Goal: Information Seeking & Learning: Learn about a topic

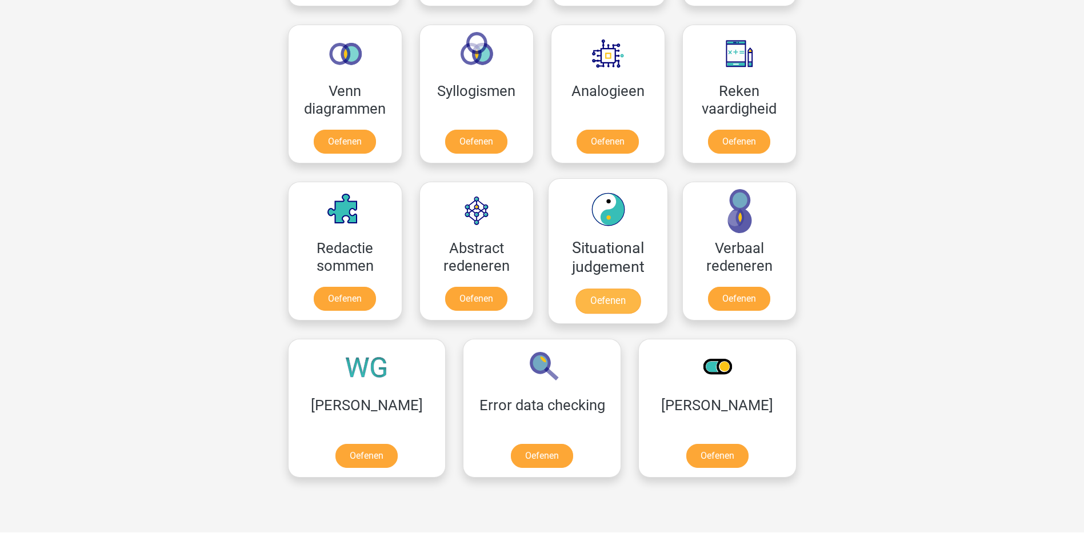
scroll to position [686, 0]
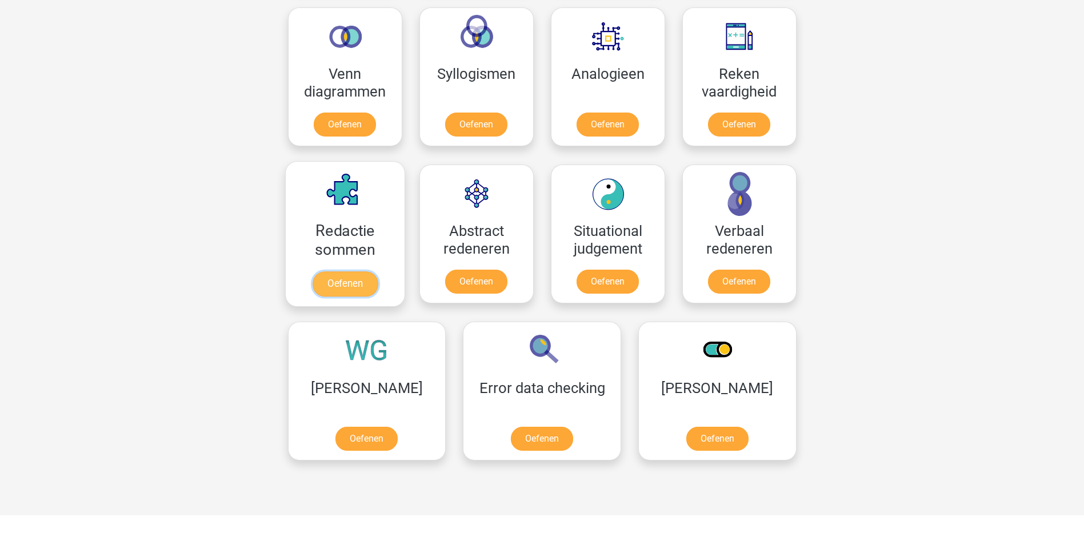
click at [344, 285] on link "Oefenen" at bounding box center [344, 283] width 65 height 25
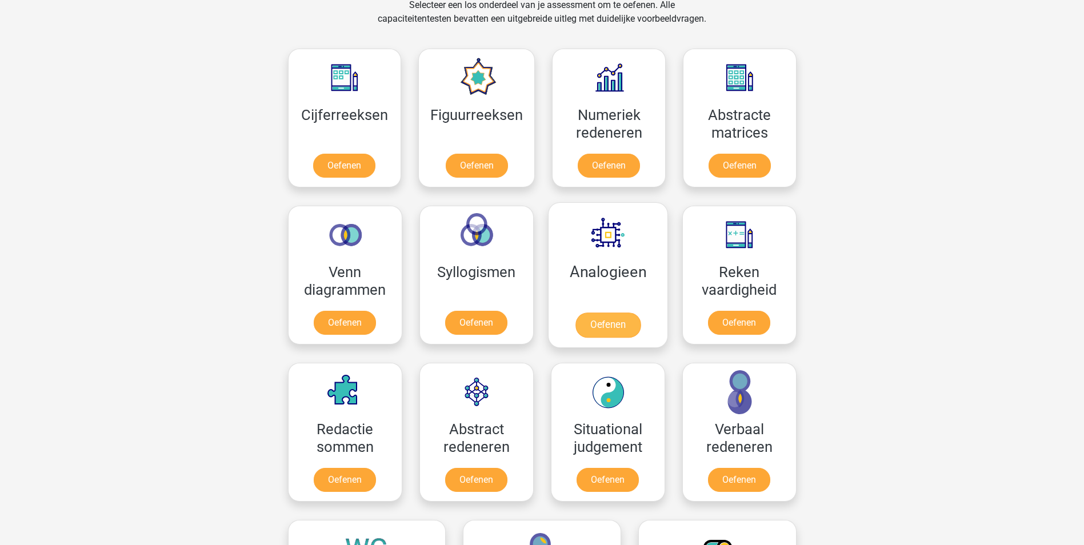
scroll to position [457, 0]
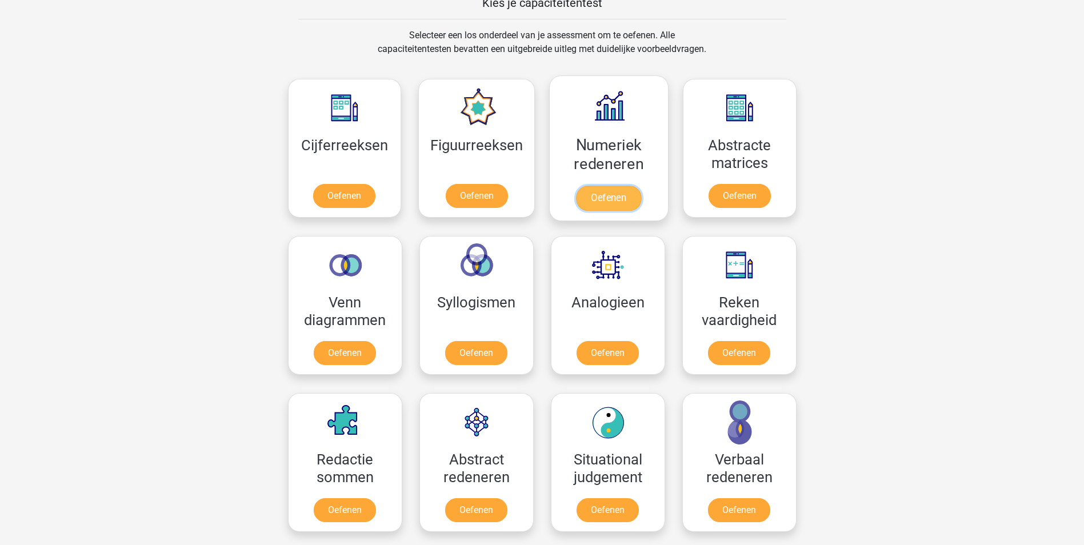
click at [615, 191] on link "Oefenen" at bounding box center [608, 198] width 65 height 25
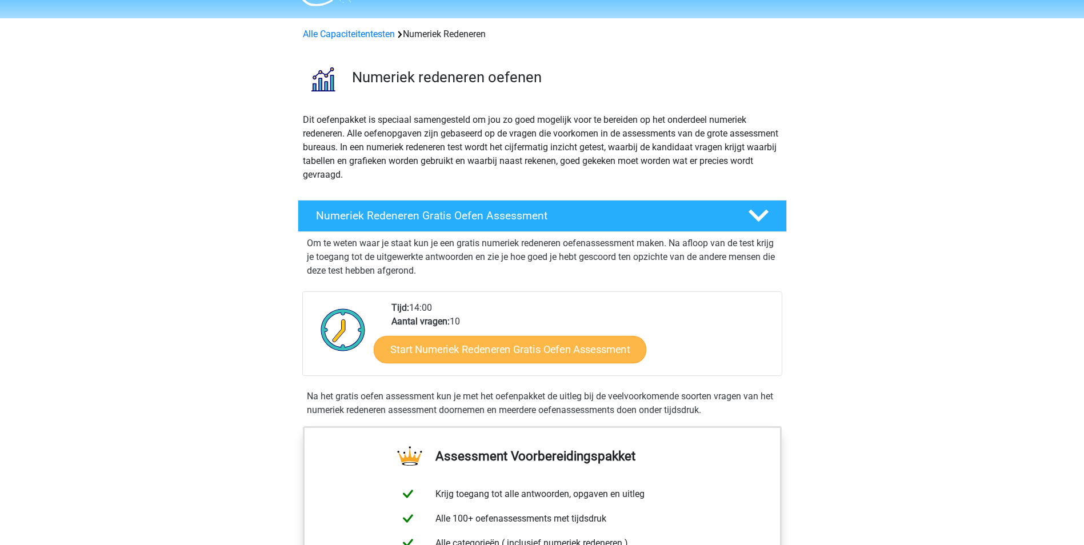
scroll to position [114, 0]
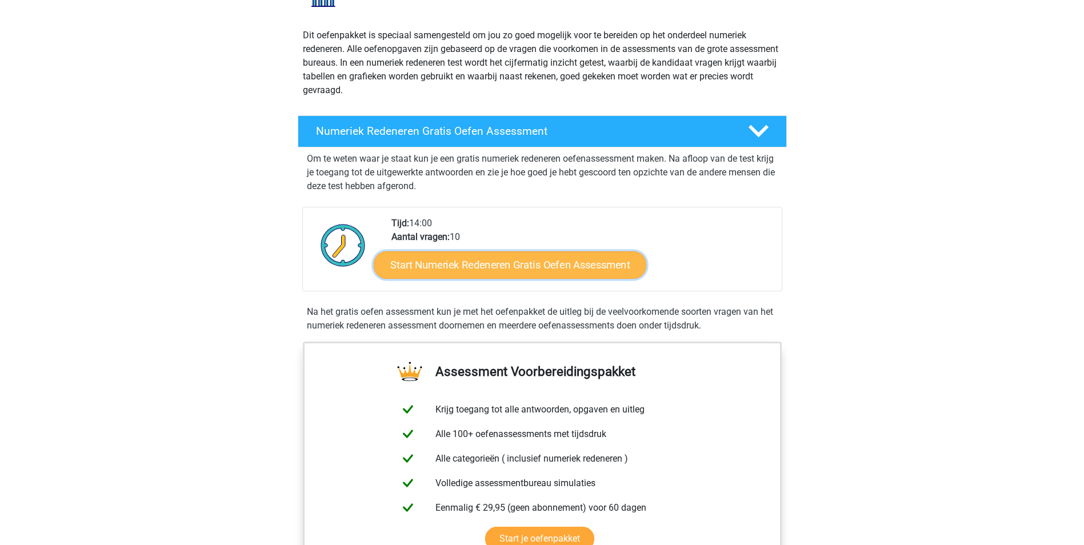
click at [558, 268] on link "Start Numeriek Redeneren Gratis Oefen Assessment" at bounding box center [510, 264] width 273 height 27
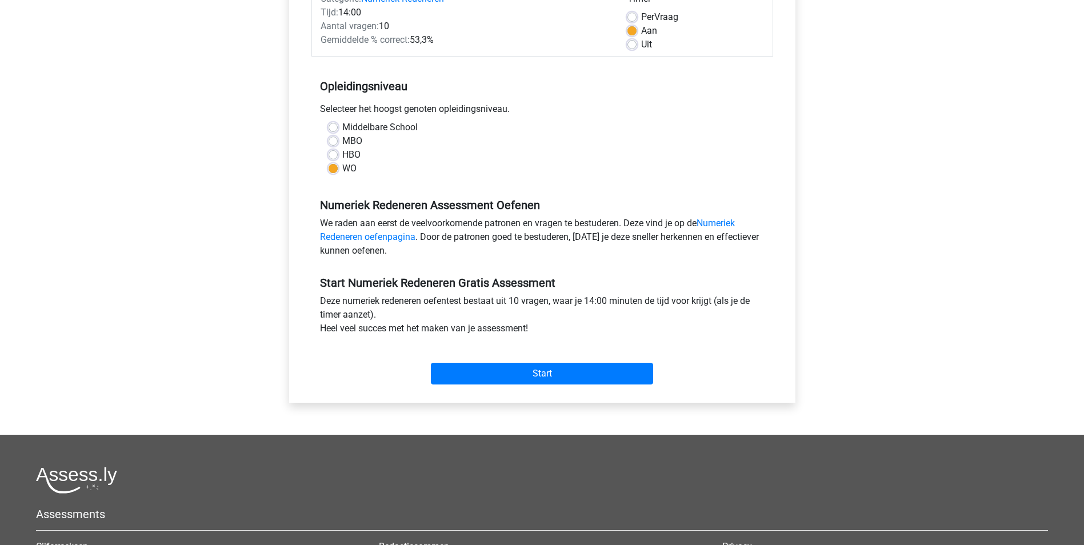
scroll to position [286, 0]
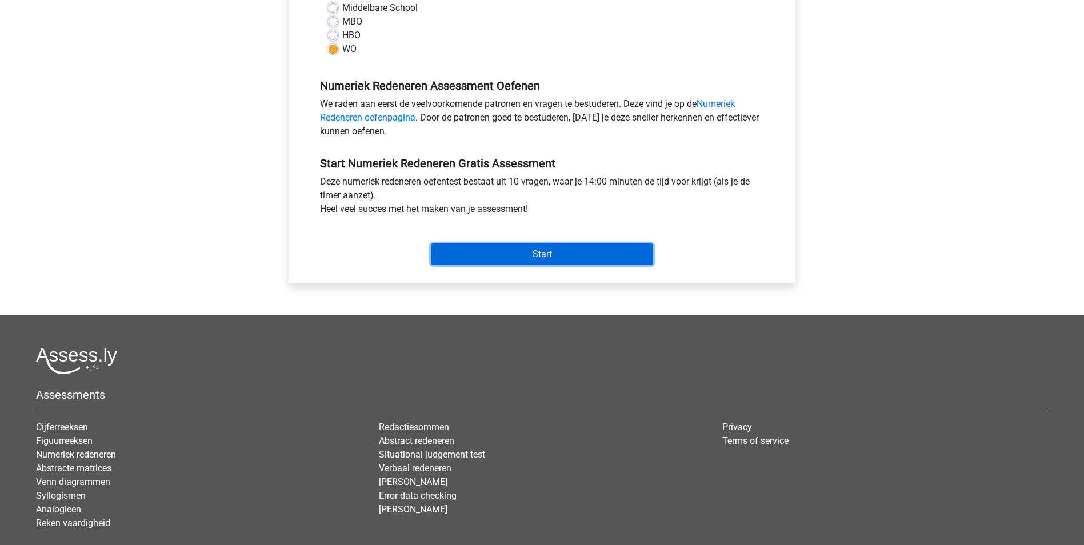
click at [553, 259] on input "Start" at bounding box center [542, 254] width 222 height 22
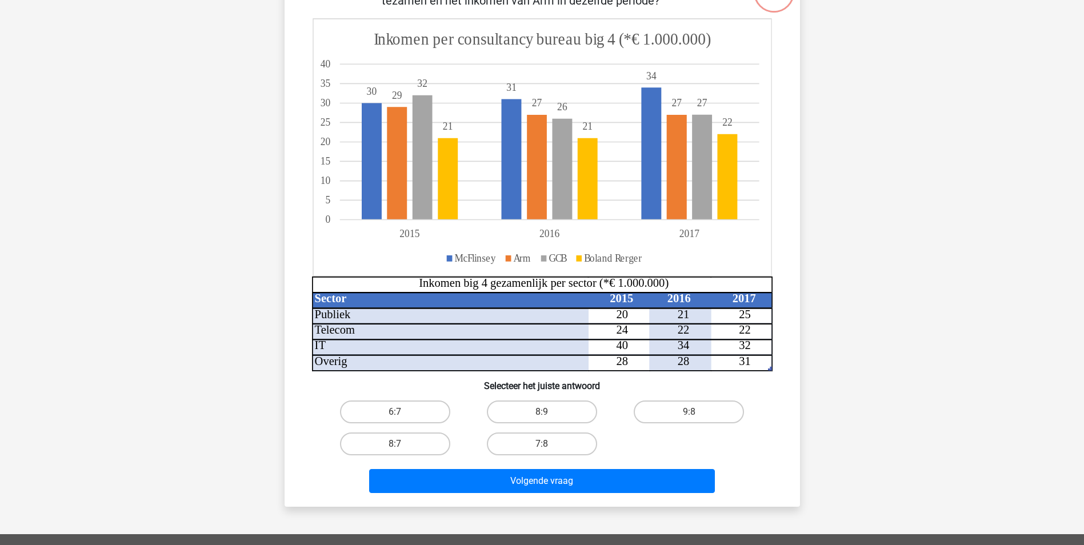
scroll to position [171, 0]
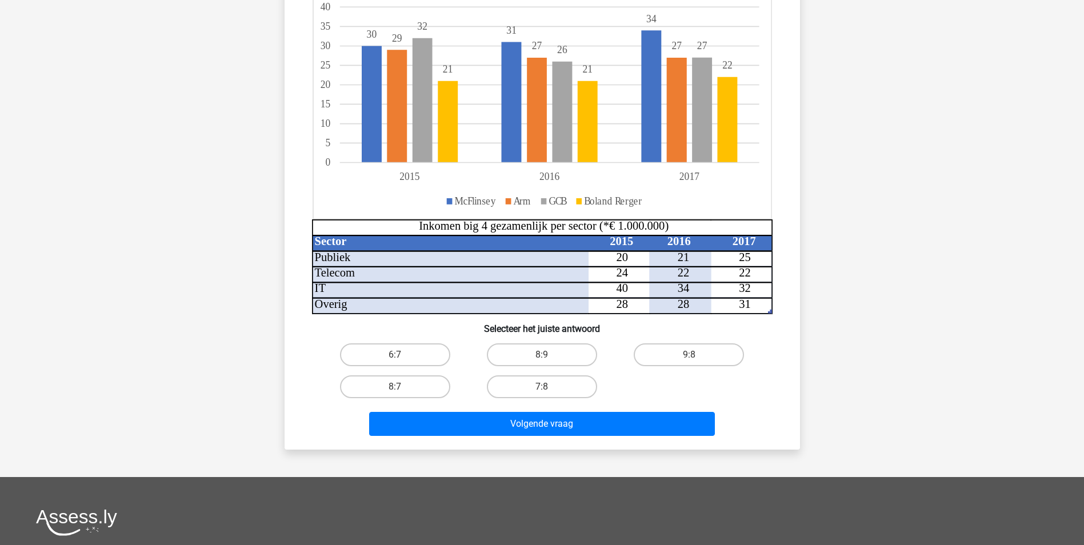
click at [691, 355] on input "9:8" at bounding box center [692, 358] width 7 height 7
radio input "true"
click at [390, 385] on label "8:7" at bounding box center [395, 386] width 110 height 23
click at [395, 387] on input "8:7" at bounding box center [398, 390] width 7 height 7
radio input "true"
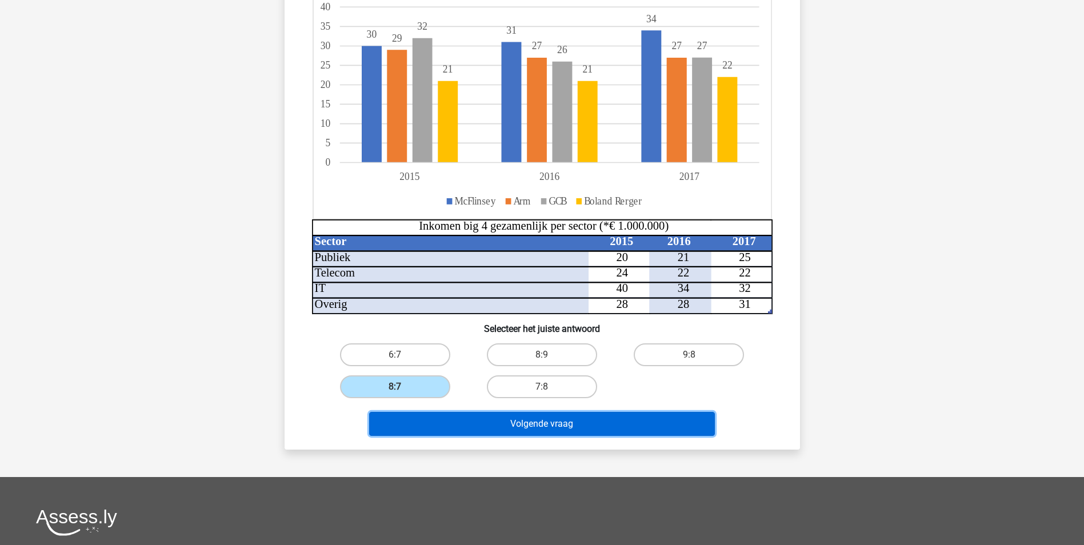
click at [479, 421] on button "Volgende vraag" at bounding box center [542, 424] width 346 height 24
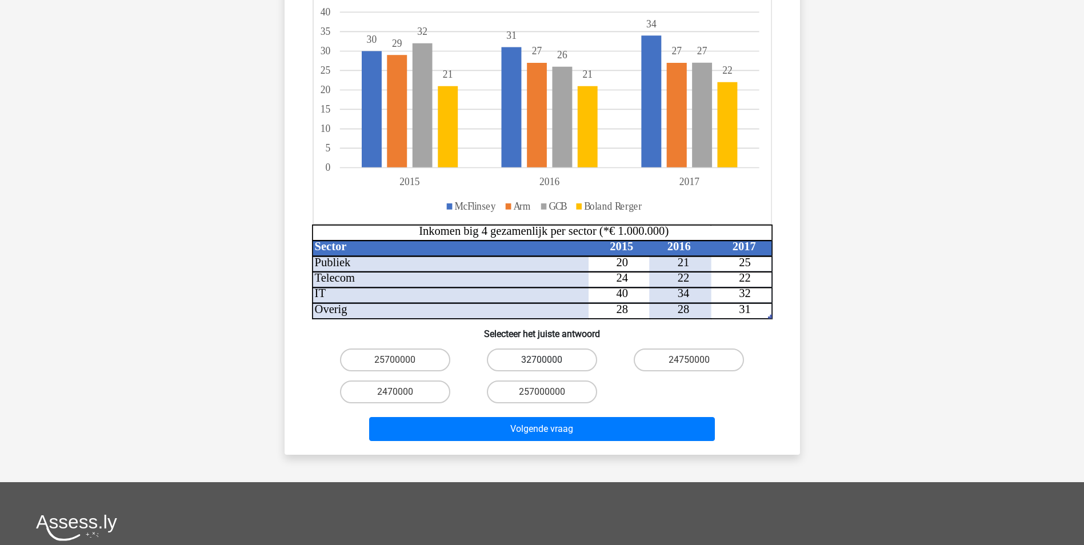
scroll to position [286, 0]
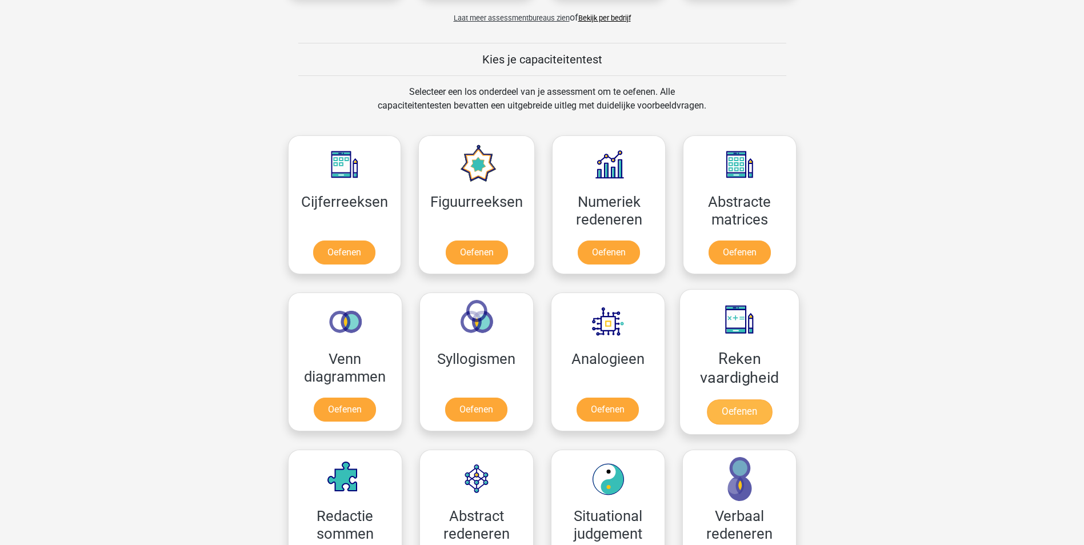
scroll to position [400, 0]
click at [609, 254] on link "Oefenen" at bounding box center [608, 255] width 65 height 25
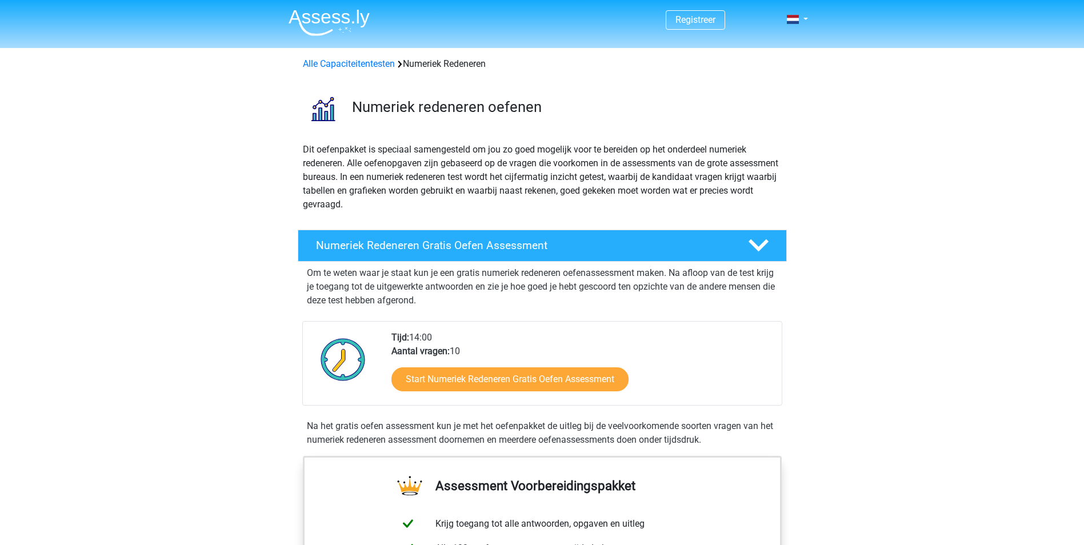
scroll to position [57, 0]
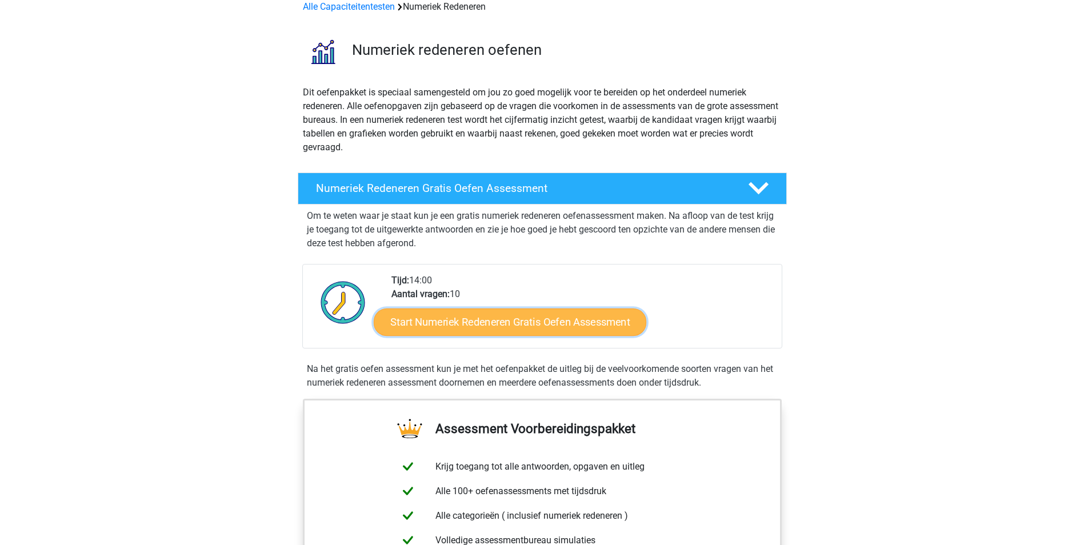
click at [493, 321] on link "Start Numeriek Redeneren Gratis Oefen Assessment" at bounding box center [510, 321] width 273 height 27
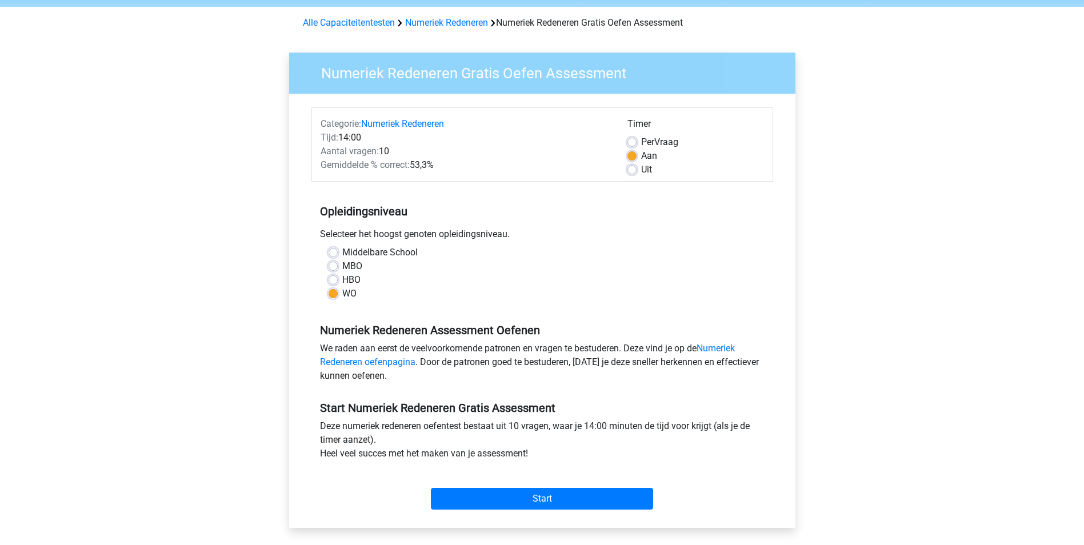
scroll to position [114, 0]
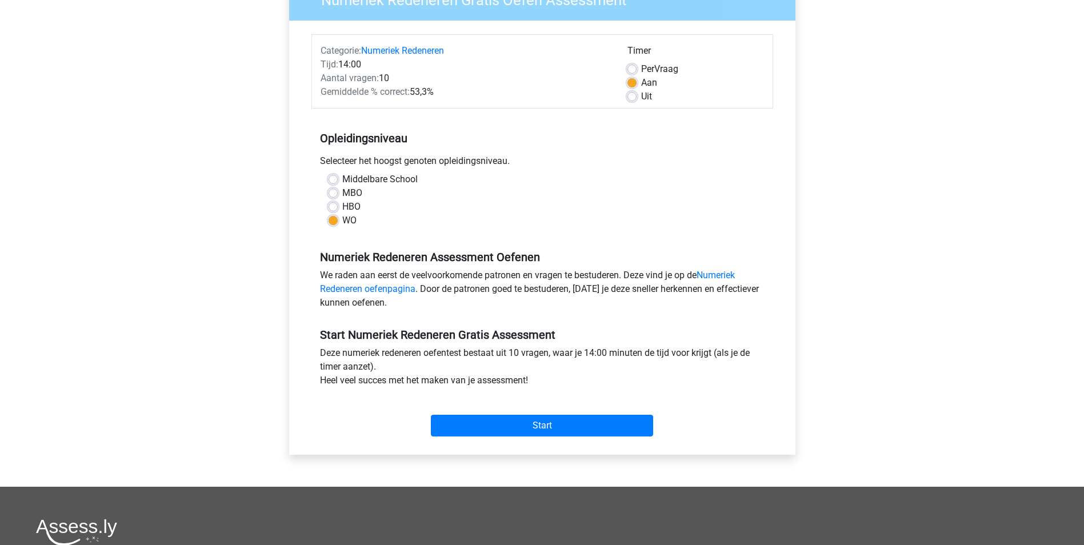
click at [570, 450] on div "Categorie: Numeriek Redeneren Tijd: 14:00 Aantal vragen: 10 Gemiddelde % correc…" at bounding box center [542, 238] width 489 height 434
click at [534, 423] on input "Start" at bounding box center [542, 426] width 222 height 22
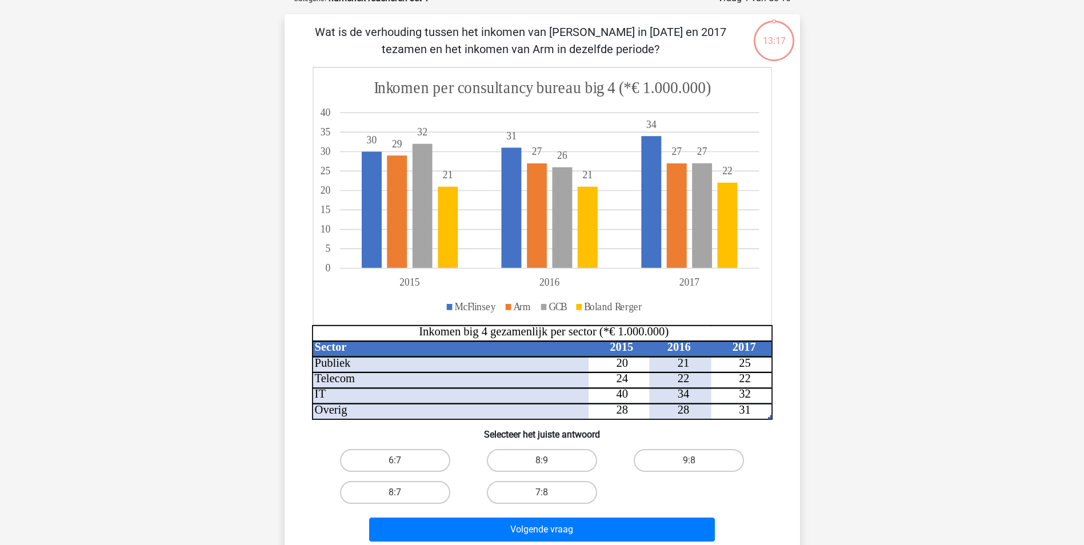
scroll to position [171, 0]
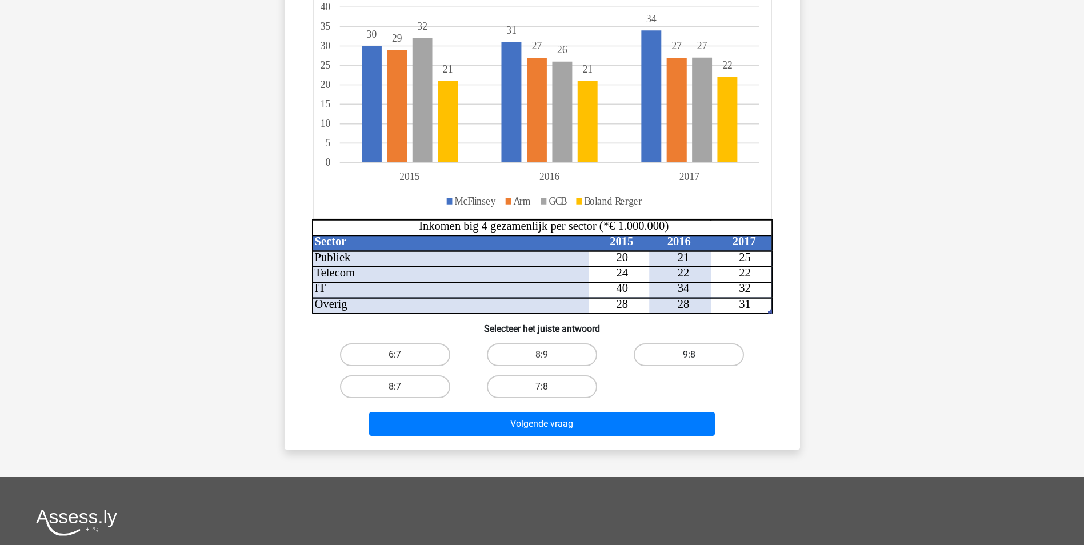
click at [713, 349] on label "9:8" at bounding box center [689, 354] width 110 height 23
click at [697, 355] on input "9:8" at bounding box center [692, 358] width 7 height 7
radio input "true"
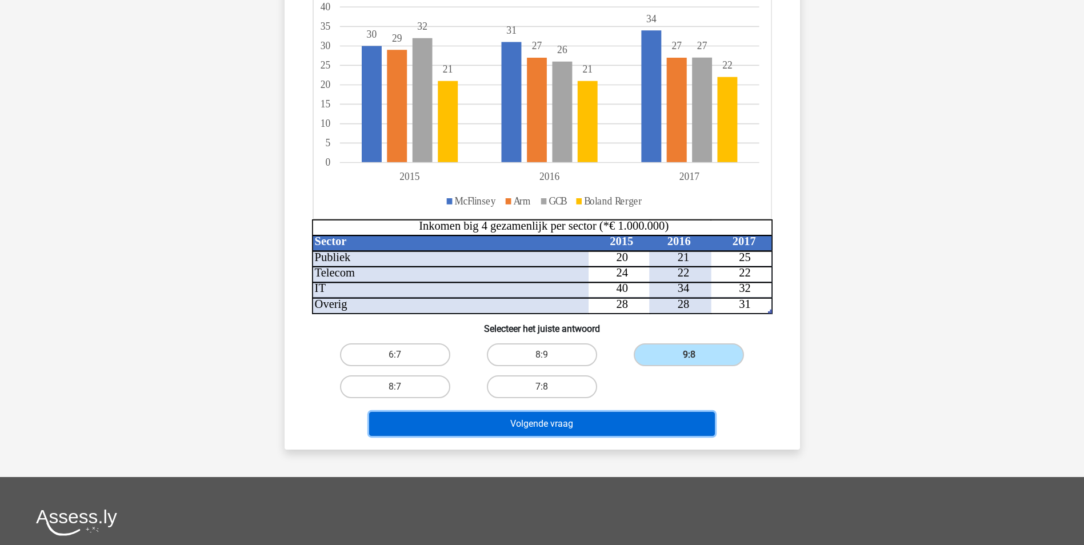
click at [654, 418] on button "Volgende vraag" at bounding box center [542, 424] width 346 height 24
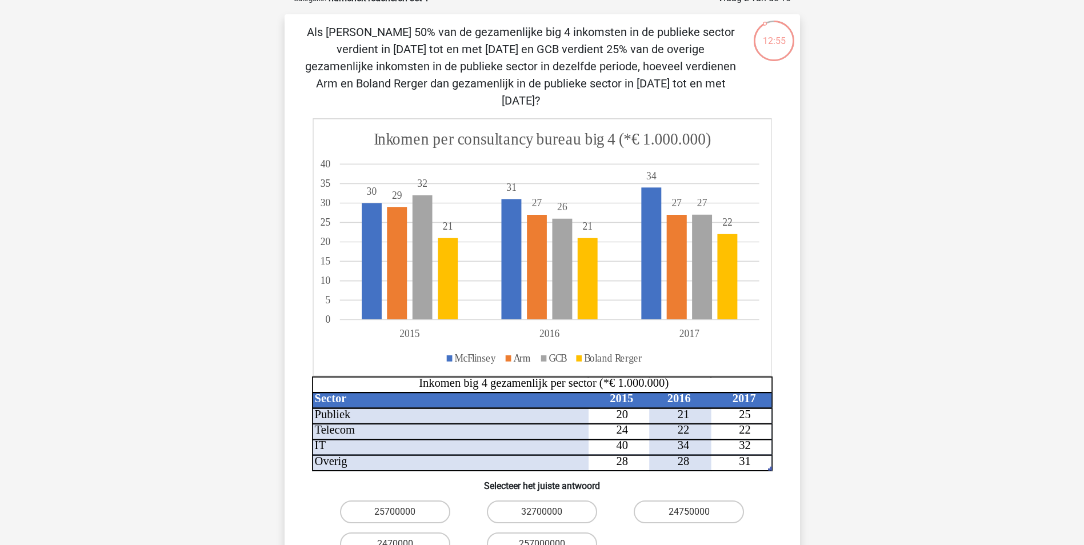
scroll to position [57, 0]
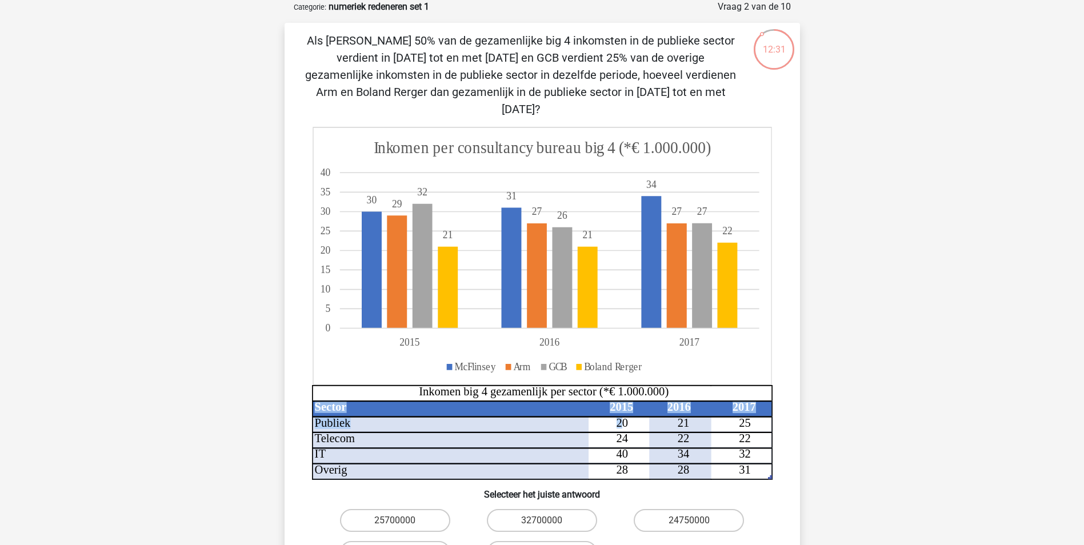
drag, startPoint x: 623, startPoint y: 398, endPoint x: 670, endPoint y: 399, distance: 47.4
click at [670, 399] on icon "Sector 2015 2016 2017 Publiek 20 21 25 Telecom 24 22 22 IT 40 34 32 Overig 28 2…" at bounding box center [542, 303] width 461 height 353
drag, startPoint x: 670, startPoint y: 399, endPoint x: 691, endPoint y: 406, distance: 22.4
click at [691, 417] on icon at bounding box center [511, 448] width 399 height 63
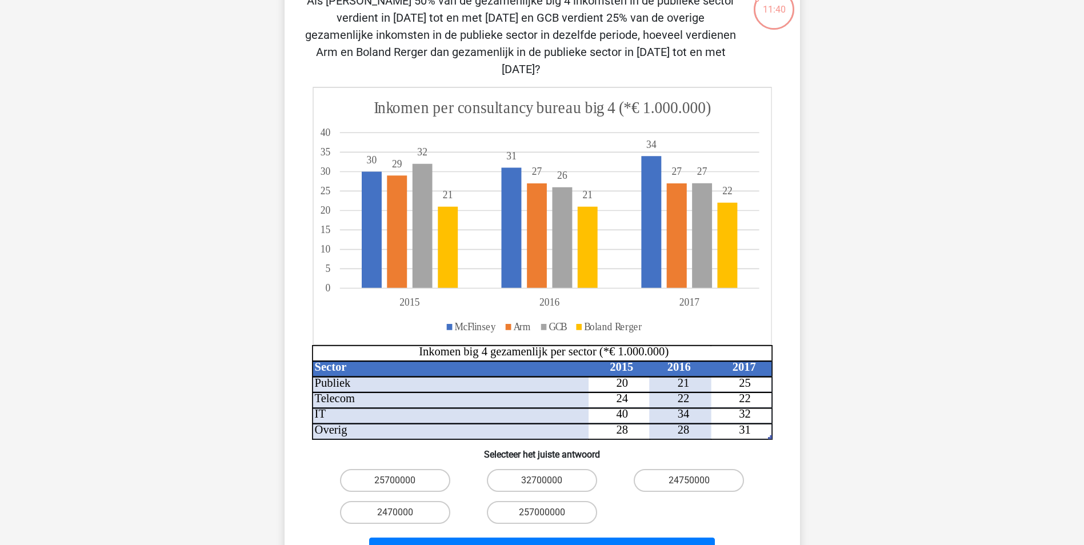
scroll to position [114, 0]
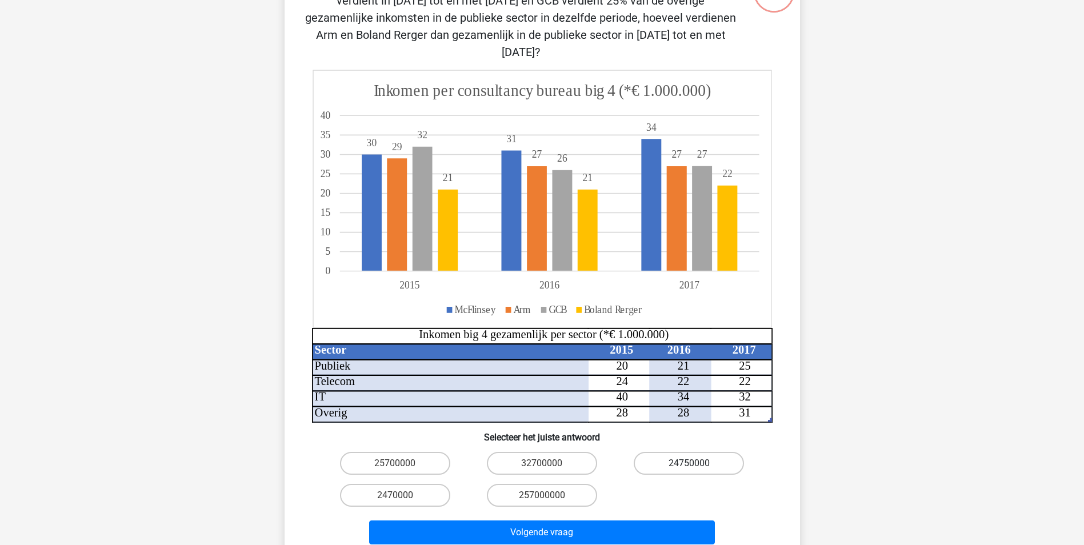
click at [687, 452] on label "24750000" at bounding box center [689, 463] width 110 height 23
click at [689, 463] on input "24750000" at bounding box center [692, 466] width 7 height 7
radio input "true"
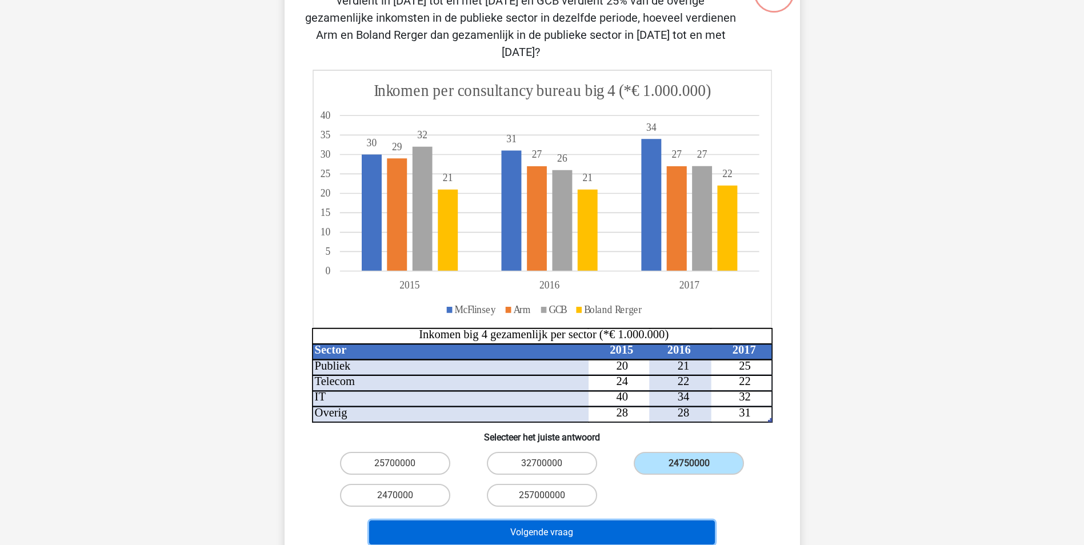
click at [638, 525] on button "Volgende vraag" at bounding box center [542, 533] width 346 height 24
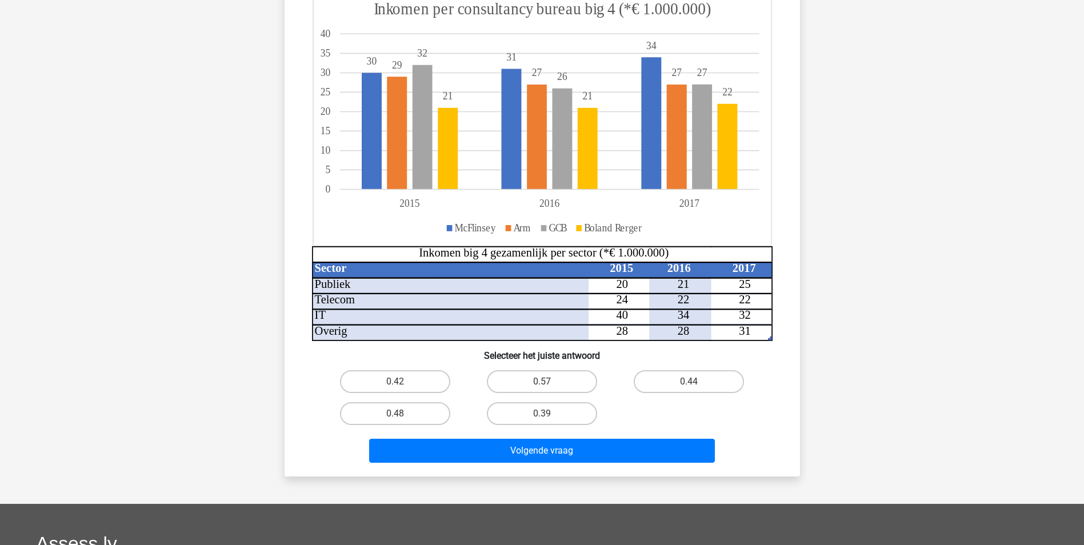
scroll to position [171, 0]
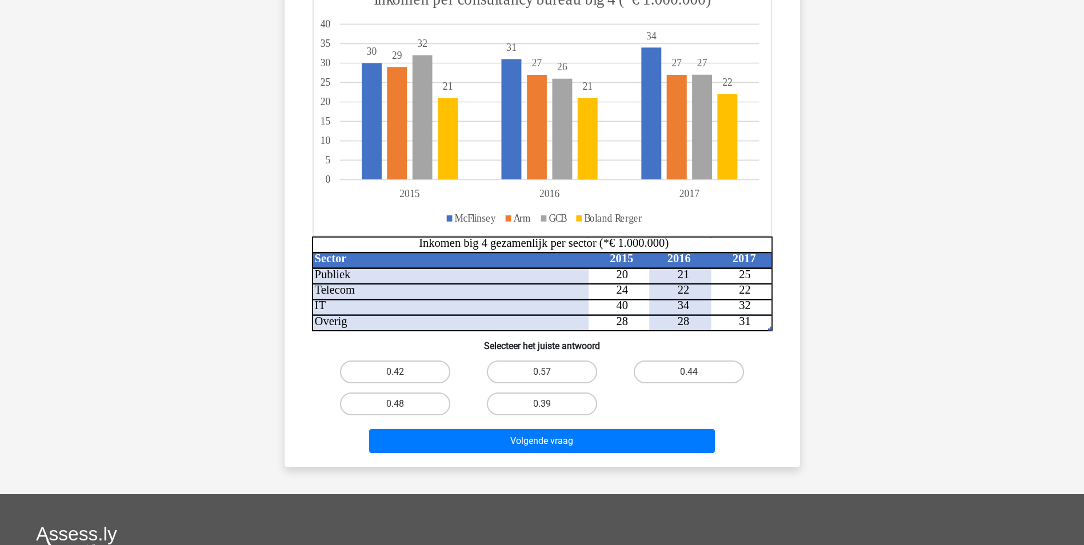
click at [549, 406] on input "0.39" at bounding box center [545, 407] width 7 height 7
radio input "true"
click at [379, 411] on label "0.48" at bounding box center [395, 404] width 110 height 23
click at [395, 411] on input "0.48" at bounding box center [398, 407] width 7 height 7
radio input "true"
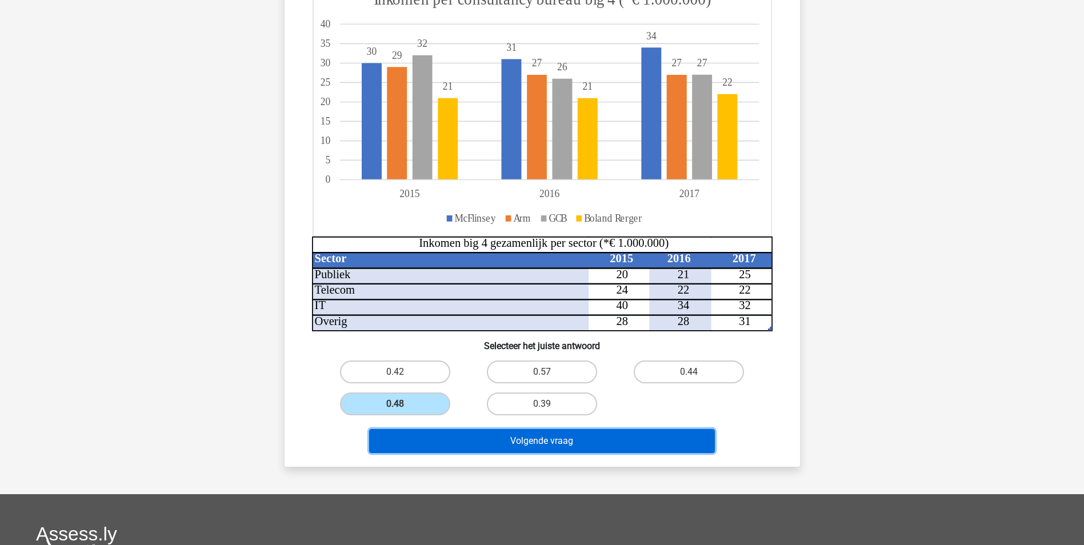
click at [515, 441] on button "Volgende vraag" at bounding box center [542, 441] width 346 height 24
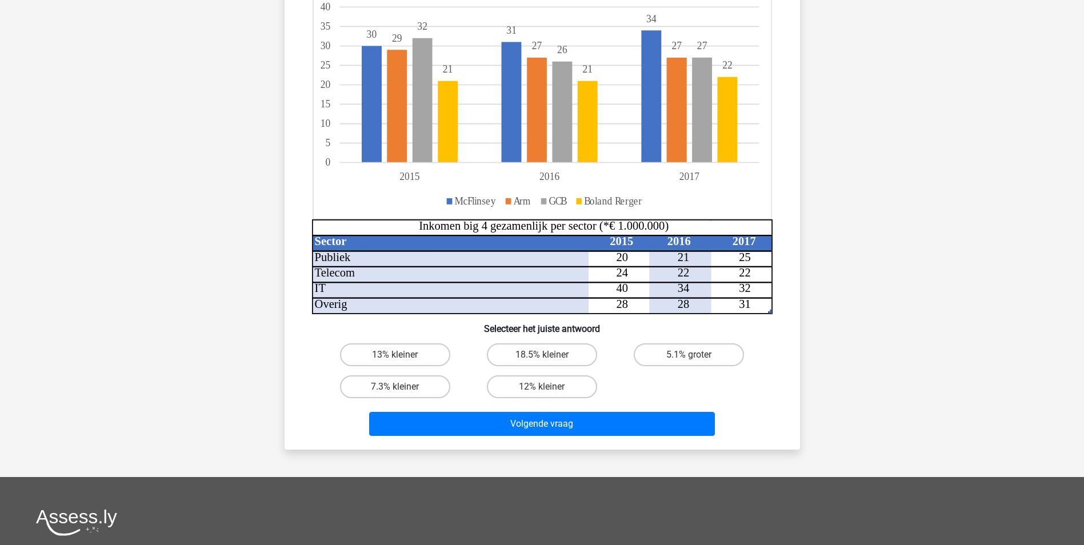
scroll to position [114, 0]
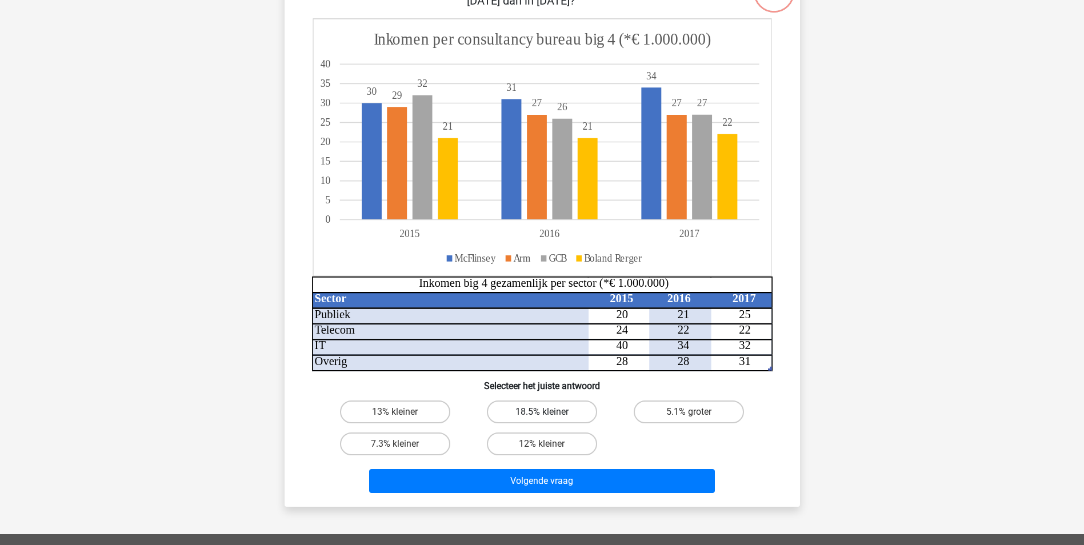
click at [541, 416] on label "18.5% kleiner" at bounding box center [542, 412] width 110 height 23
click at [542, 416] on input "18.5% kleiner" at bounding box center [545, 415] width 7 height 7
radio input "true"
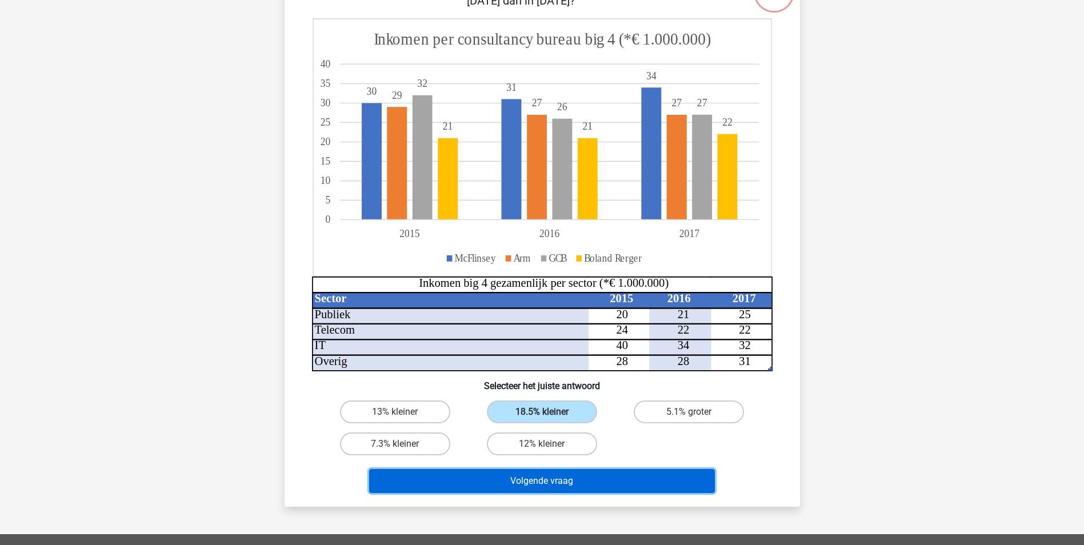
click at [565, 493] on button "Volgende vraag" at bounding box center [542, 481] width 346 height 24
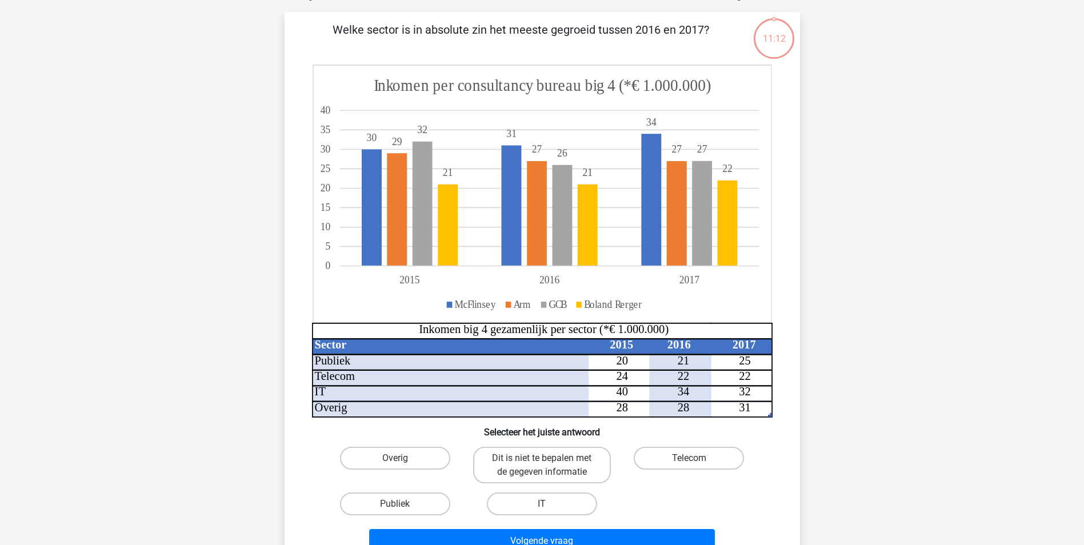
scroll to position [57, 0]
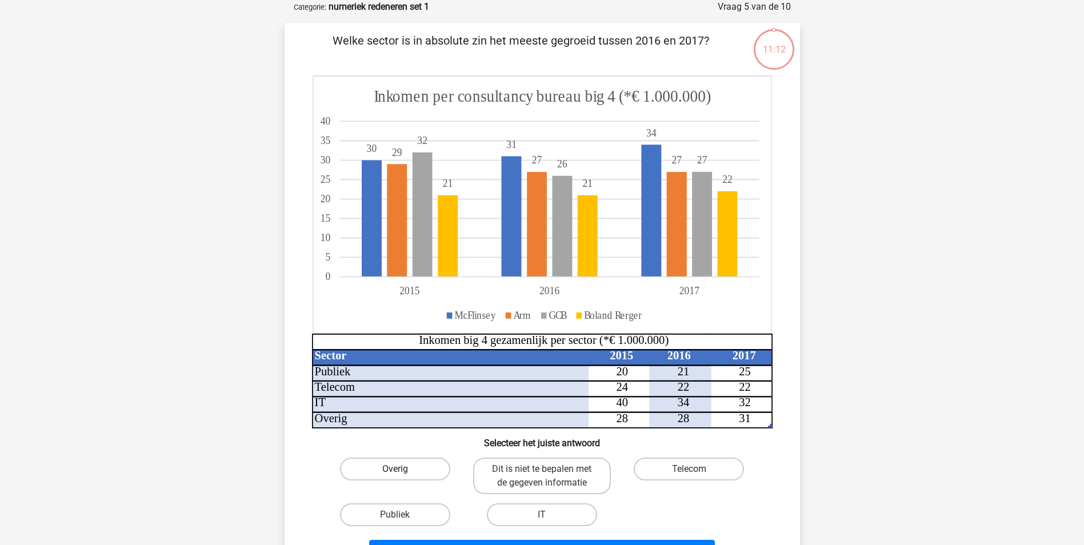
click at [417, 474] on label "Overig" at bounding box center [395, 469] width 110 height 23
click at [402, 474] on input "Overig" at bounding box center [398, 472] width 7 height 7
radio input "true"
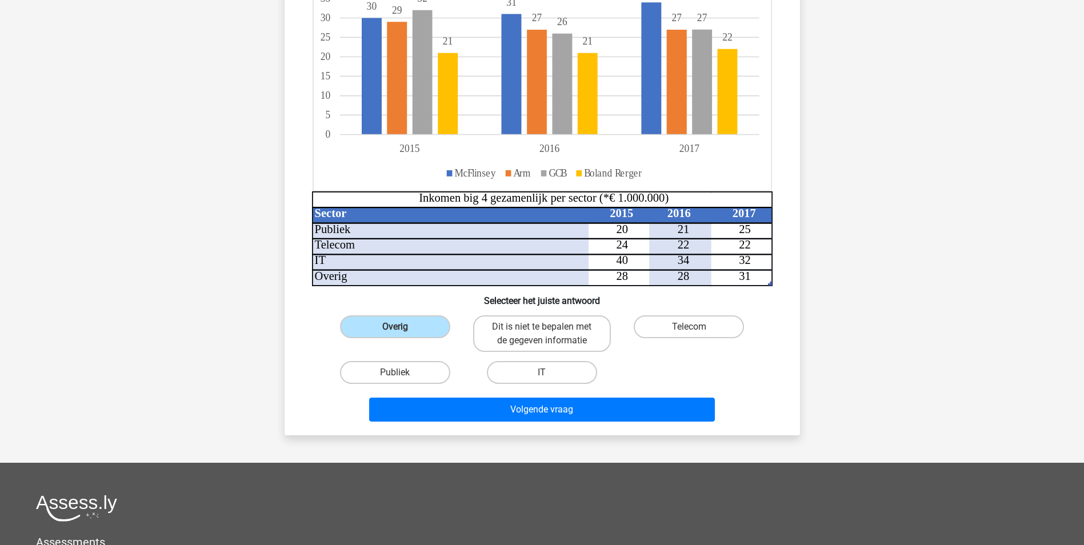
scroll to position [229, 0]
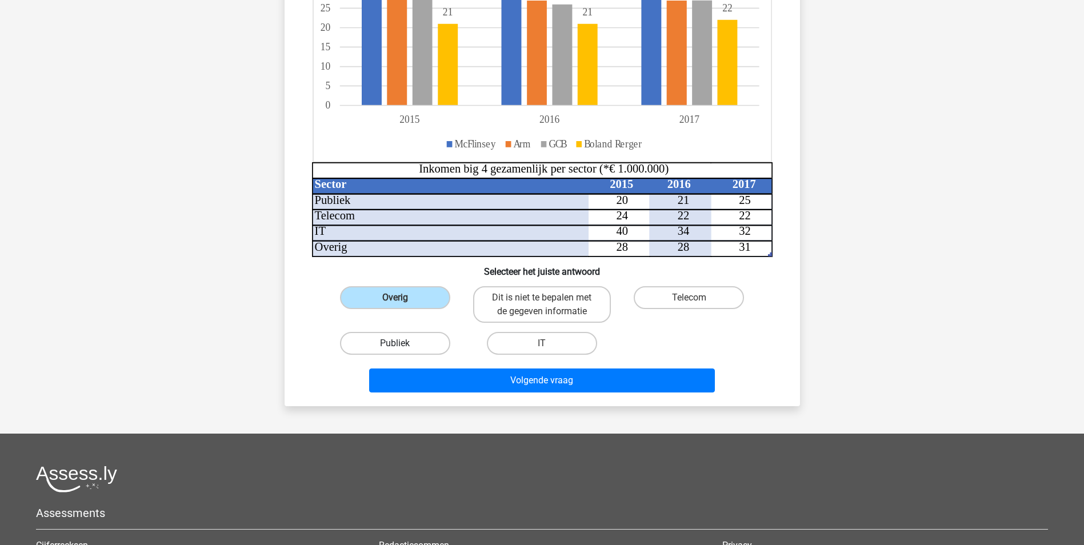
click at [411, 343] on label "Publiek" at bounding box center [395, 343] width 110 height 23
click at [402, 343] on input "Publiek" at bounding box center [398, 346] width 7 height 7
radio input "true"
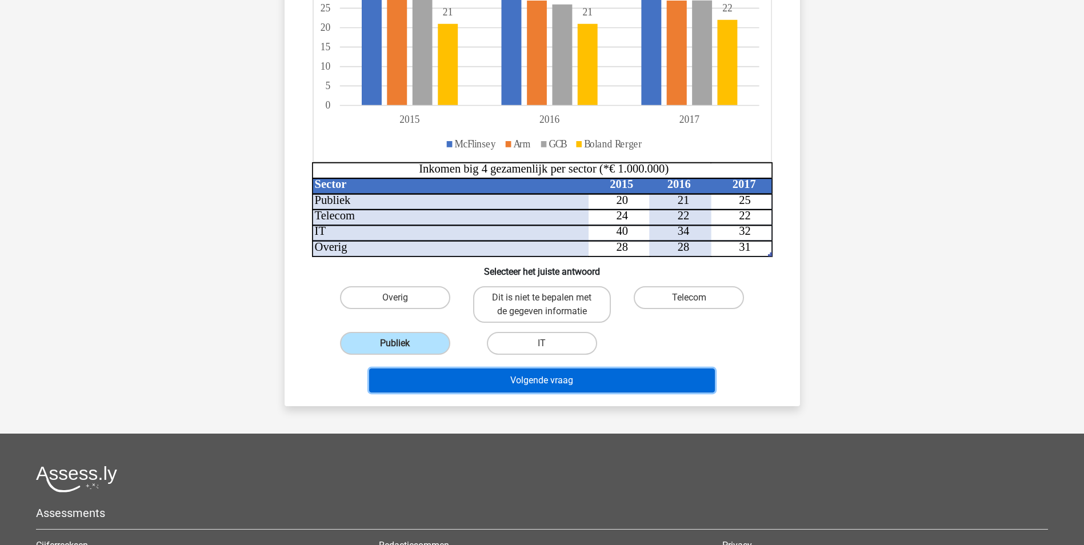
click at [493, 383] on button "Volgende vraag" at bounding box center [542, 381] width 346 height 24
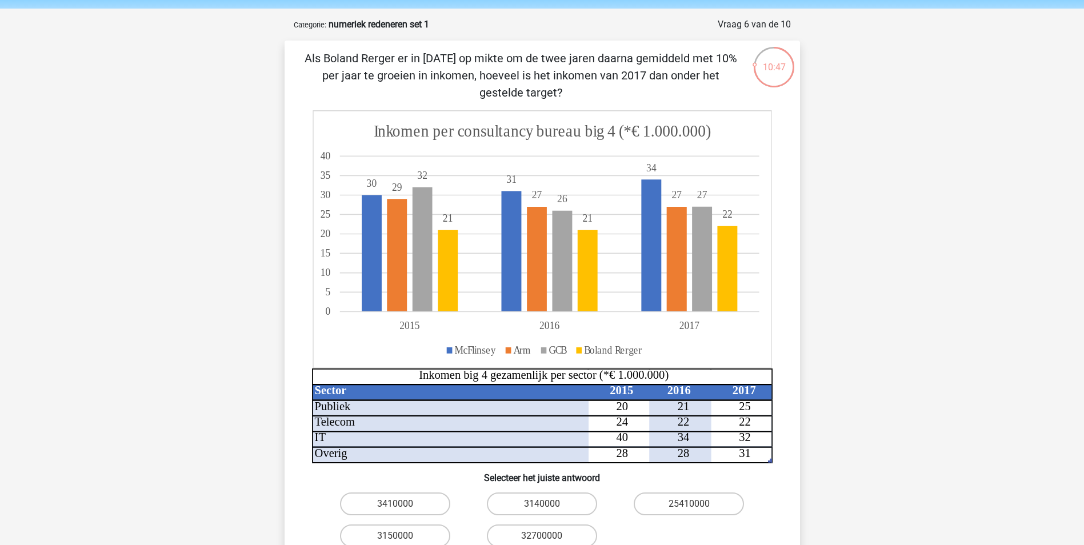
scroll to position [57, 0]
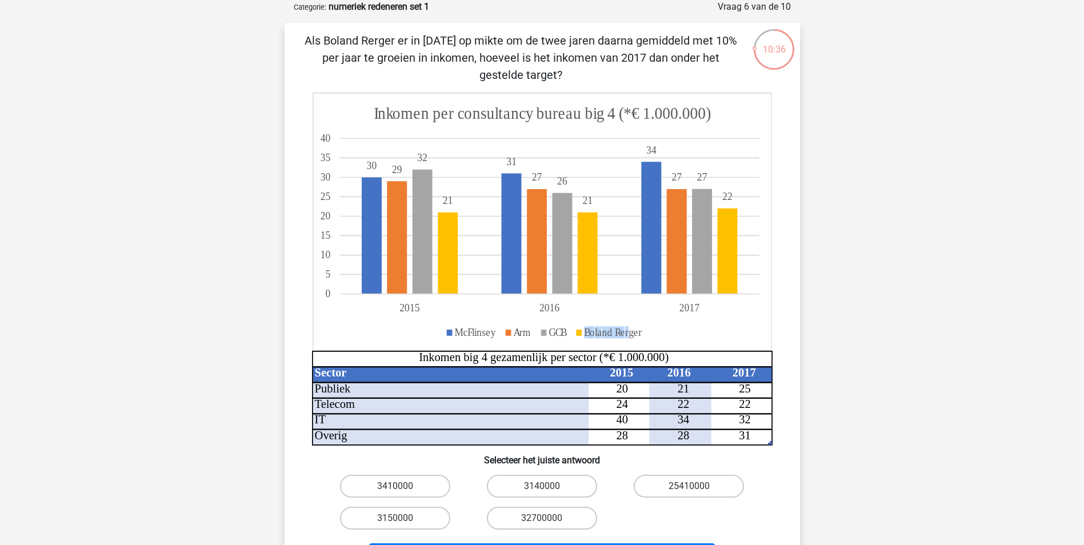
drag, startPoint x: 586, startPoint y: 333, endPoint x: 627, endPoint y: 331, distance: 41.2
click at [627, 331] on tspan "Boland Rerger" at bounding box center [613, 332] width 58 height 12
click at [849, 341] on div "Registreer Nederlands English" at bounding box center [542, 426] width 1084 height 967
click at [433, 489] on label "3410000" at bounding box center [395, 486] width 110 height 23
click at [402, 489] on input "3410000" at bounding box center [398, 489] width 7 height 7
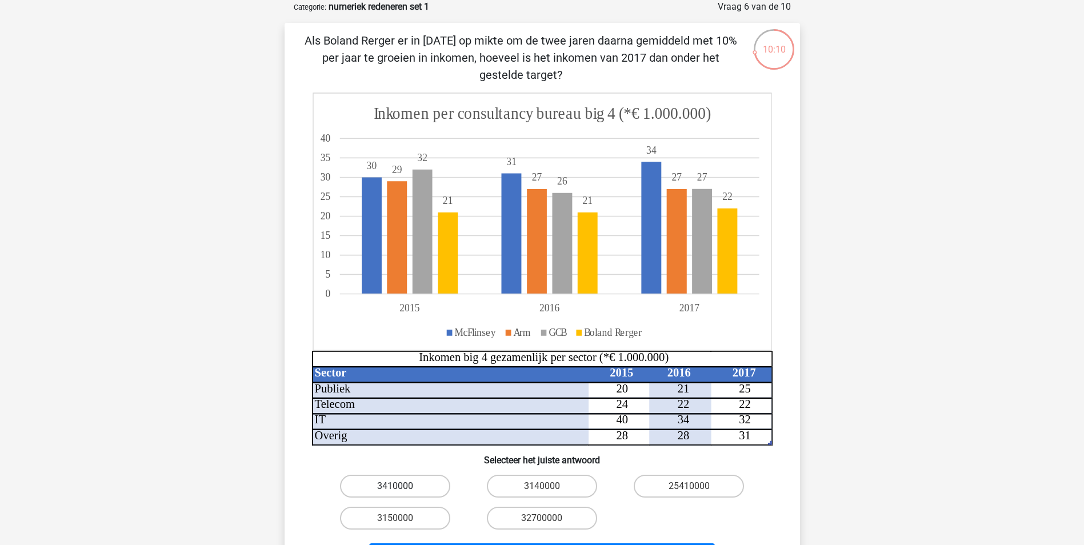
radio input "true"
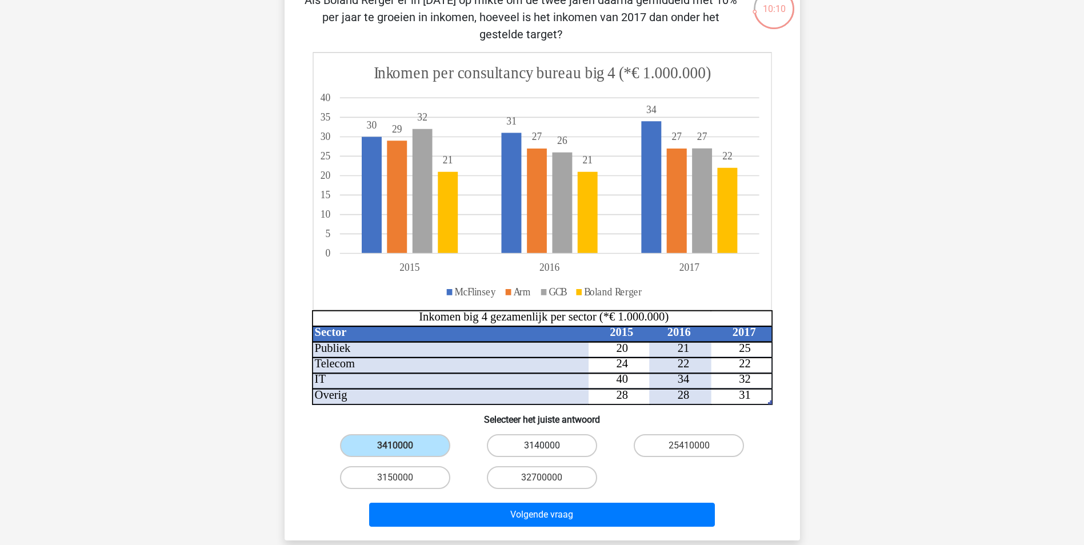
scroll to position [171, 0]
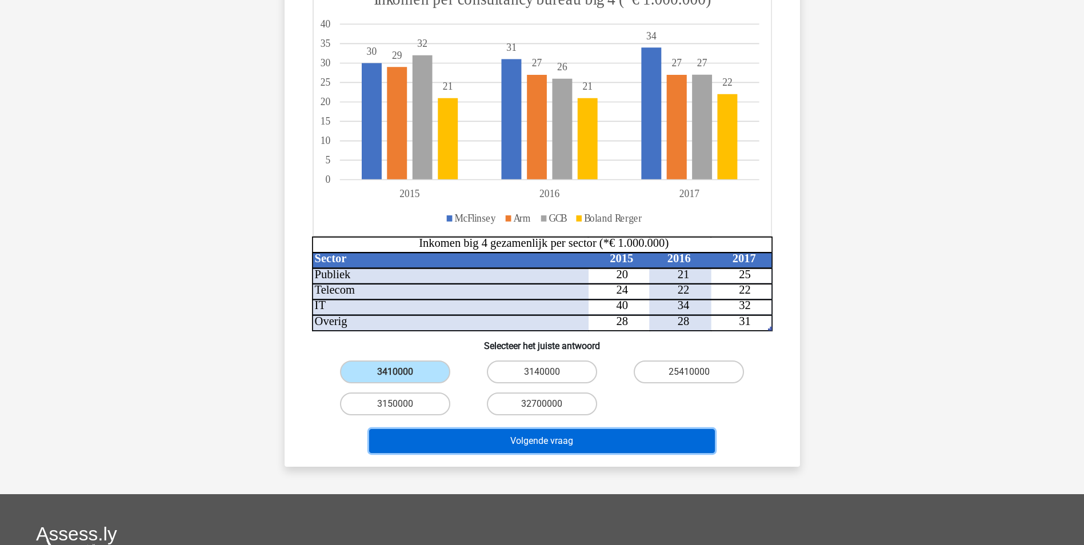
click at [530, 430] on button "Volgende vraag" at bounding box center [542, 441] width 346 height 24
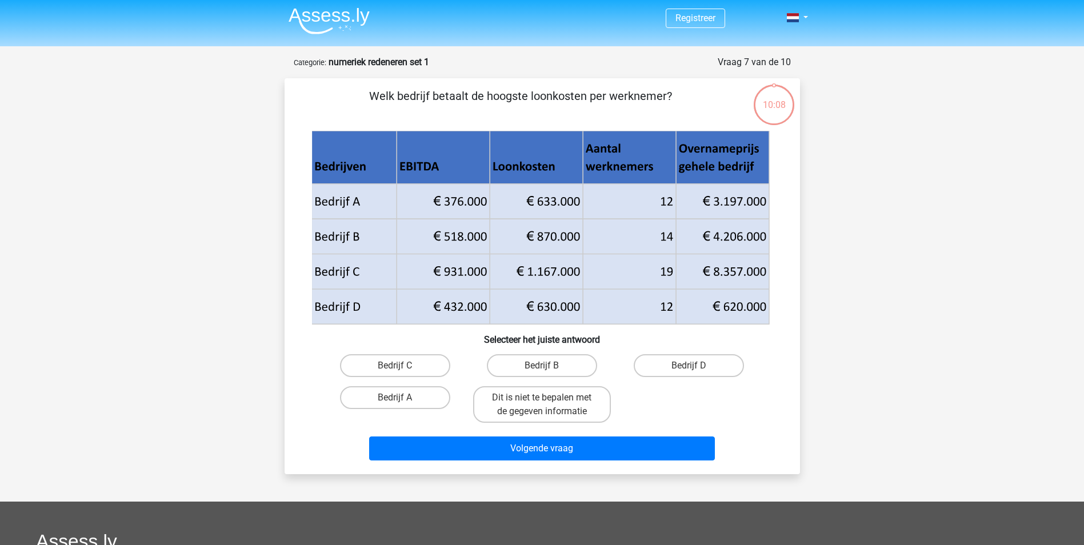
scroll to position [0, 0]
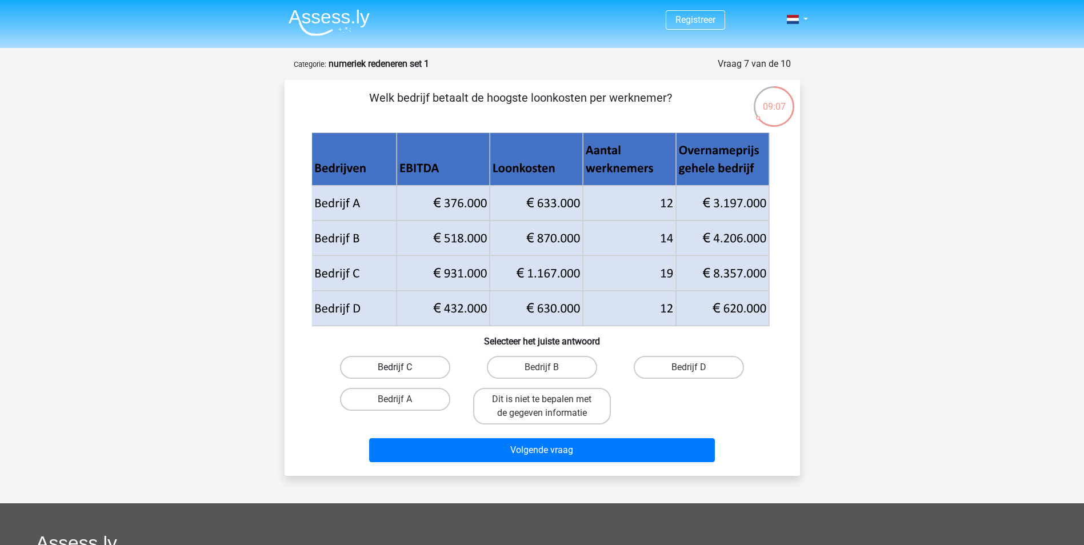
click at [426, 367] on label "Bedrijf C" at bounding box center [395, 367] width 110 height 23
click at [402, 367] on input "Bedrijf C" at bounding box center [398, 370] width 7 height 7
radio input "true"
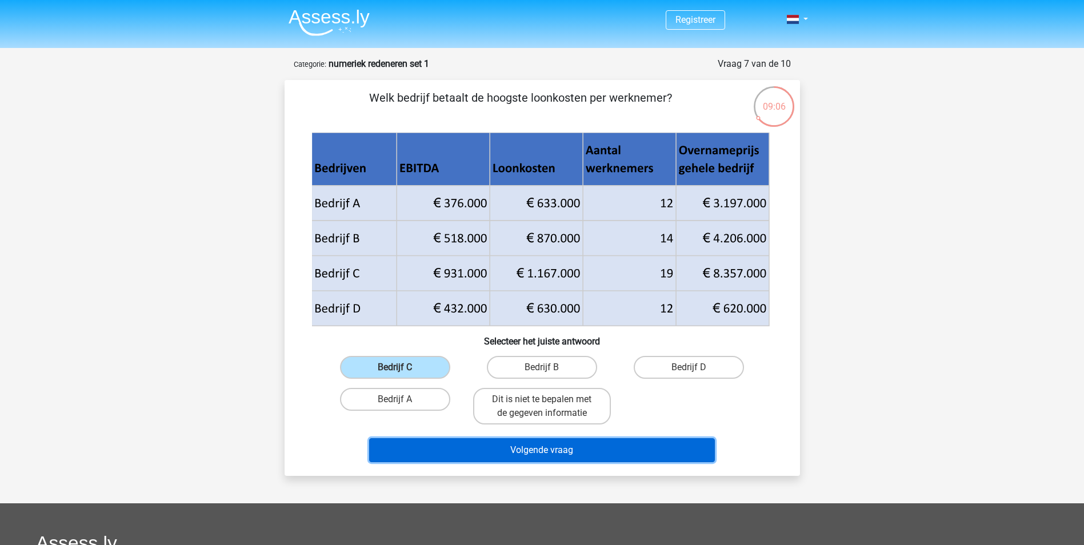
click at [495, 450] on button "Volgende vraag" at bounding box center [542, 450] width 346 height 24
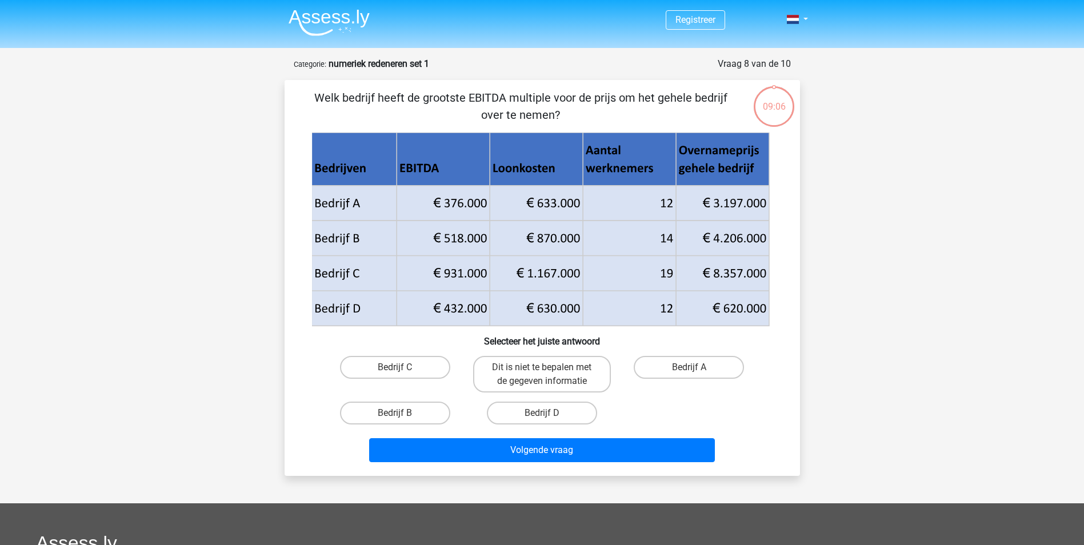
scroll to position [57, 0]
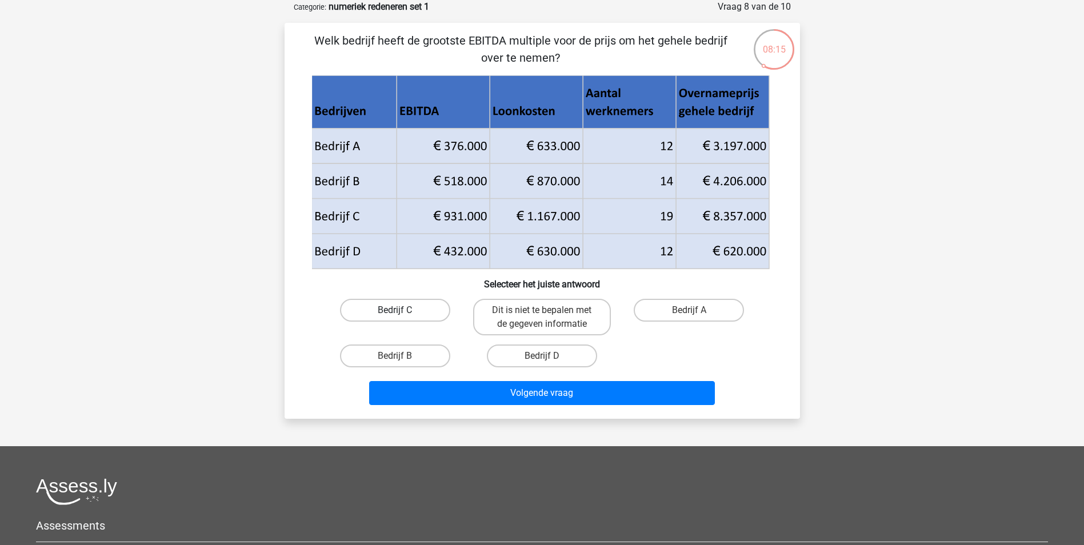
drag, startPoint x: 409, startPoint y: 312, endPoint x: 430, endPoint y: 319, distance: 22.9
click at [420, 314] on label "Bedrijf C" at bounding box center [395, 310] width 110 height 23
click at [402, 314] on input "Bedrijf C" at bounding box center [398, 313] width 7 height 7
radio input "true"
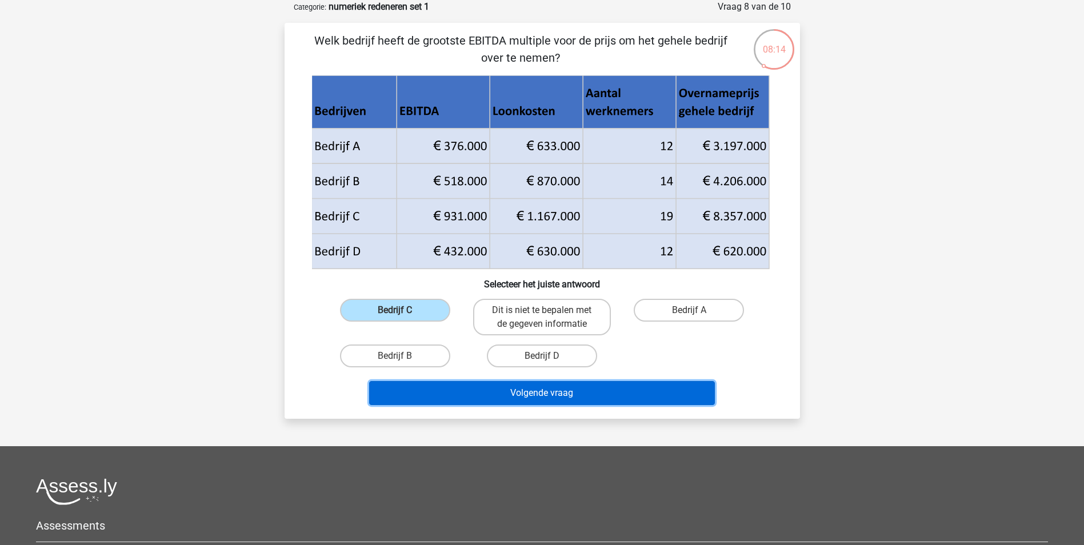
click at [553, 402] on button "Volgende vraag" at bounding box center [542, 393] width 346 height 24
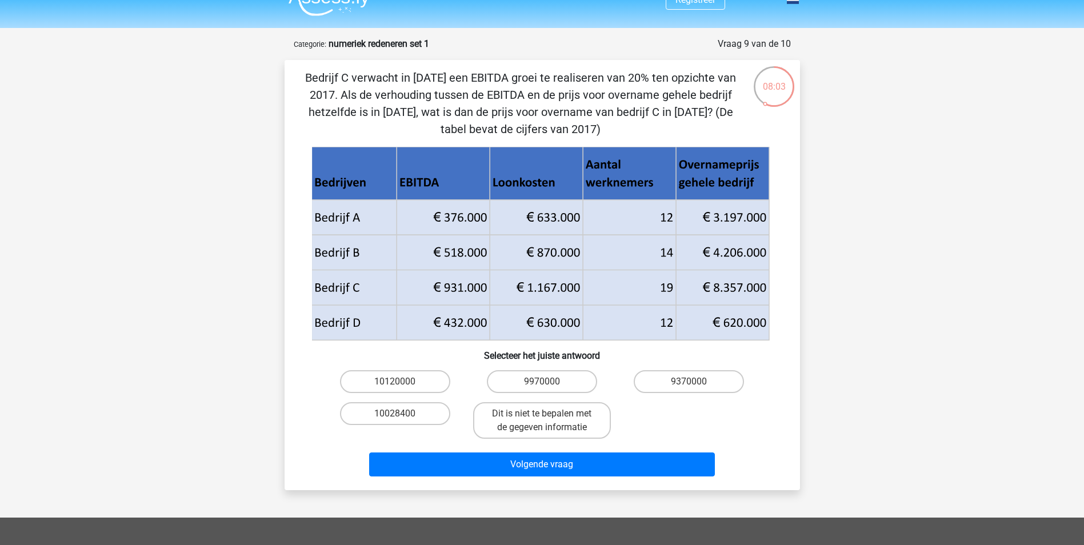
scroll to position [0, 0]
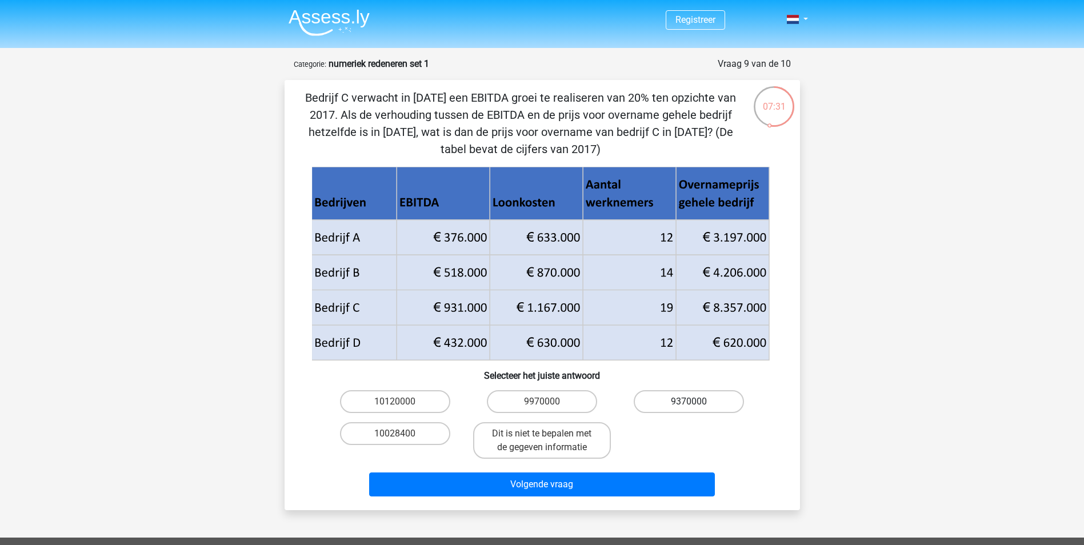
click at [683, 400] on label "9370000" at bounding box center [689, 401] width 110 height 23
click at [689, 402] on input "9370000" at bounding box center [692, 405] width 7 height 7
radio input "true"
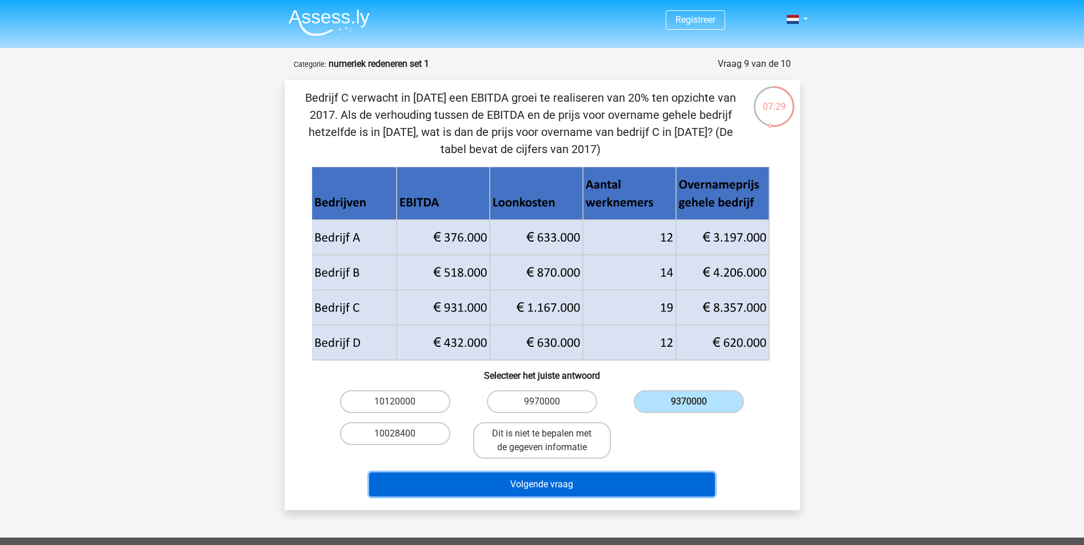
click at [590, 486] on button "Volgende vraag" at bounding box center [542, 485] width 346 height 24
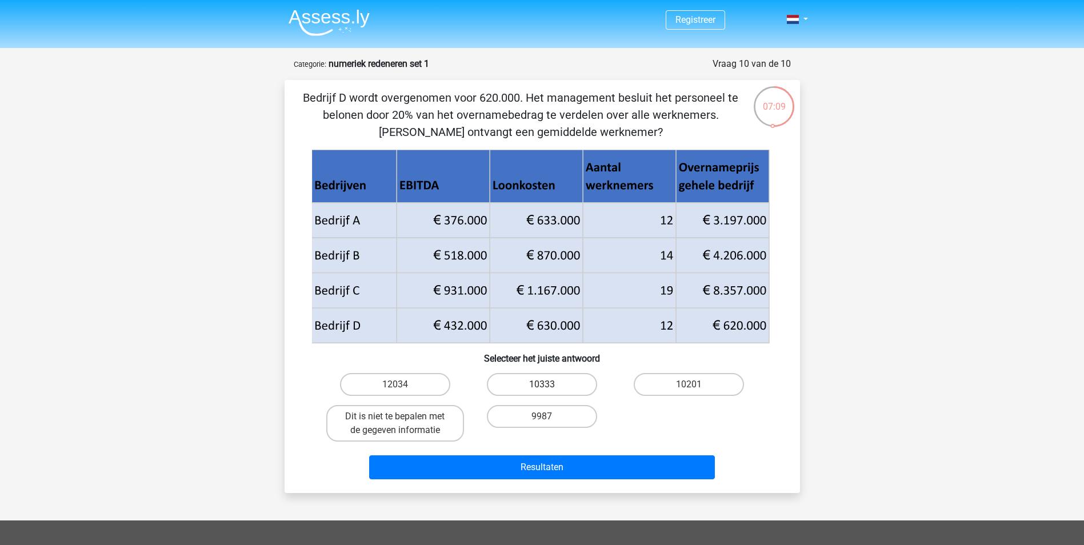
drag, startPoint x: 570, startPoint y: 386, endPoint x: 539, endPoint y: 458, distance: 78.3
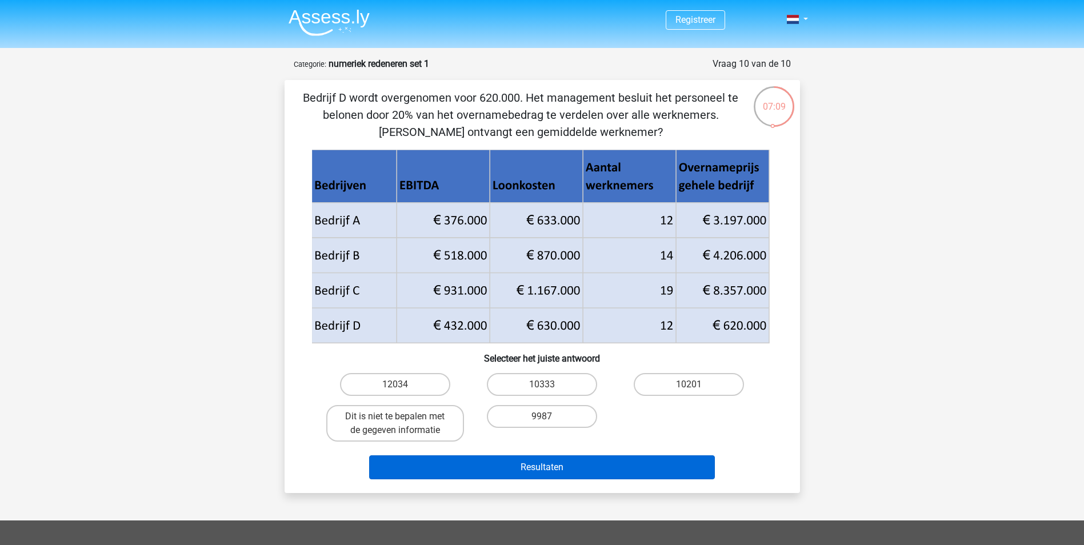
click at [570, 386] on label "10333" at bounding box center [542, 384] width 110 height 23
click at [549, 386] on input "10333" at bounding box center [545, 388] width 7 height 7
radio input "true"
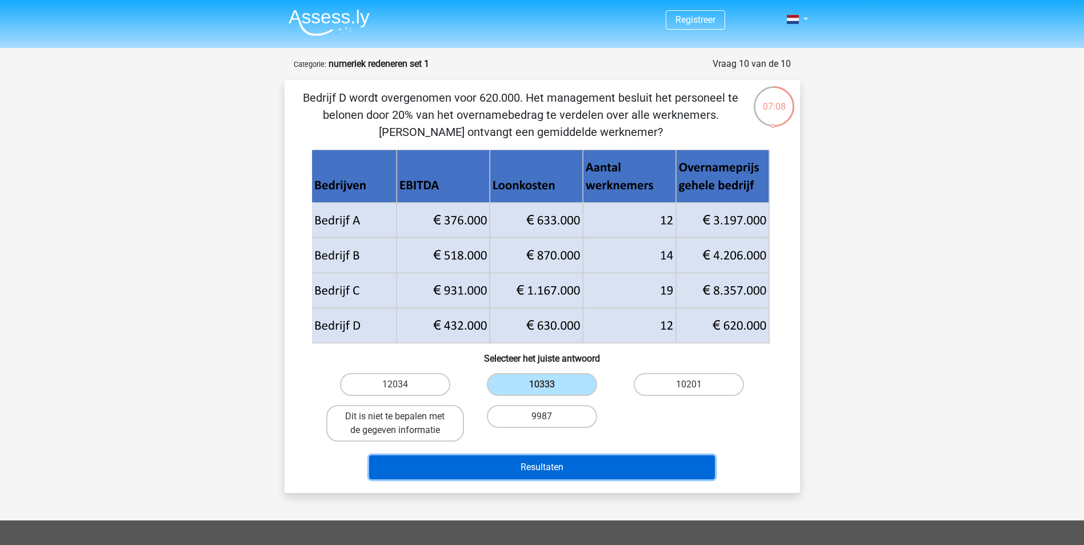
click at [545, 459] on button "Resultaten" at bounding box center [542, 467] width 346 height 24
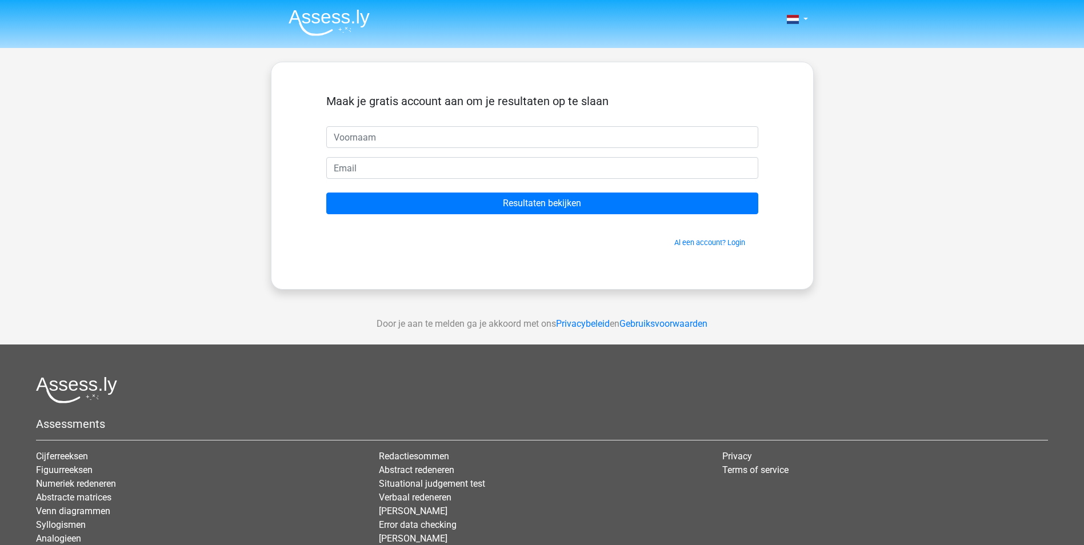
click at [385, 133] on input "text" at bounding box center [542, 137] width 432 height 22
type input "esmee"
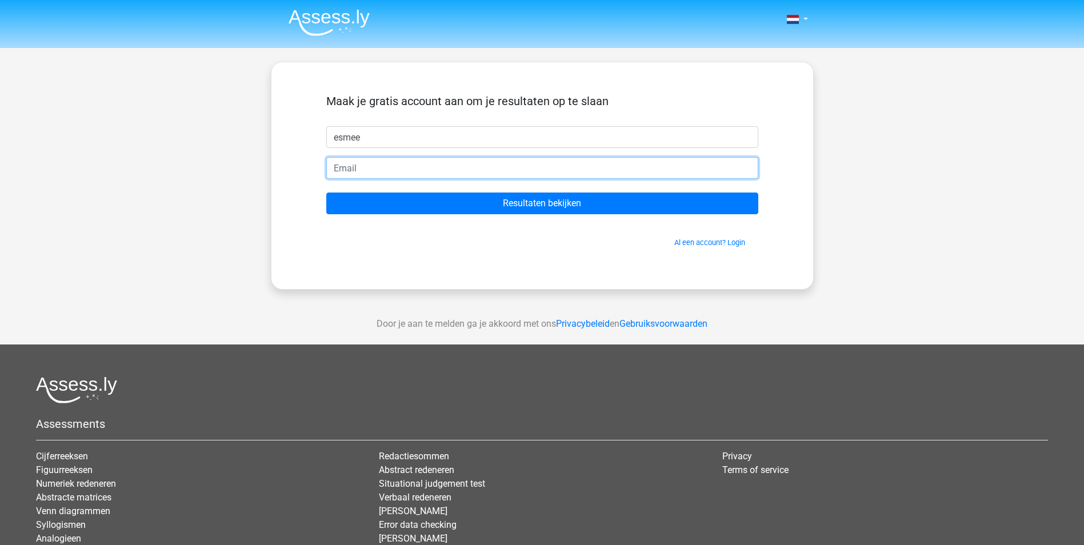
click at [415, 166] on input "email" at bounding box center [542, 168] width 432 height 22
type input "e"
type input "janjansen@gmail.com"
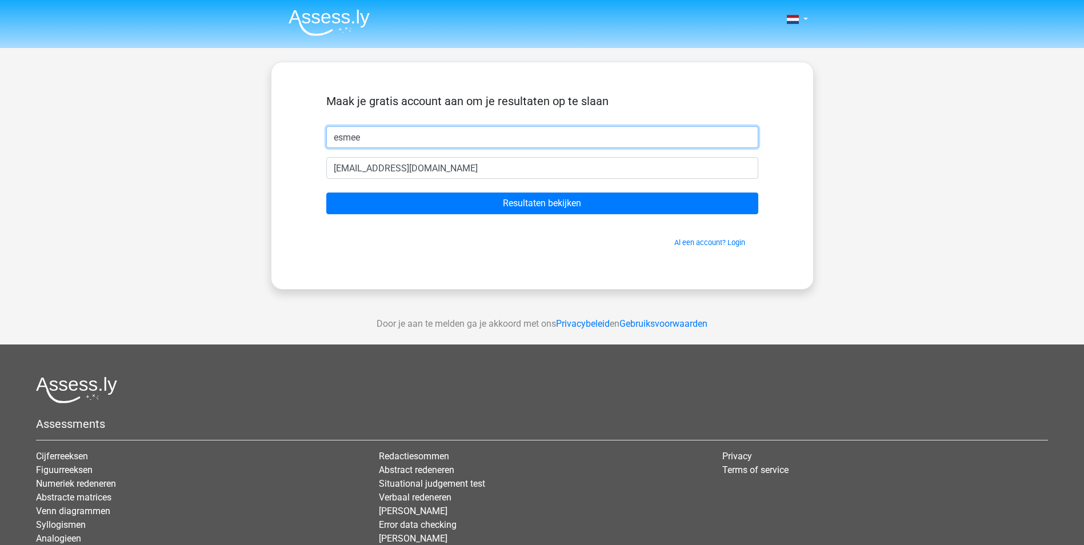
drag, startPoint x: 380, startPoint y: 127, endPoint x: 285, endPoint y: 109, distance: 97.3
click at [285, 110] on div "Maak je gratis account aan om je resultaten op te slaan esmee janjansen@gmail.c…" at bounding box center [542, 176] width 543 height 228
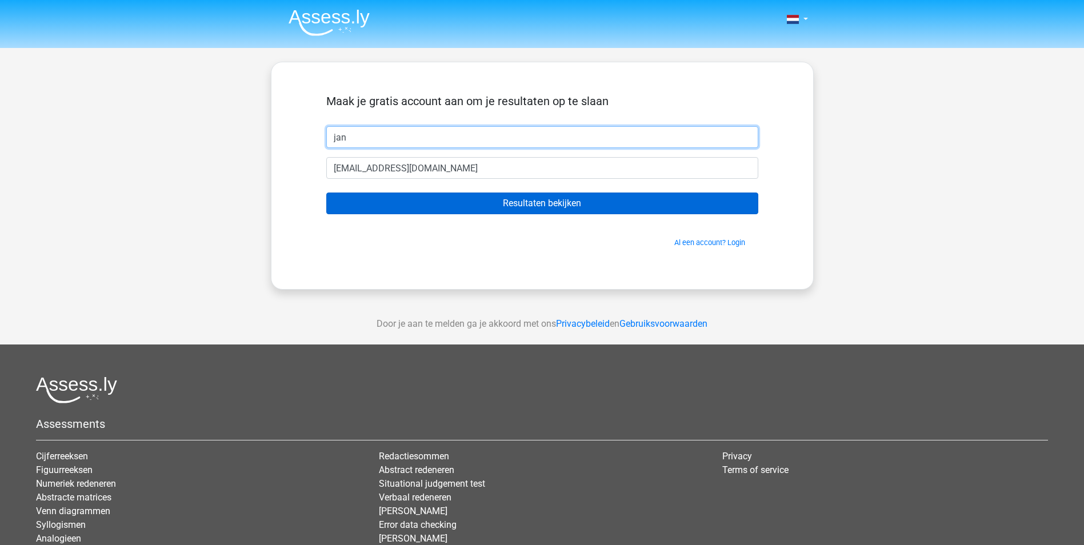
type input "jan"
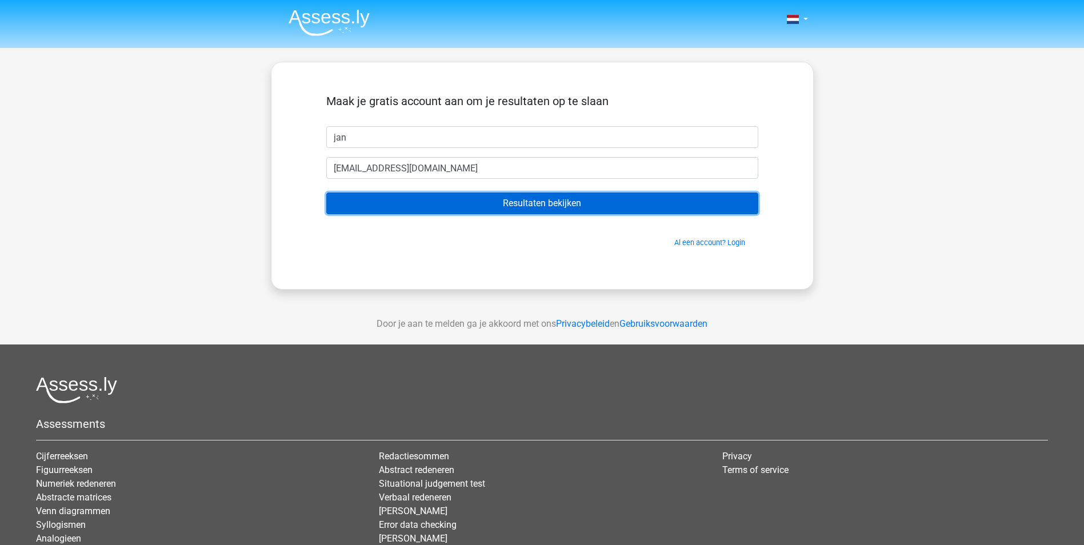
click at [398, 205] on input "Resultaten bekijken" at bounding box center [542, 204] width 432 height 22
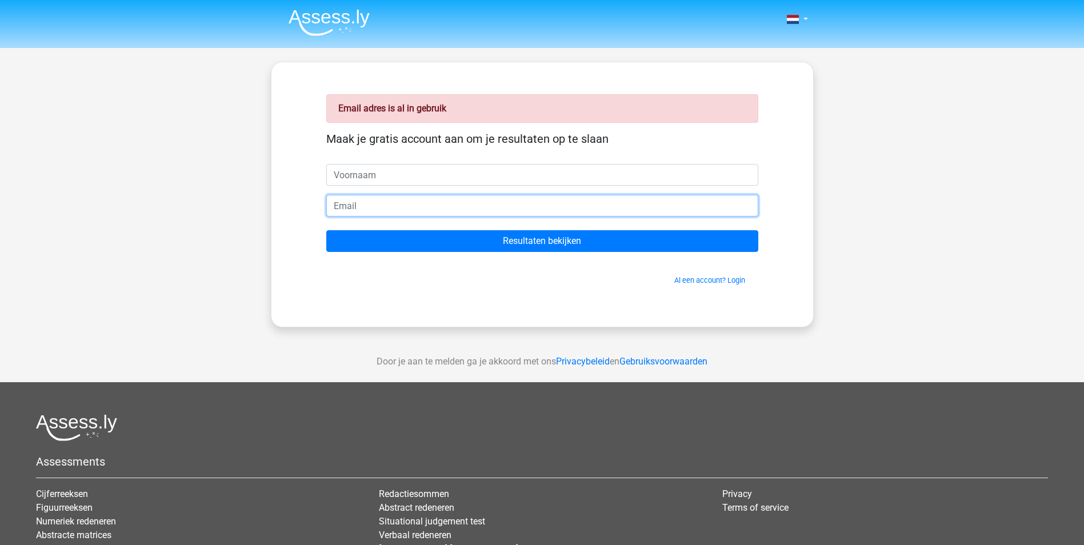
click at [402, 209] on input "email" at bounding box center [542, 206] width 432 height 22
type input "a.k.baksteen@gmail.com"
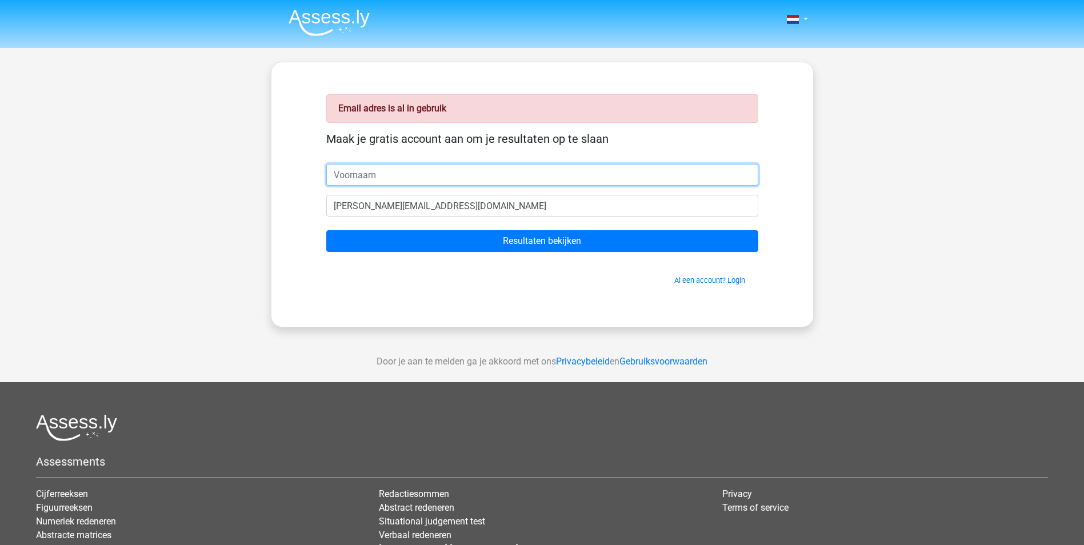
click at [386, 182] on input "text" at bounding box center [542, 175] width 432 height 22
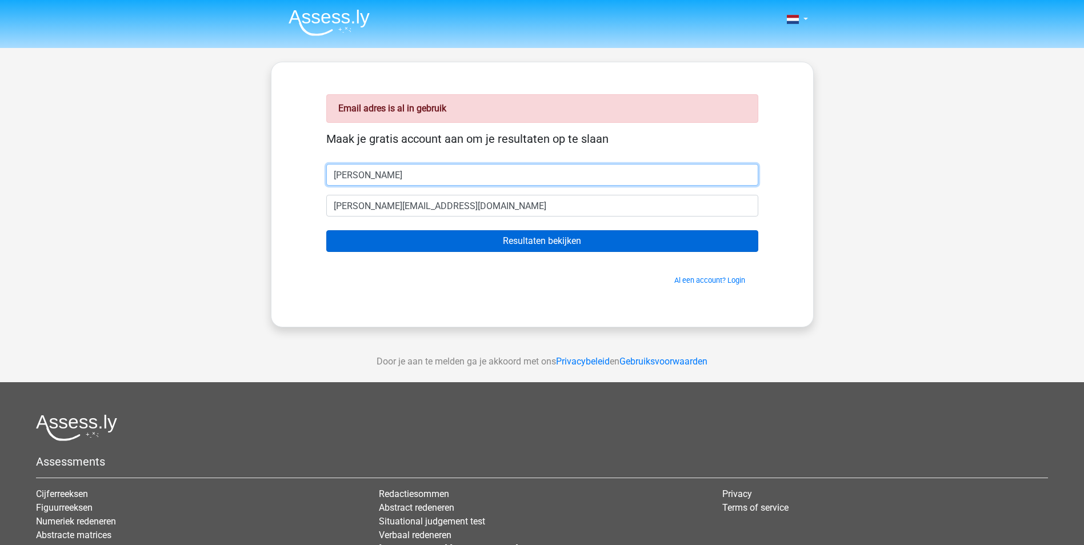
type input "steen"
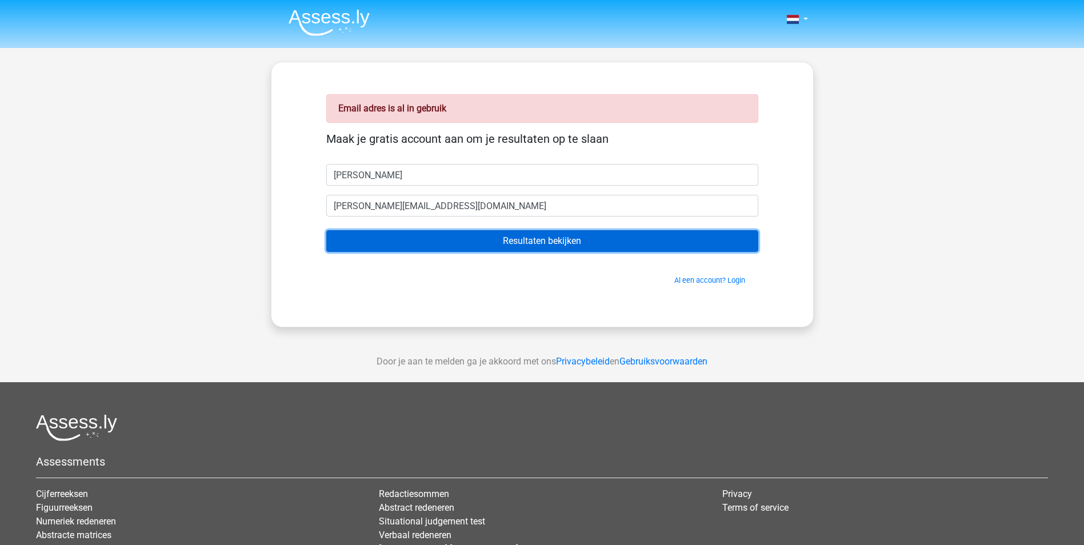
click at [455, 230] on input "Resultaten bekijken" at bounding box center [542, 241] width 432 height 22
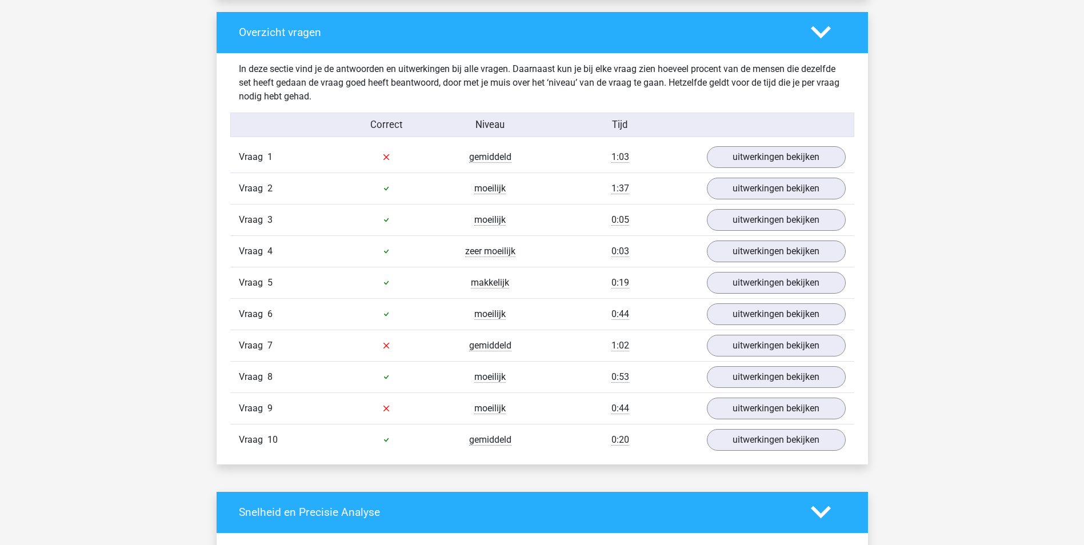
scroll to position [914, 0]
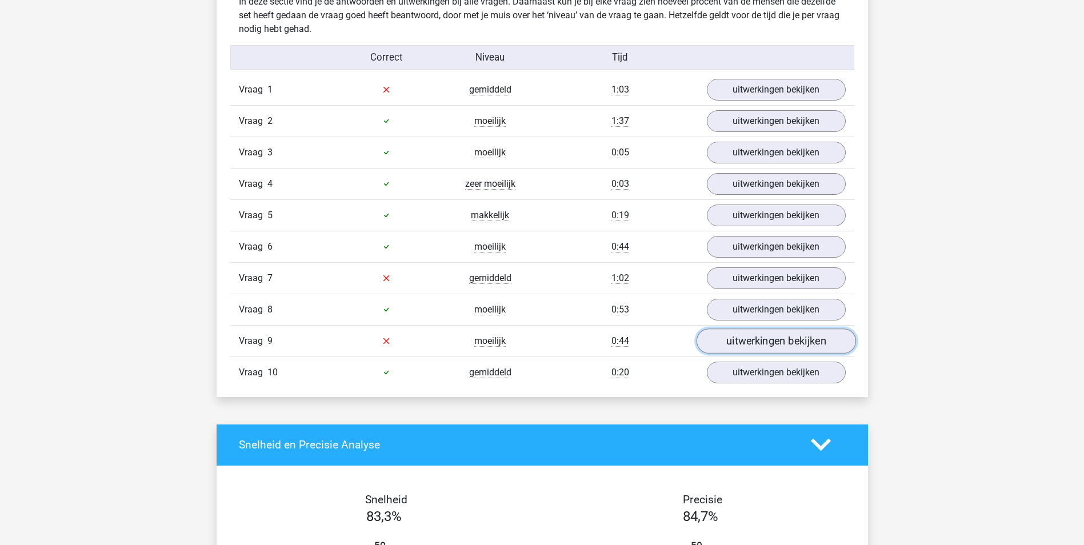
click at [753, 342] on link "uitwerkingen bekijken" at bounding box center [775, 341] width 159 height 25
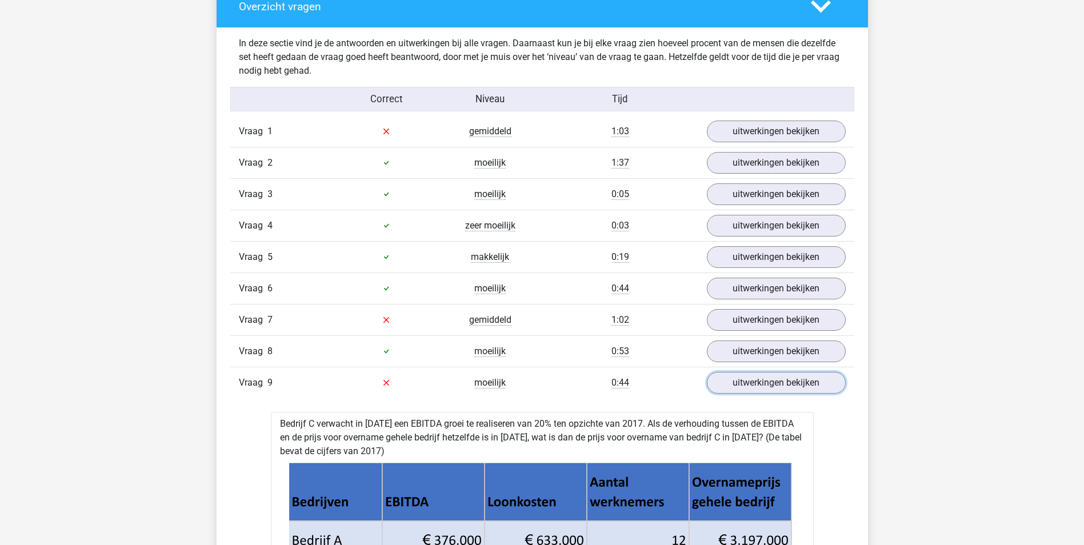
scroll to position [857, 0]
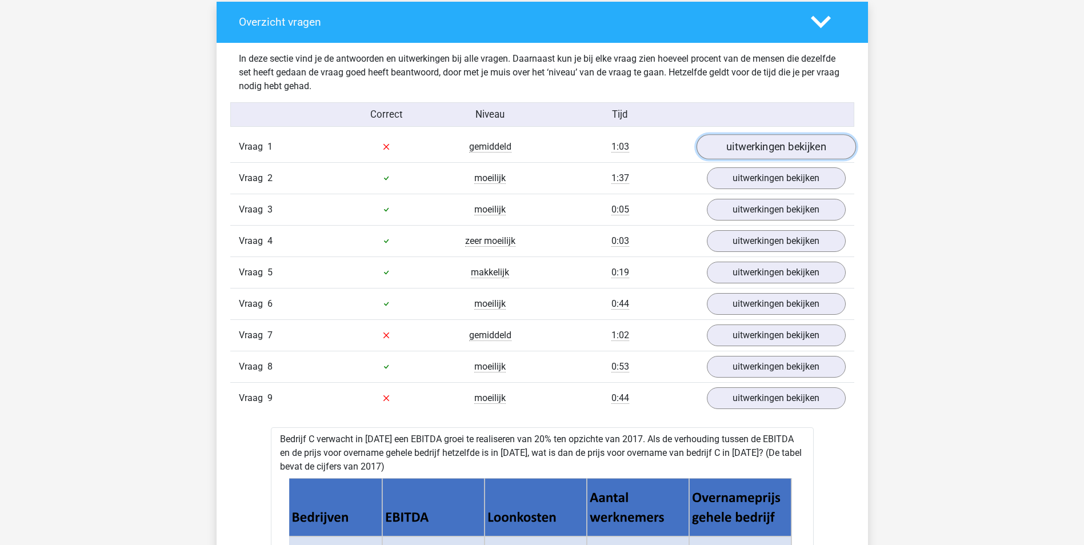
click at [758, 150] on link "uitwerkingen bekijken" at bounding box center [775, 146] width 159 height 25
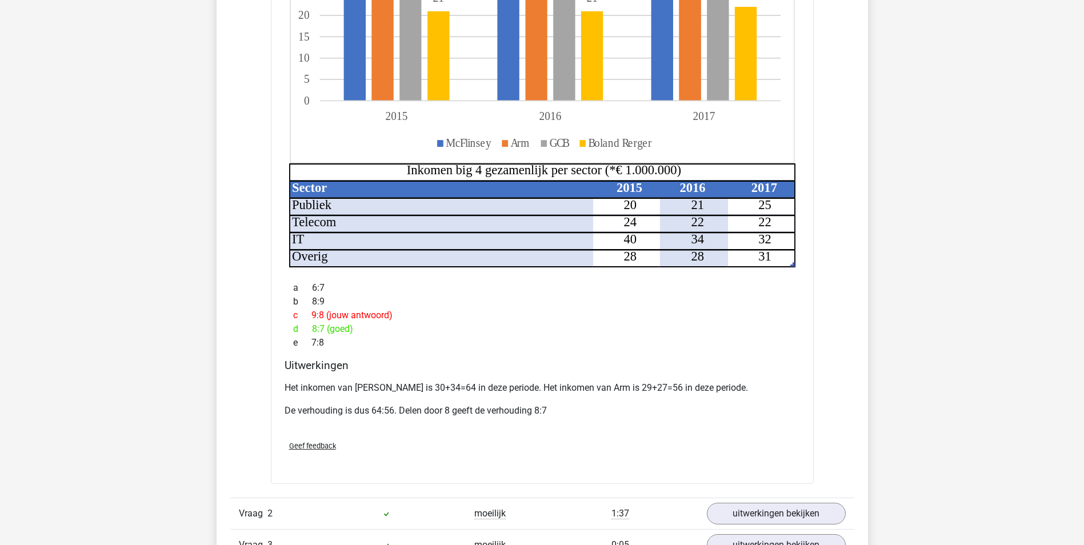
scroll to position [1200, 0]
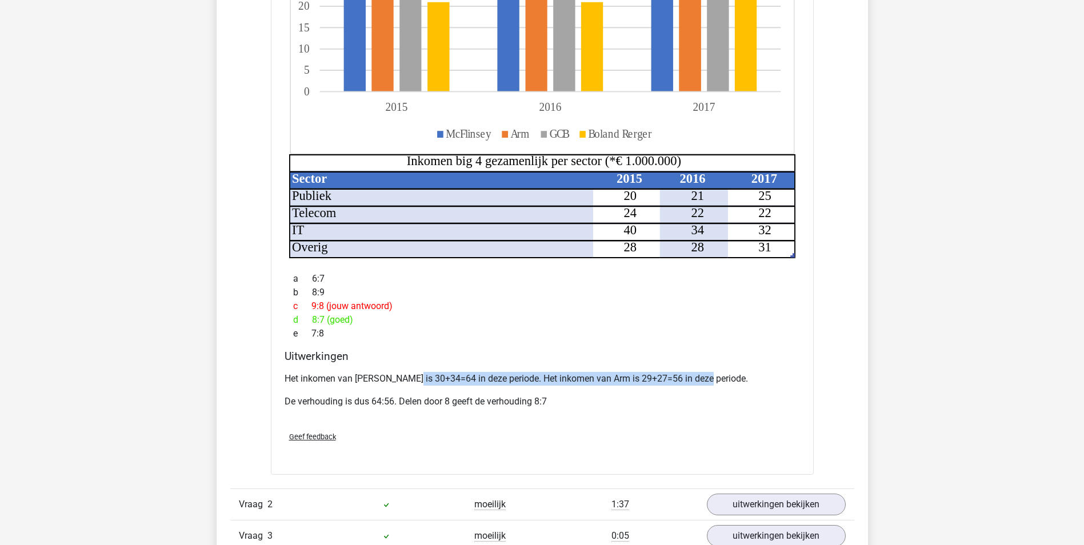
drag, startPoint x: 407, startPoint y: 363, endPoint x: 704, endPoint y: 354, distance: 297.3
click at [704, 367] on div "Het inkomen van McFlinsey is 30+34=64 in deze periode. Het inkomen van Arm is 2…" at bounding box center [542, 394] width 515 height 55
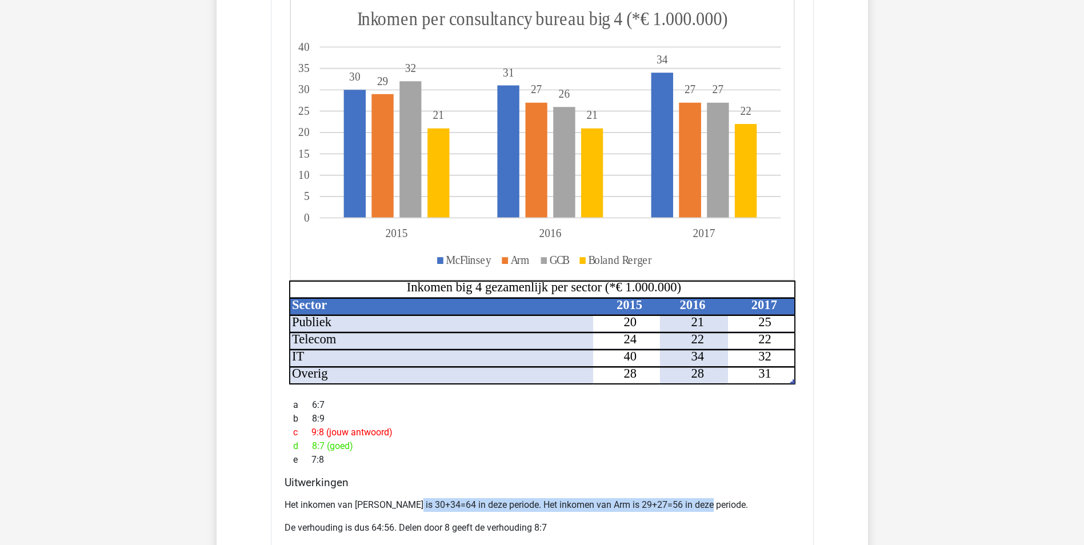
scroll to position [1143, 0]
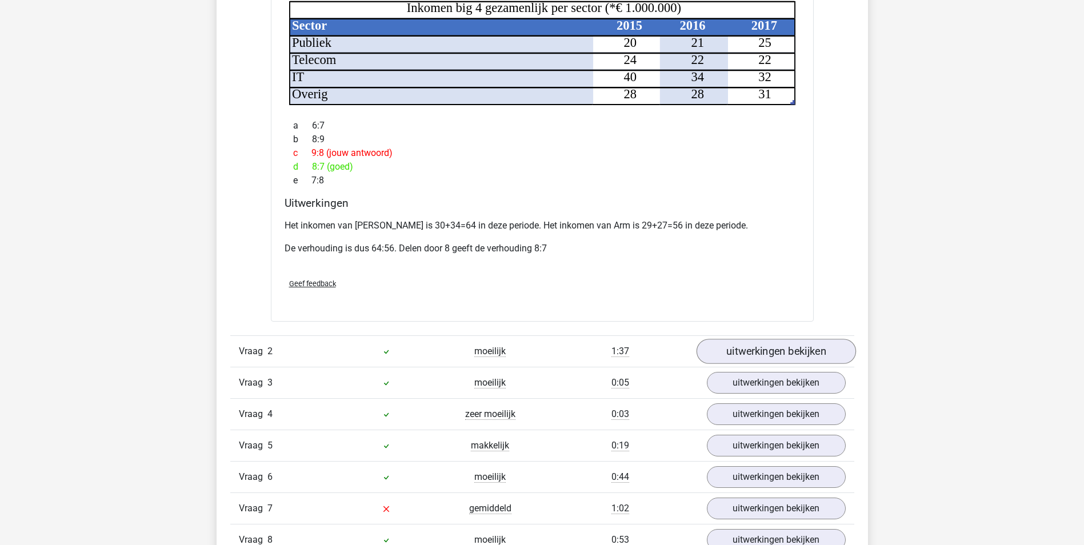
scroll to position [1428, 0]
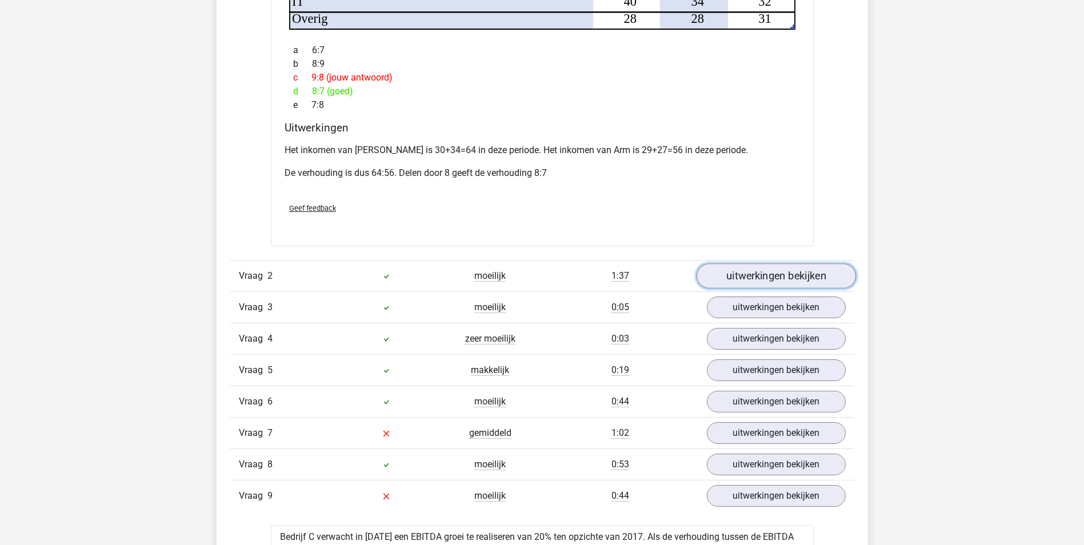
click at [725, 269] on link "uitwerkingen bekijken" at bounding box center [775, 275] width 159 height 25
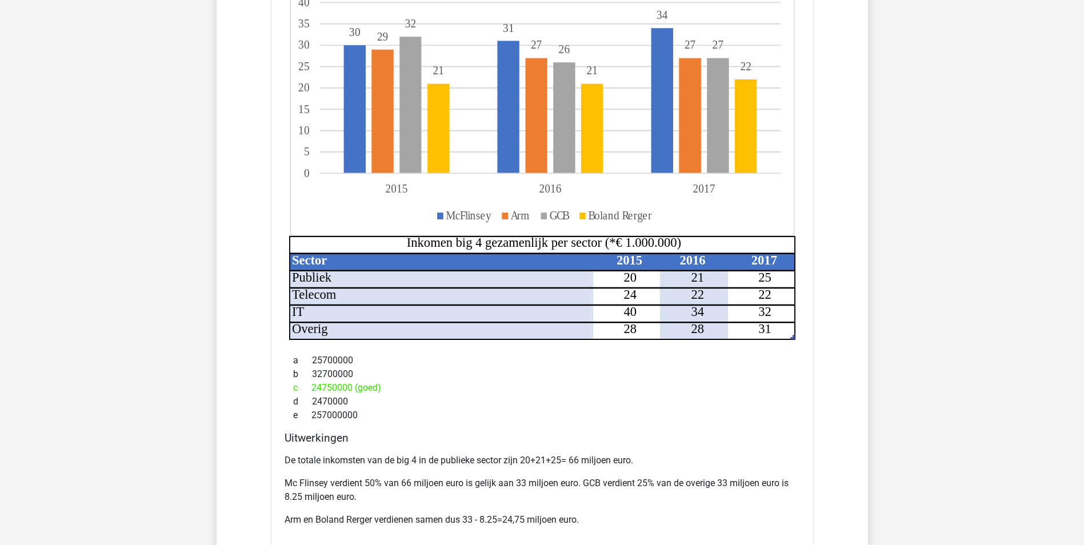
scroll to position [1886, 0]
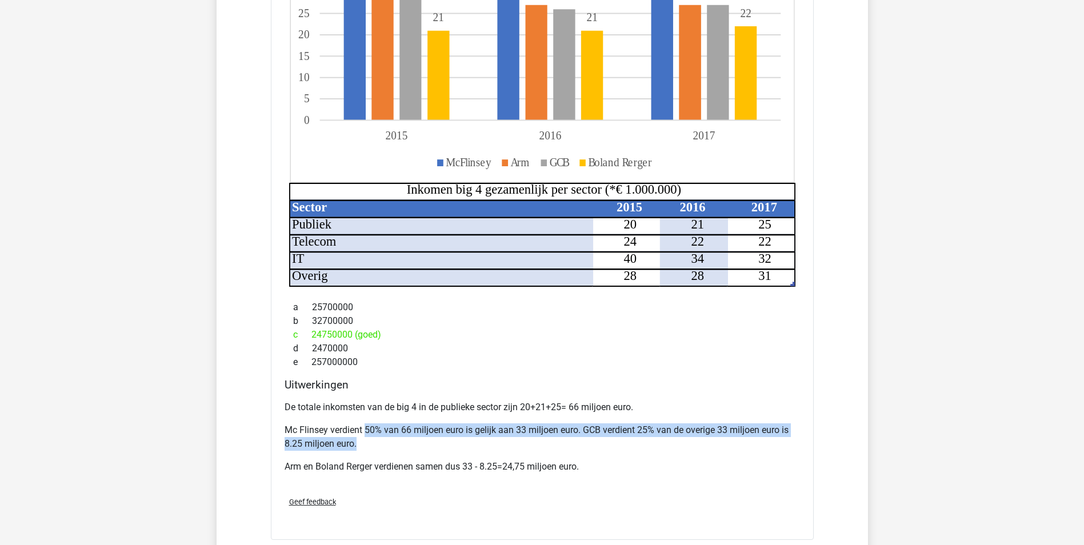
drag, startPoint x: 387, startPoint y: 414, endPoint x: 739, endPoint y: 429, distance: 351.7
click at [739, 429] on p "Mc Flinsey verdient 50% van 66 miljoen euro is gelijk aan 33 miljoen euro. GCB …" at bounding box center [542, 436] width 515 height 27
click at [406, 436] on p "Mc Flinsey verdient 50% van 66 miljoen euro is gelijk aan 33 miljoen euro. GCB …" at bounding box center [542, 436] width 515 height 27
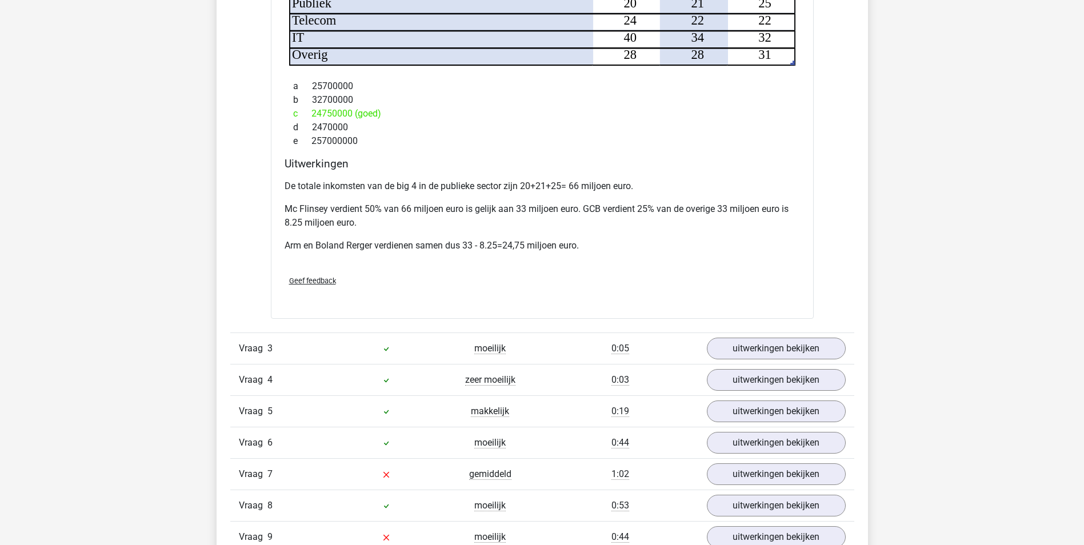
scroll to position [2114, 0]
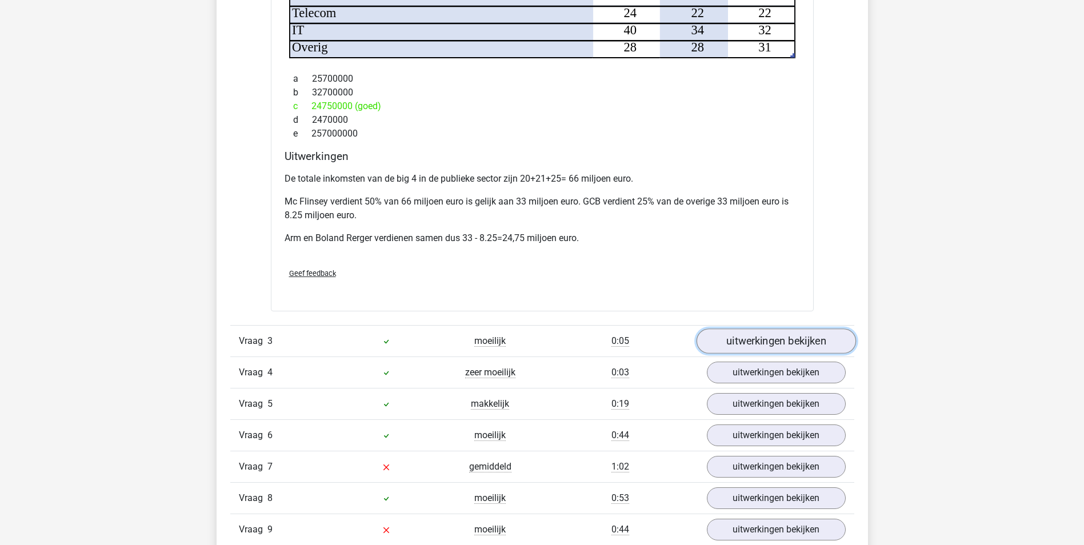
click at [790, 330] on link "uitwerkingen bekijken" at bounding box center [775, 341] width 159 height 25
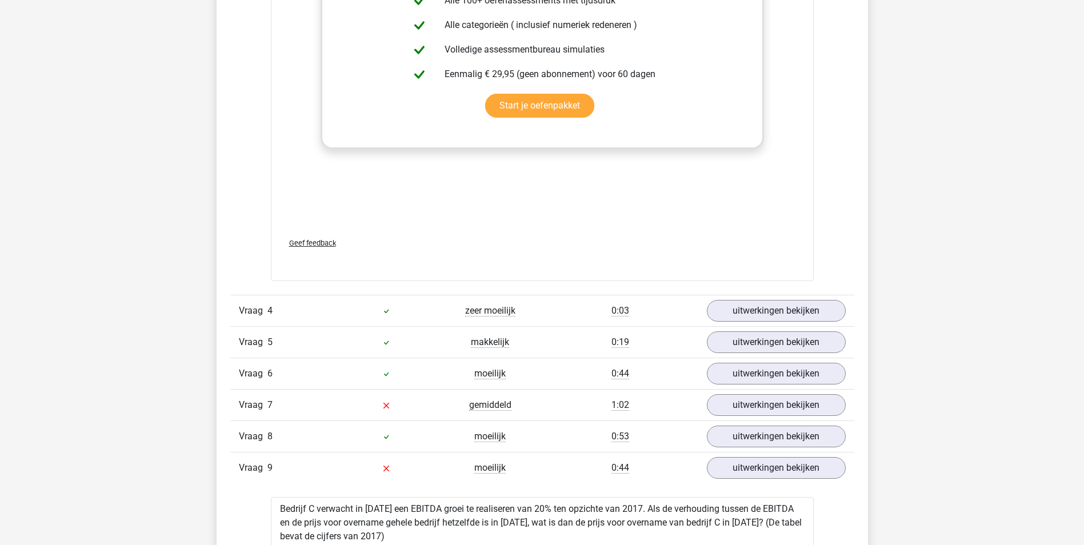
scroll to position [3143, 0]
click at [770, 393] on link "uitwerkingen bekijken" at bounding box center [775, 404] width 159 height 25
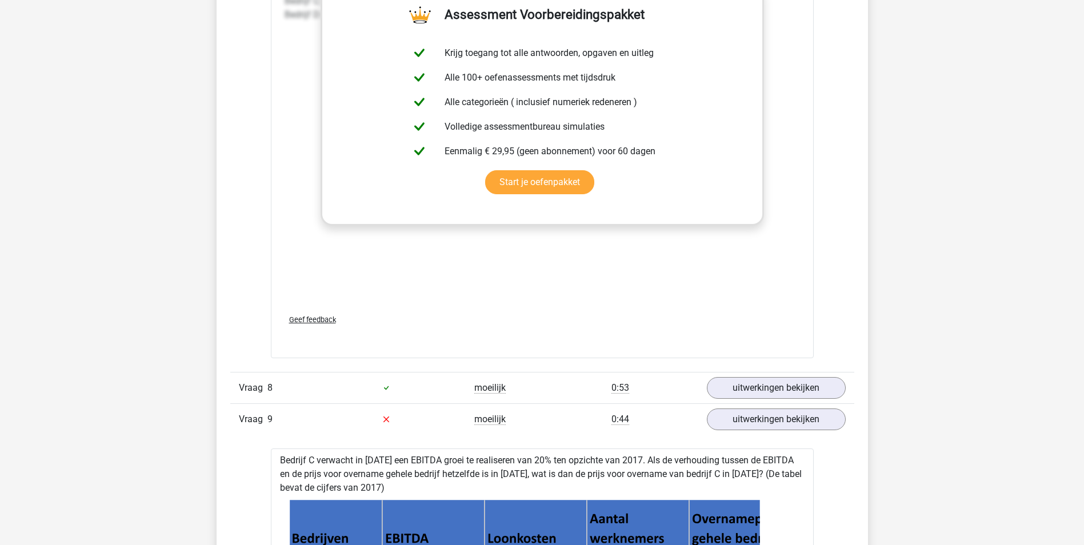
scroll to position [4000, 0]
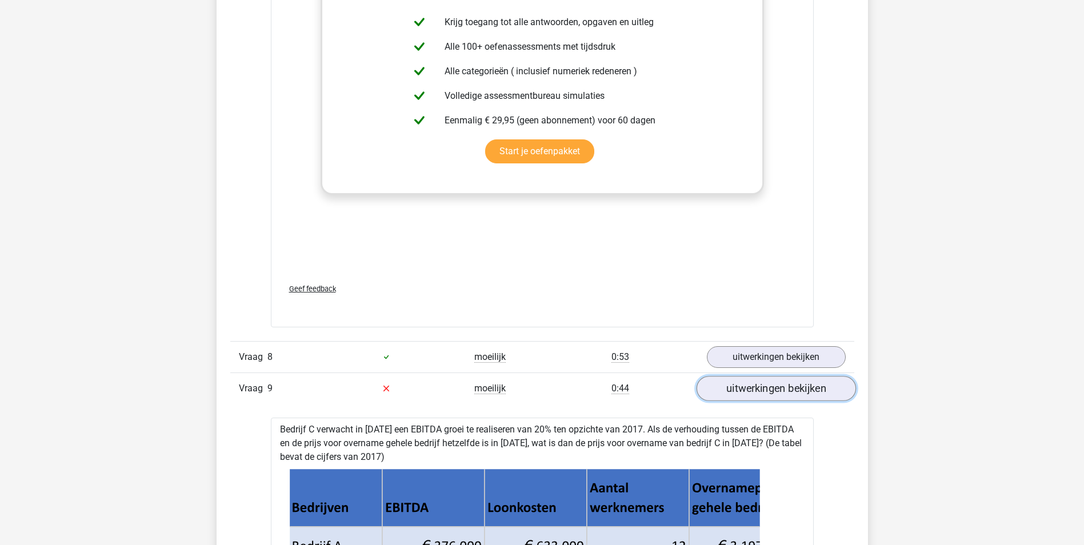
click at [777, 376] on link "uitwerkingen bekijken" at bounding box center [775, 388] width 159 height 25
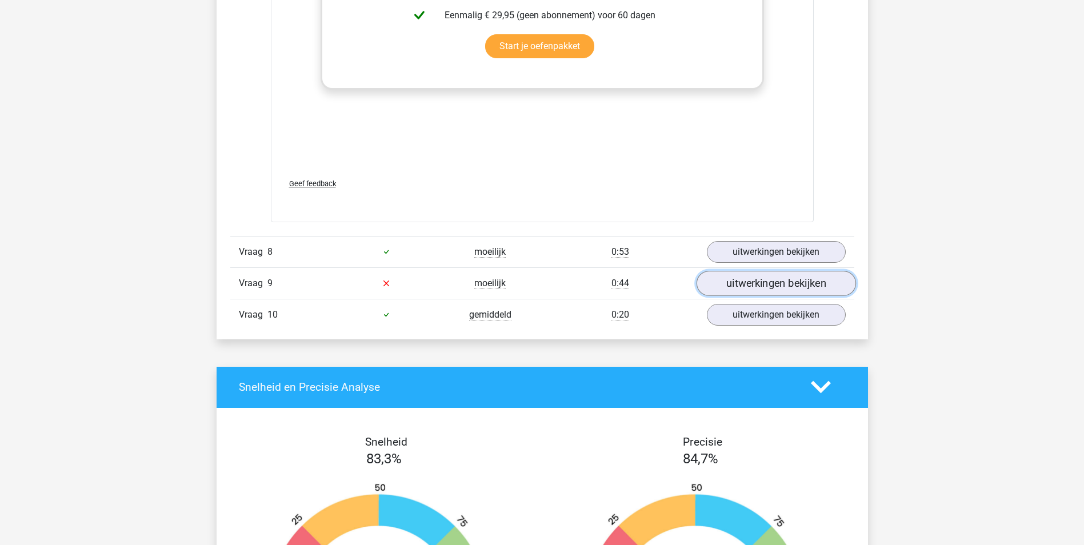
scroll to position [4114, 0]
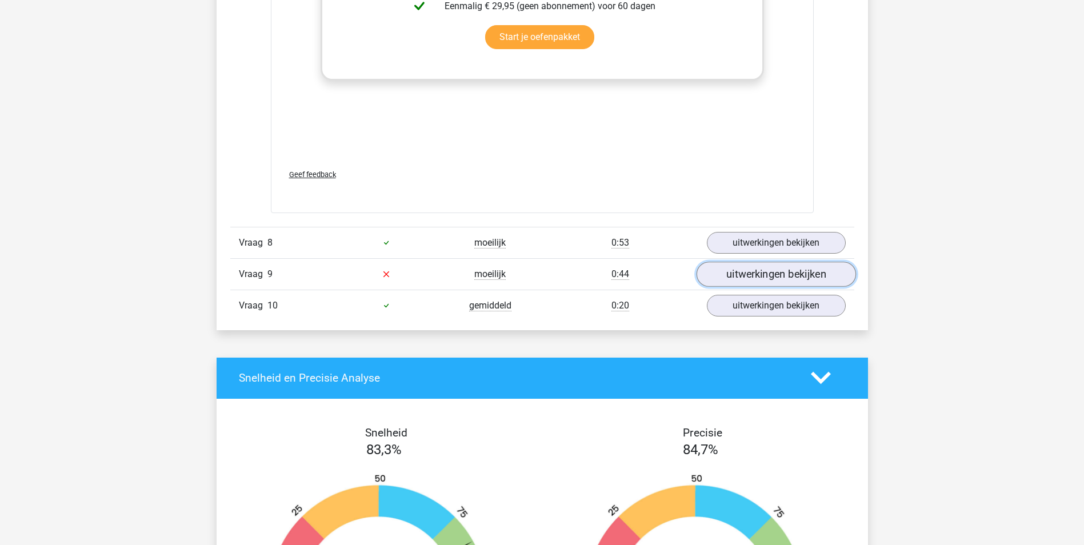
click at [742, 262] on link "uitwerkingen bekijken" at bounding box center [775, 274] width 159 height 25
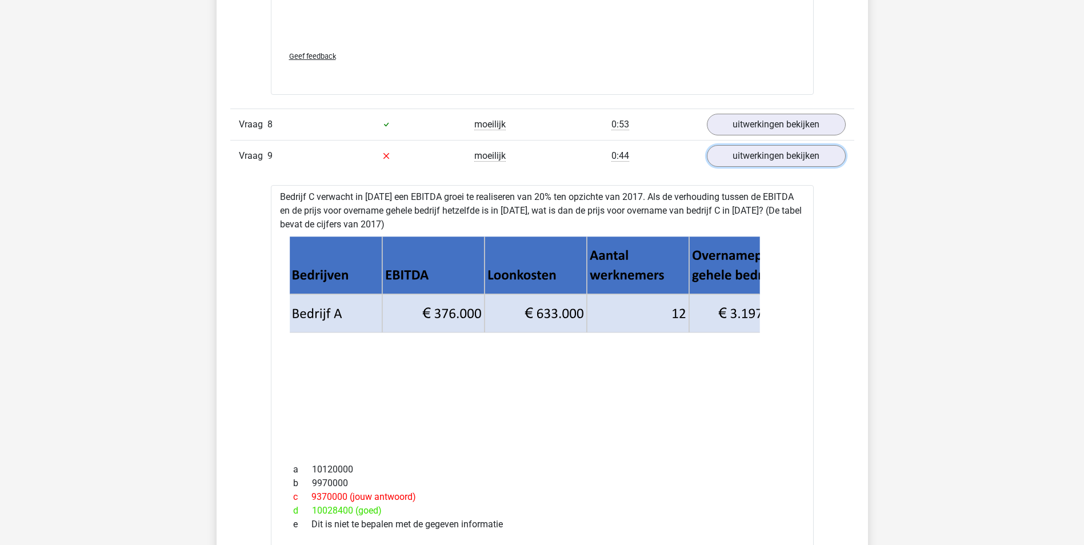
scroll to position [4228, 0]
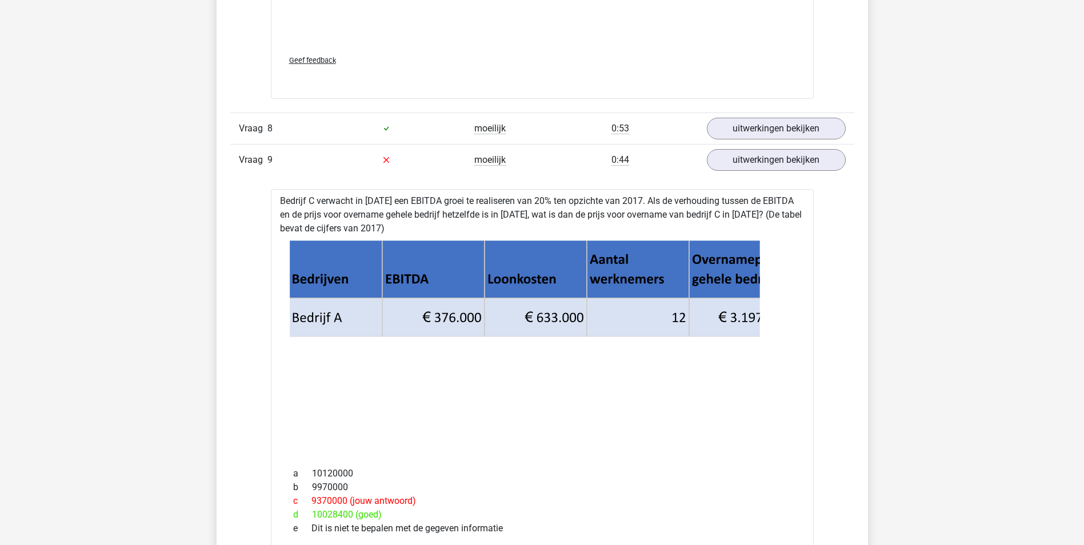
drag, startPoint x: 581, startPoint y: 202, endPoint x: 690, endPoint y: 219, distance: 109.8
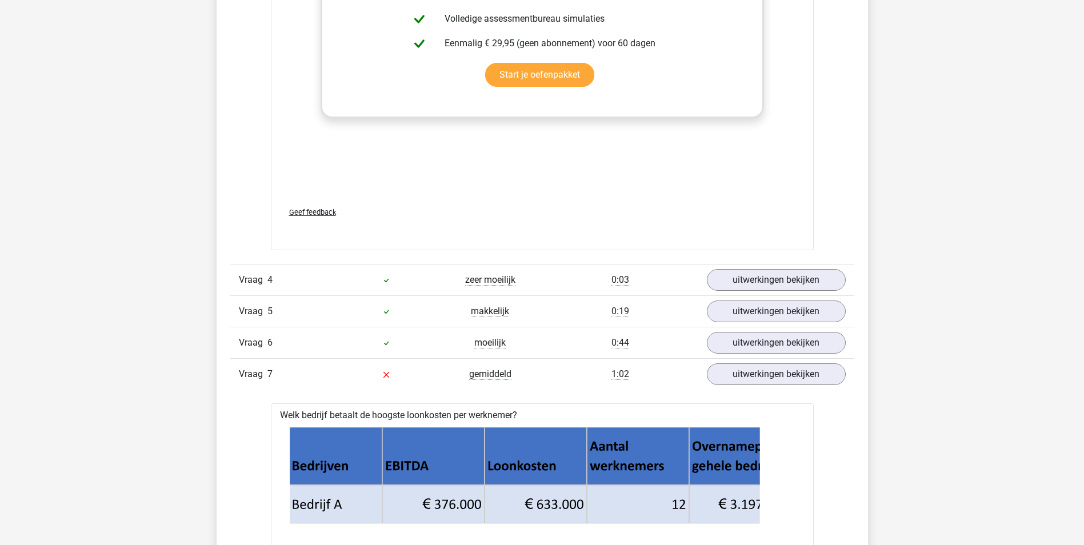
scroll to position [3143, 0]
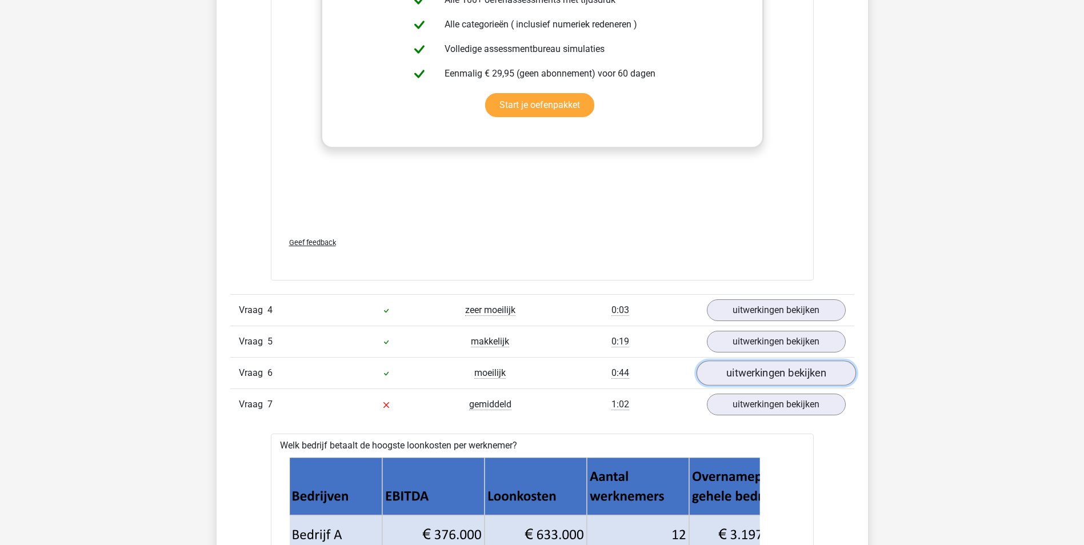
click at [766, 361] on link "uitwerkingen bekijken" at bounding box center [775, 373] width 159 height 25
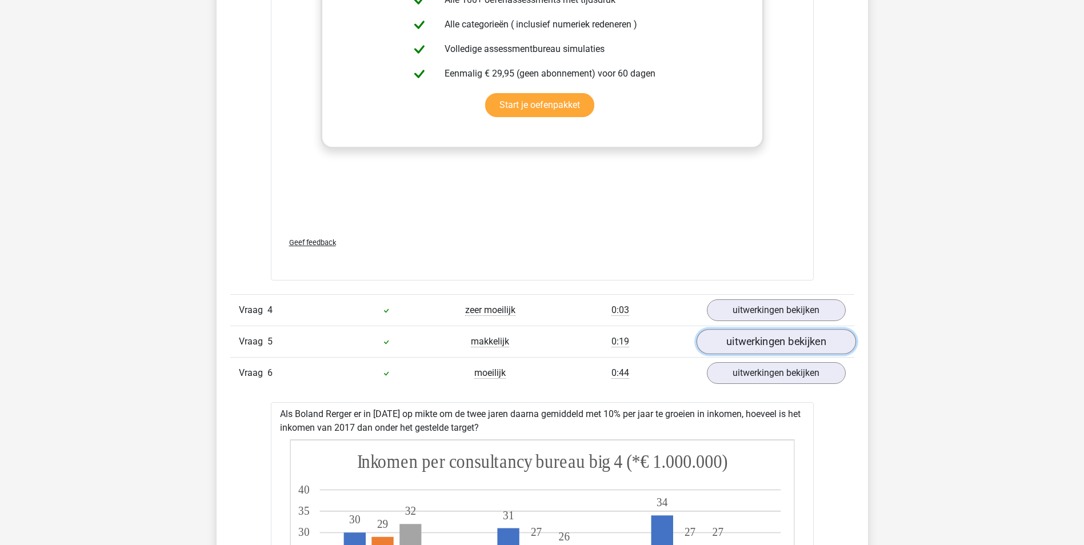
click at [738, 339] on link "uitwerkingen bekijken" at bounding box center [775, 341] width 159 height 25
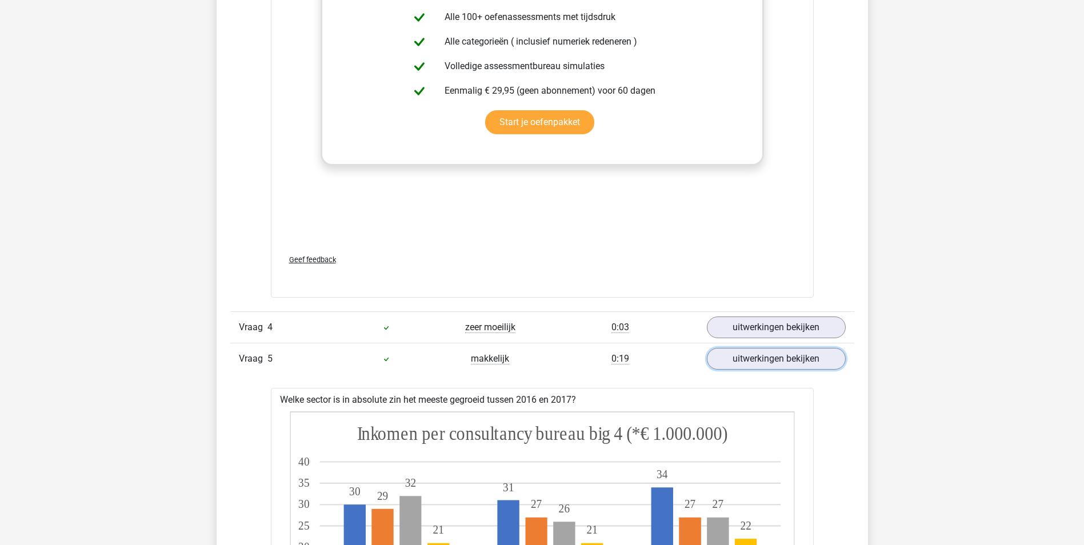
scroll to position [3028, 0]
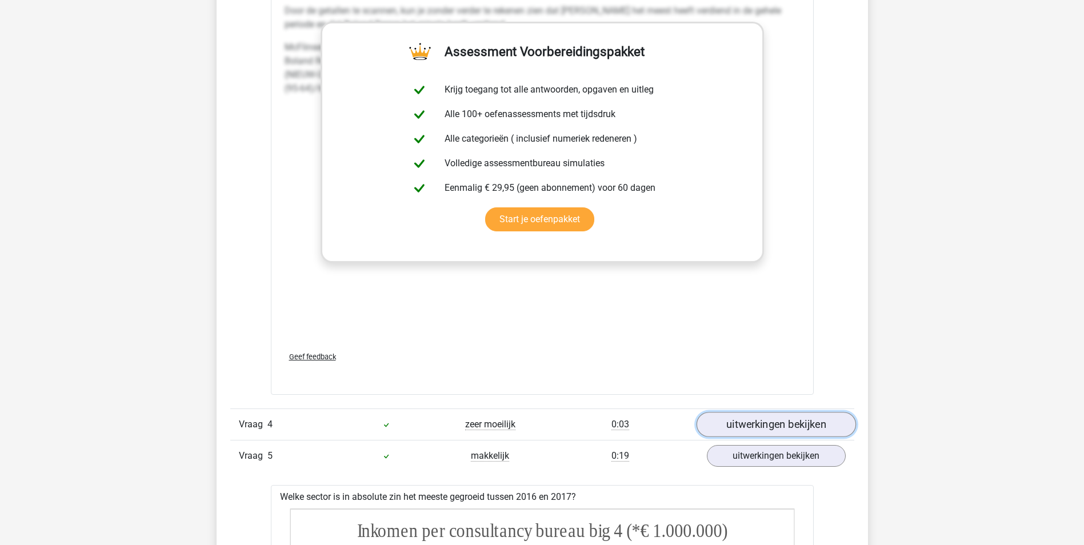
click at [781, 415] on link "uitwerkingen bekijken" at bounding box center [775, 424] width 159 height 25
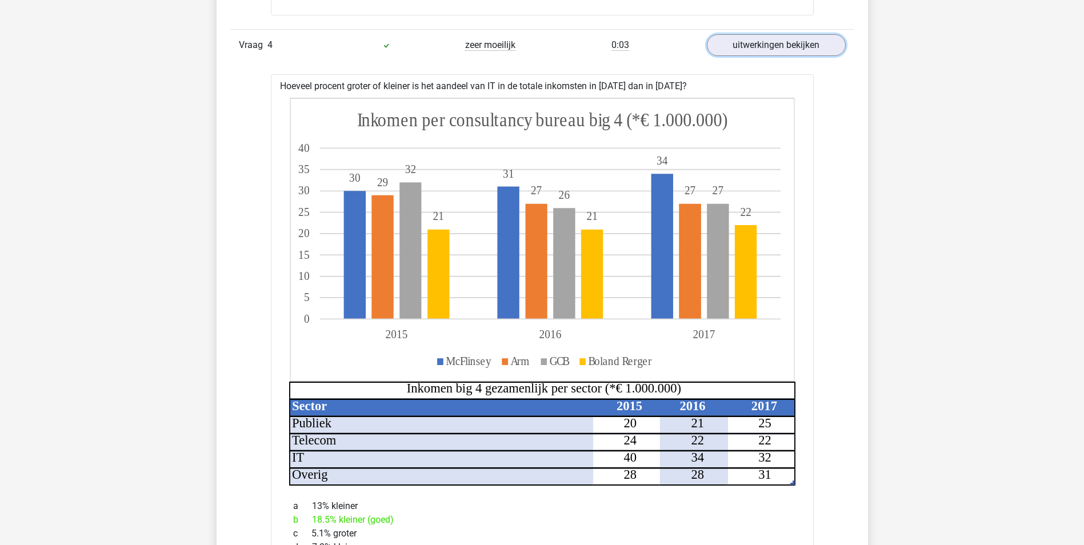
scroll to position [3428, 0]
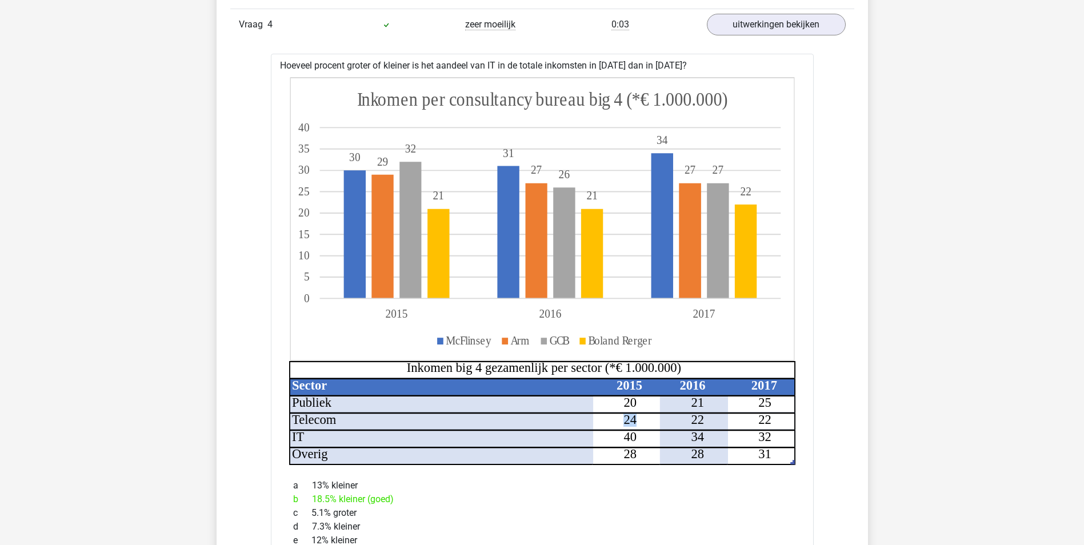
drag, startPoint x: 619, startPoint y: 411, endPoint x: 641, endPoint y: 410, distance: 22.3
click at [641, 410] on icon "Sector 2015 2016 2017 Publiek 20 21 25 Telecom 24 22 22 IT 40 34 32 Overig 28 2…" at bounding box center [542, 271] width 506 height 388
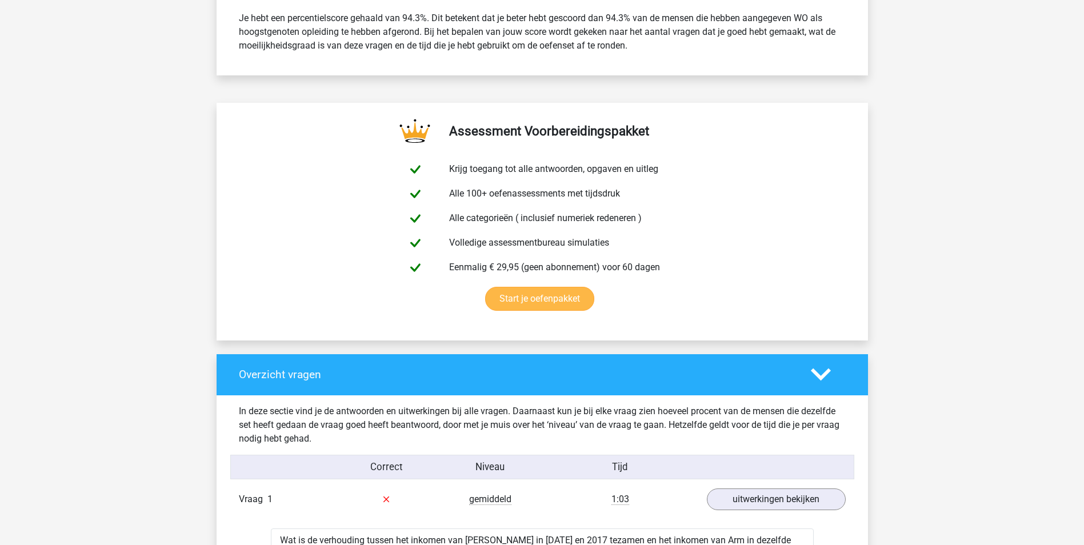
scroll to position [514, 0]
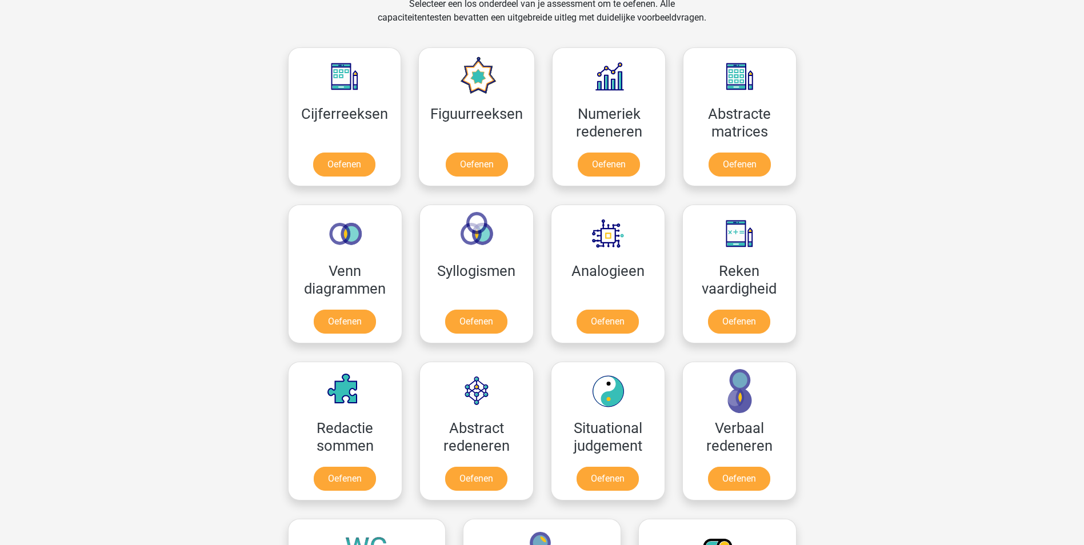
scroll to position [514, 0]
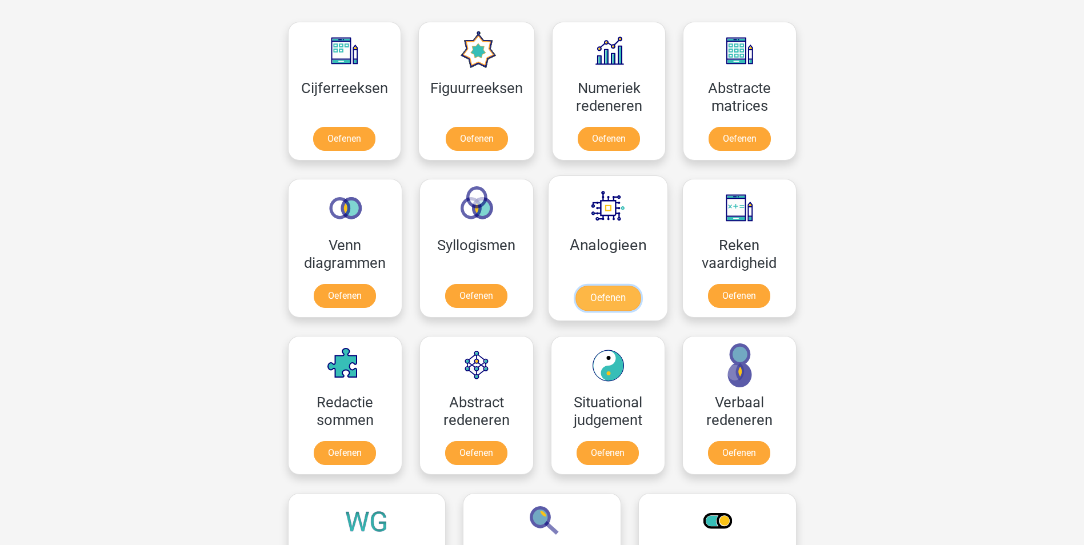
click at [621, 301] on link "Oefenen" at bounding box center [607, 298] width 65 height 25
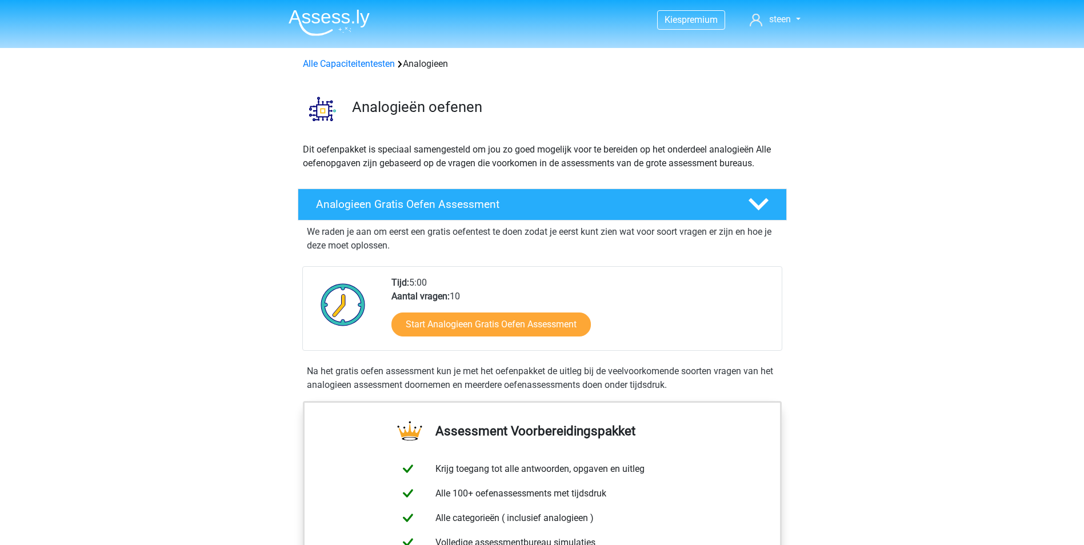
click at [577, 339] on div "Start Analogieen Gratis Oefen Assessment" at bounding box center [581, 326] width 381 height 47
click at [567, 327] on link "Start Analogieen Gratis Oefen Assessment" at bounding box center [491, 323] width 229 height 27
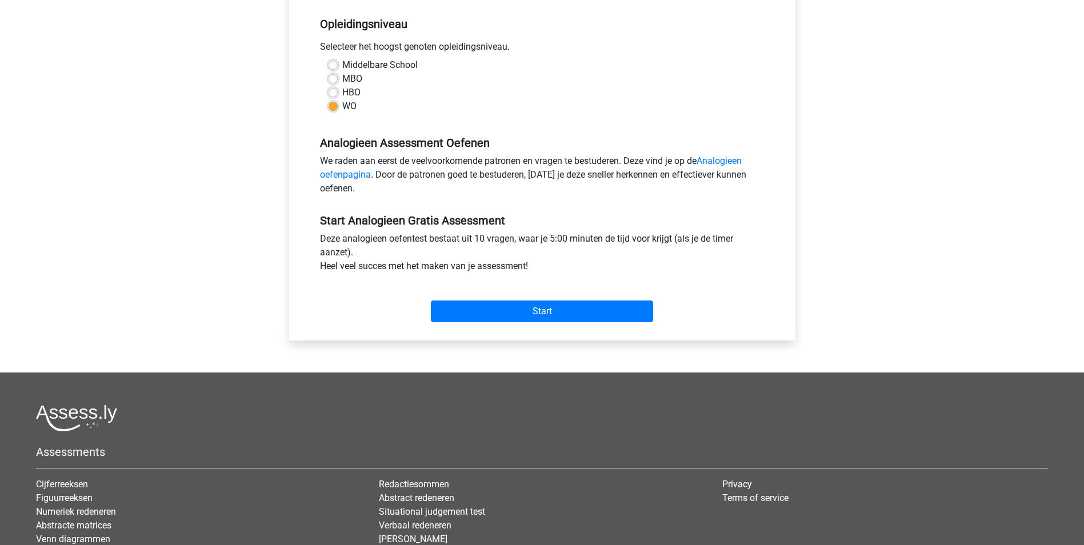
scroll to position [171, 0]
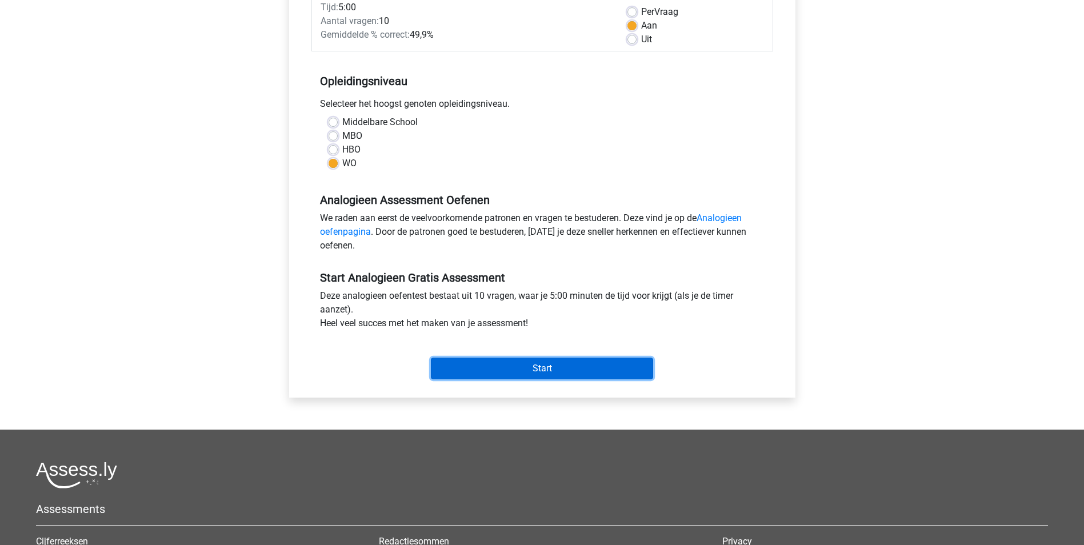
click at [582, 370] on input "Start" at bounding box center [542, 369] width 222 height 22
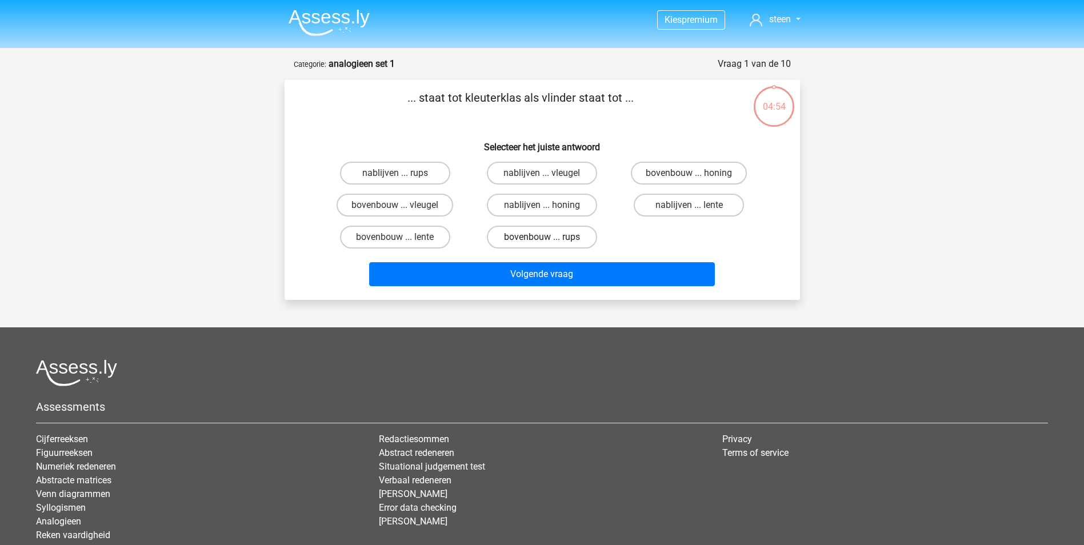
drag, startPoint x: 523, startPoint y: 241, endPoint x: 534, endPoint y: 258, distance: 20.6
click at [523, 241] on label "bovenbouw ... rups" at bounding box center [542, 237] width 110 height 23
click at [542, 241] on input "bovenbouw ... rups" at bounding box center [545, 240] width 7 height 7
radio input "true"
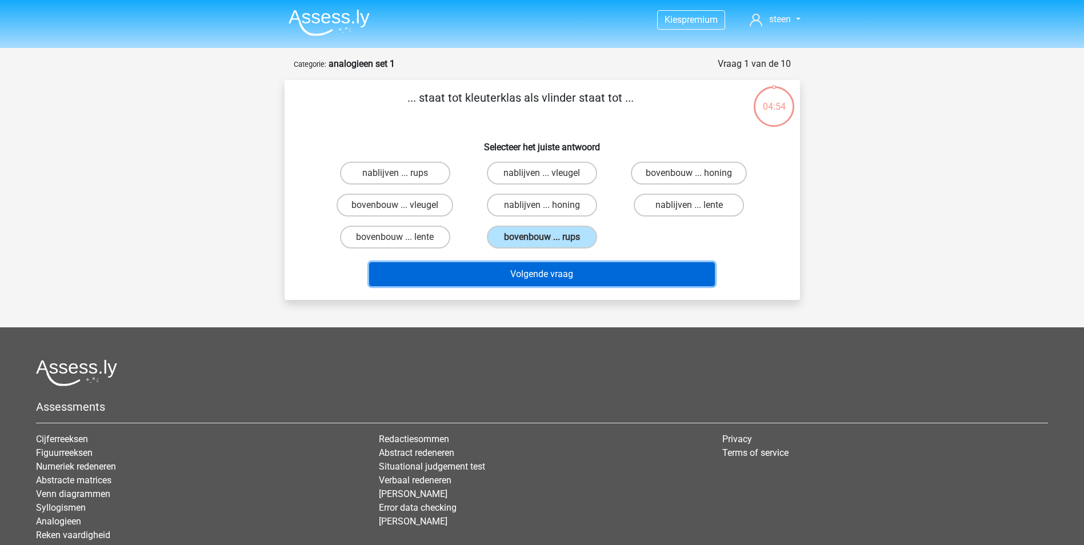
click at [540, 277] on button "Volgende vraag" at bounding box center [542, 274] width 346 height 24
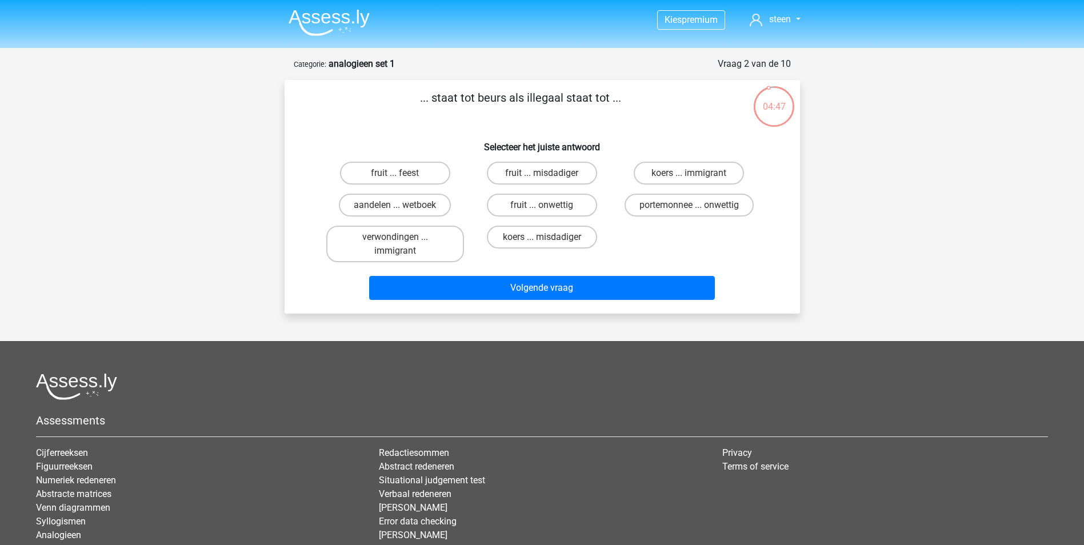
drag, startPoint x: 678, startPoint y: 209, endPoint x: 667, endPoint y: 227, distance: 21.6
click at [679, 212] on label "portemonnee ... onwettig" at bounding box center [689, 205] width 129 height 23
click at [689, 212] on input "portemonnee ... onwettig" at bounding box center [692, 208] width 7 height 7
radio input "true"
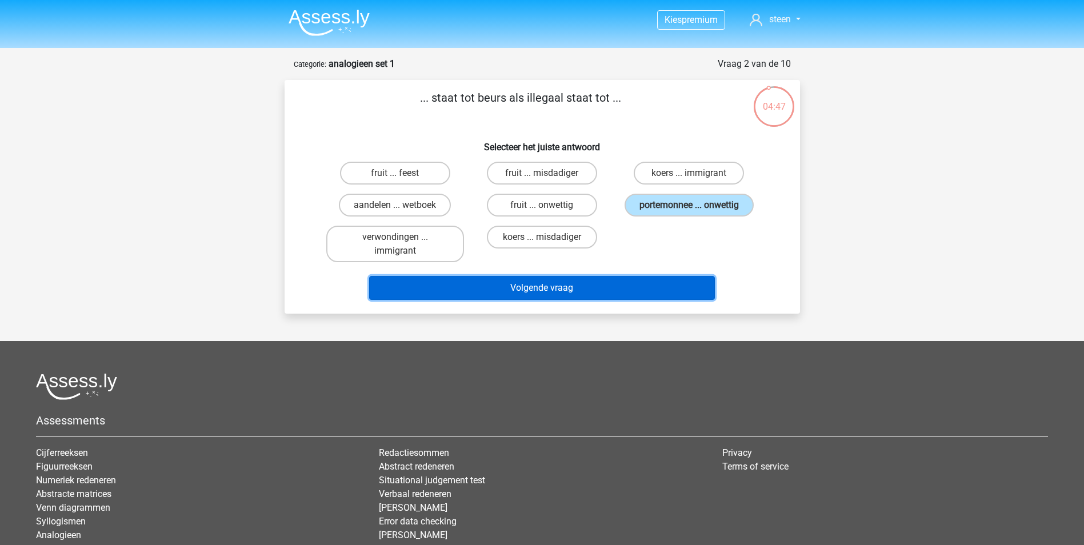
click at [638, 290] on button "Volgende vraag" at bounding box center [542, 288] width 346 height 24
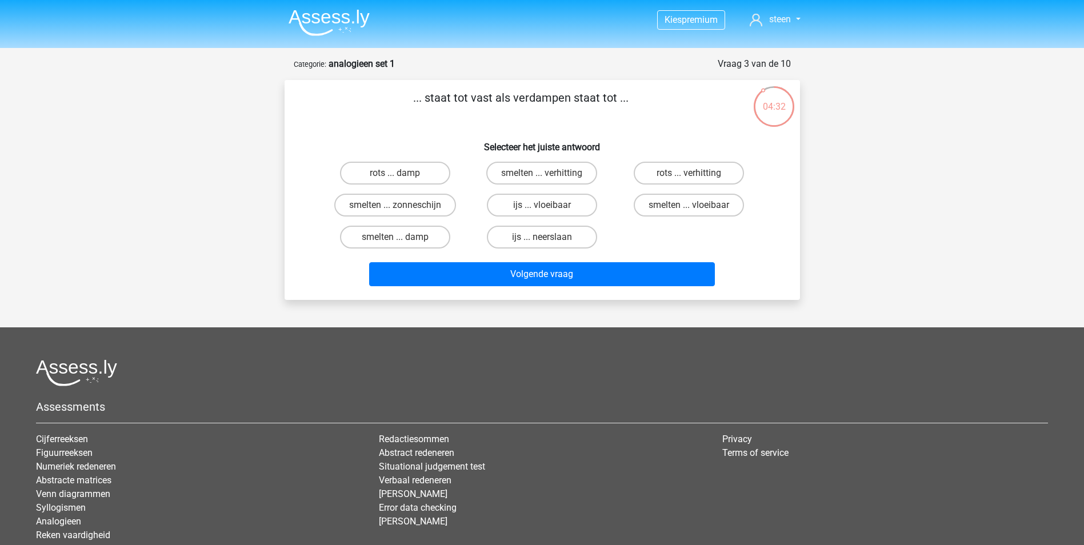
click at [695, 213] on input "smelten ... vloeibaar" at bounding box center [692, 208] width 7 height 7
radio input "true"
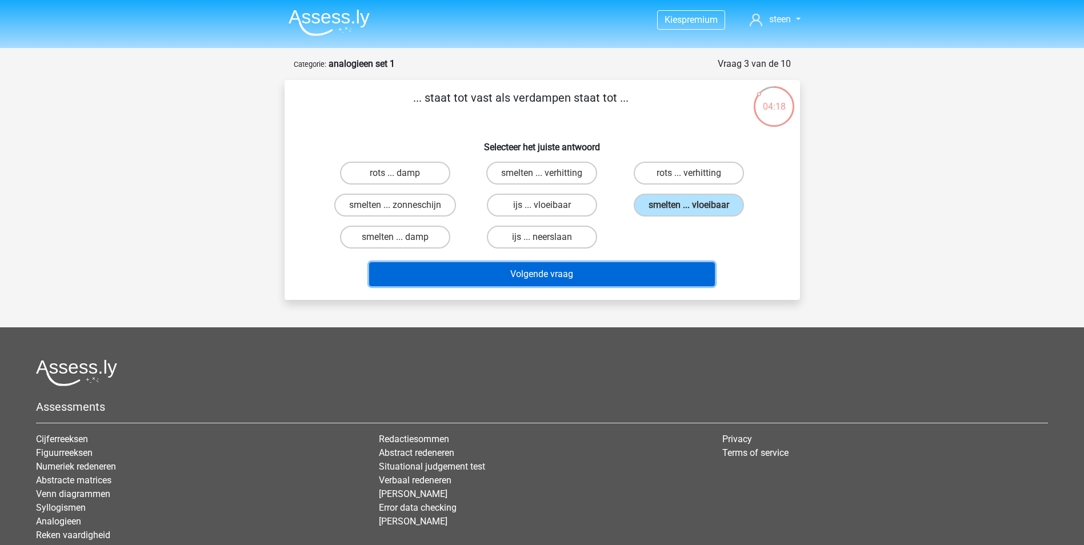
click at [674, 272] on button "Volgende vraag" at bounding box center [542, 274] width 346 height 24
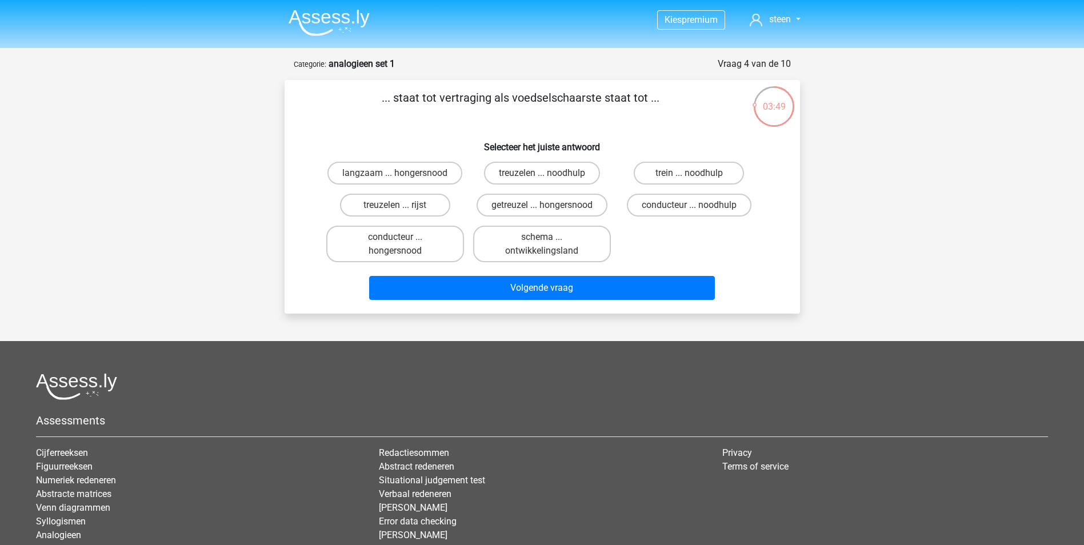
click at [544, 211] on input "getreuzel ... hongersnood" at bounding box center [545, 208] width 7 height 7
radio input "true"
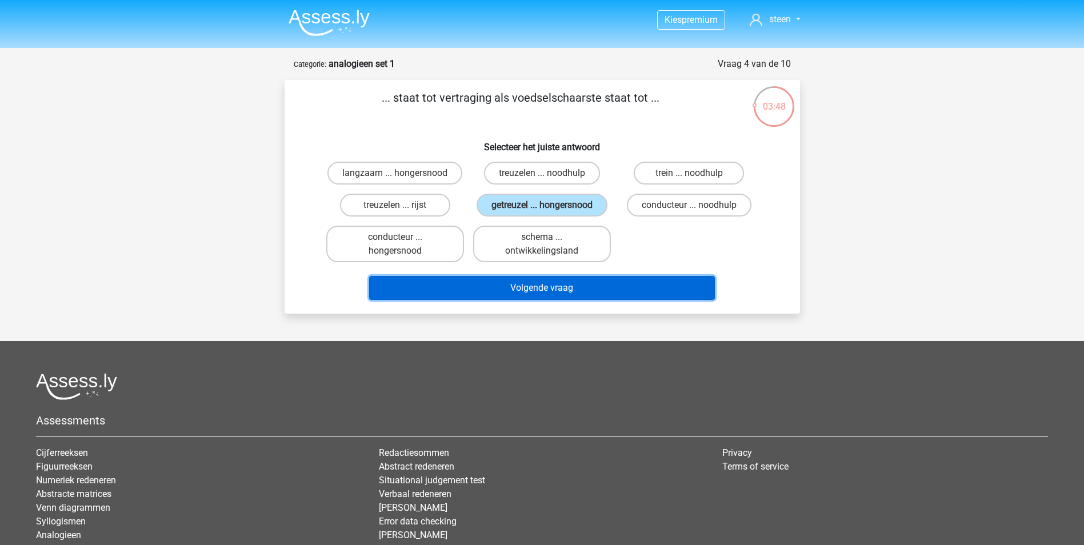
click at [582, 283] on button "Volgende vraag" at bounding box center [542, 288] width 346 height 24
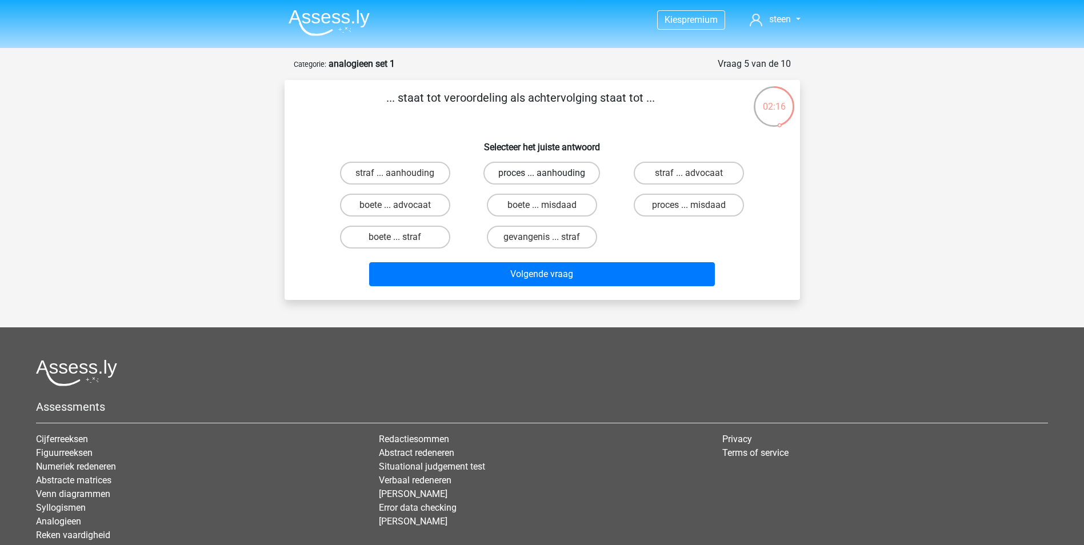
click at [569, 178] on label "proces ... aanhouding" at bounding box center [541, 173] width 117 height 23
click at [549, 178] on input "proces ... aanhouding" at bounding box center [545, 176] width 7 height 7
radio input "true"
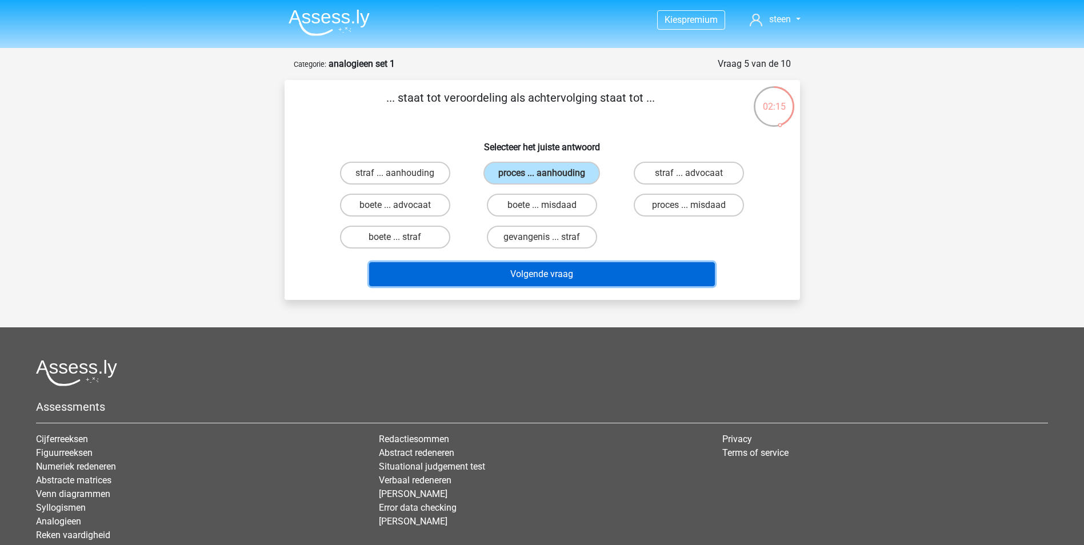
click at [595, 278] on button "Volgende vraag" at bounding box center [542, 274] width 346 height 24
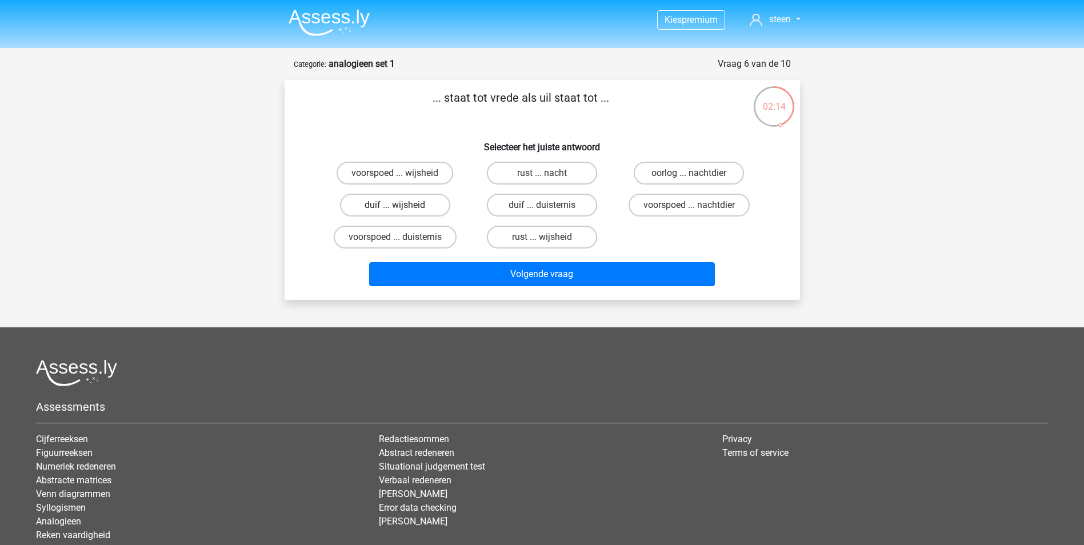
click at [397, 200] on label "duif ... wijsheid" at bounding box center [395, 205] width 110 height 23
click at [397, 205] on input "duif ... wijsheid" at bounding box center [398, 208] width 7 height 7
radio input "true"
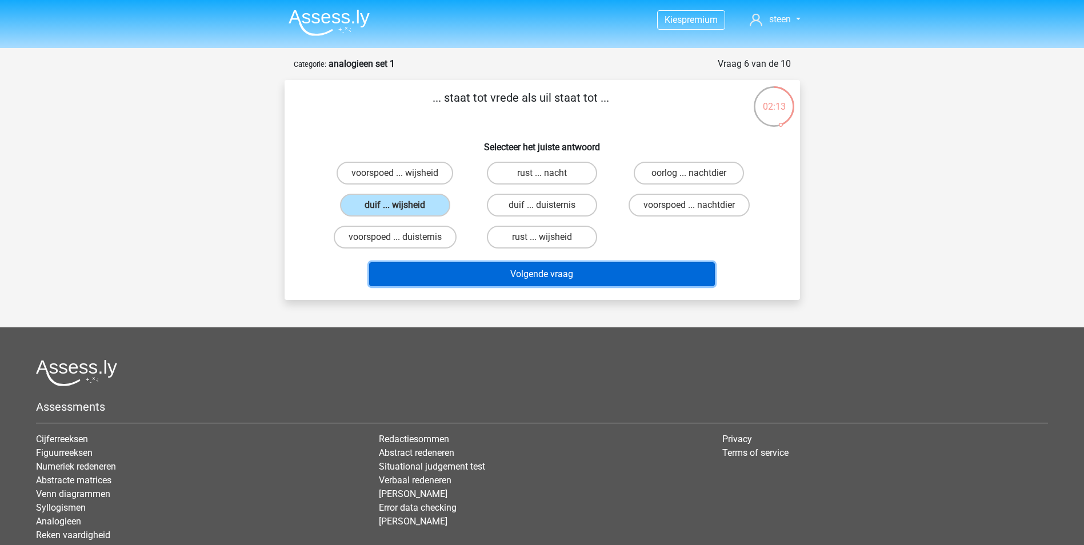
click at [481, 267] on button "Volgende vraag" at bounding box center [542, 274] width 346 height 24
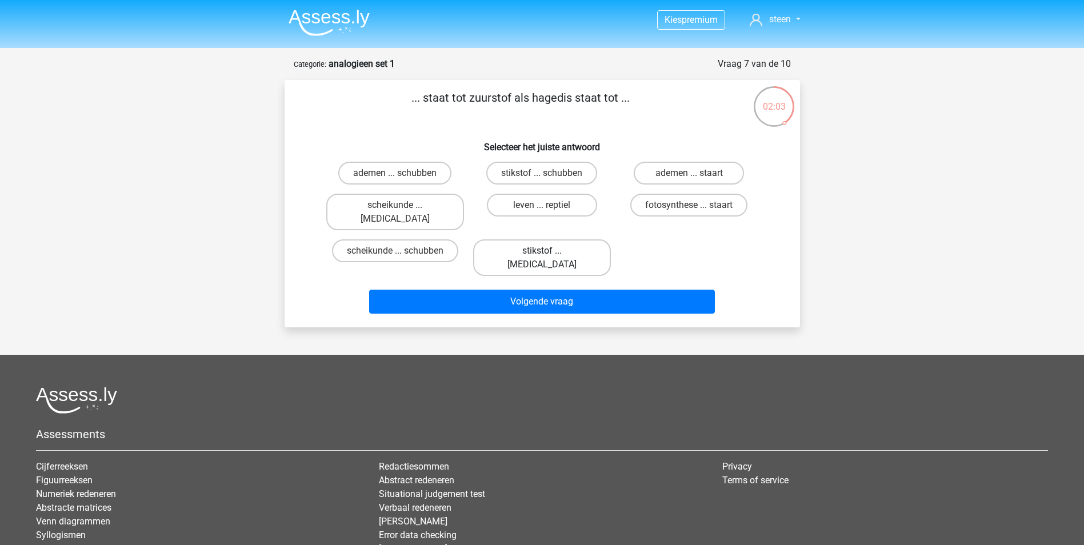
click at [518, 245] on label "stikstof ... krokodil" at bounding box center [542, 257] width 138 height 37
click at [542, 251] on input "stikstof ... krokodil" at bounding box center [545, 254] width 7 height 7
radio input "true"
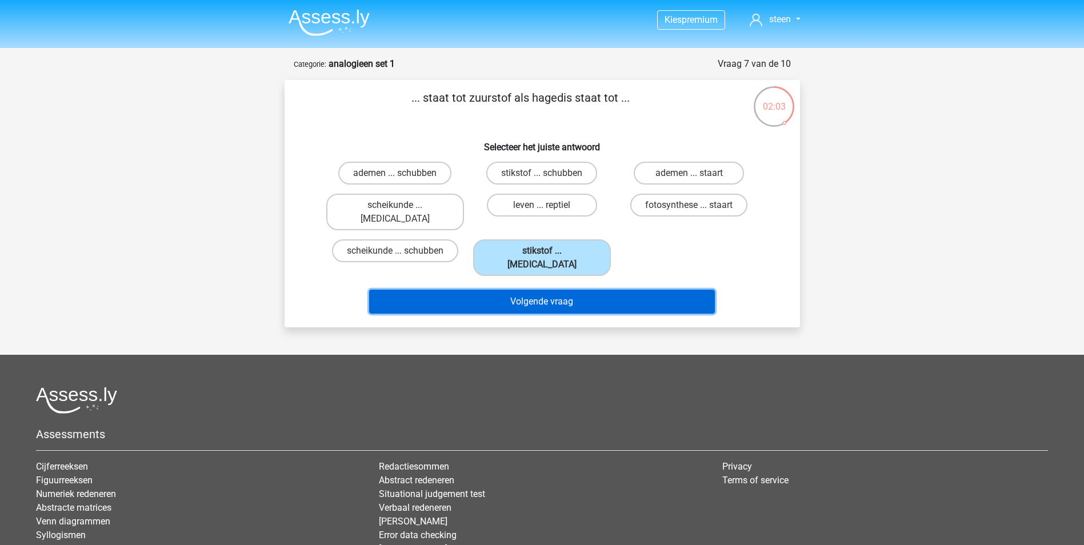
click at [530, 290] on button "Volgende vraag" at bounding box center [542, 302] width 346 height 24
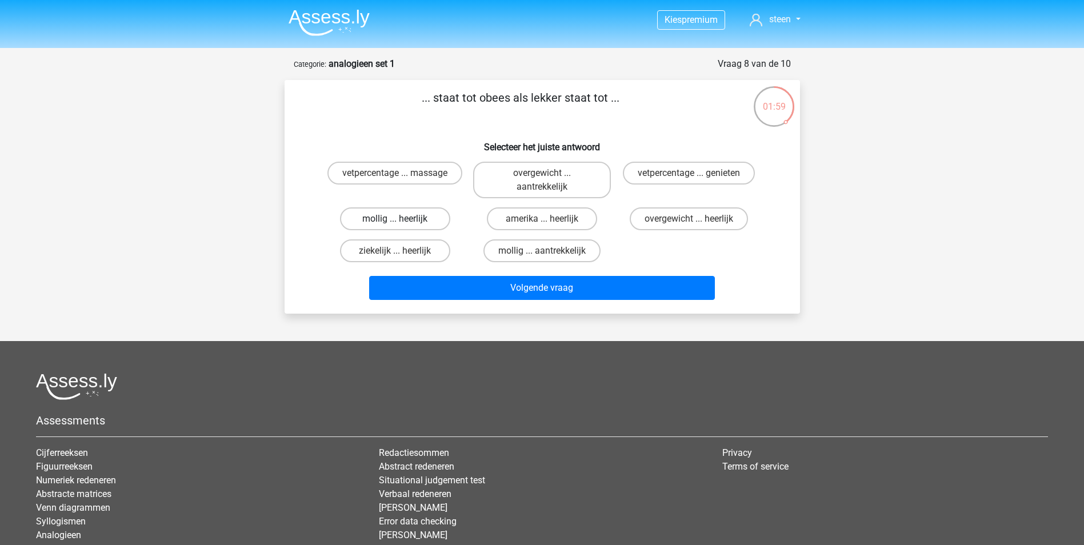
drag, startPoint x: 434, startPoint y: 218, endPoint x: 443, endPoint y: 232, distance: 17.0
click at [434, 219] on label "mollig ... heerlijk" at bounding box center [395, 218] width 110 height 23
click at [402, 219] on input "mollig ... heerlijk" at bounding box center [398, 222] width 7 height 7
radio input "true"
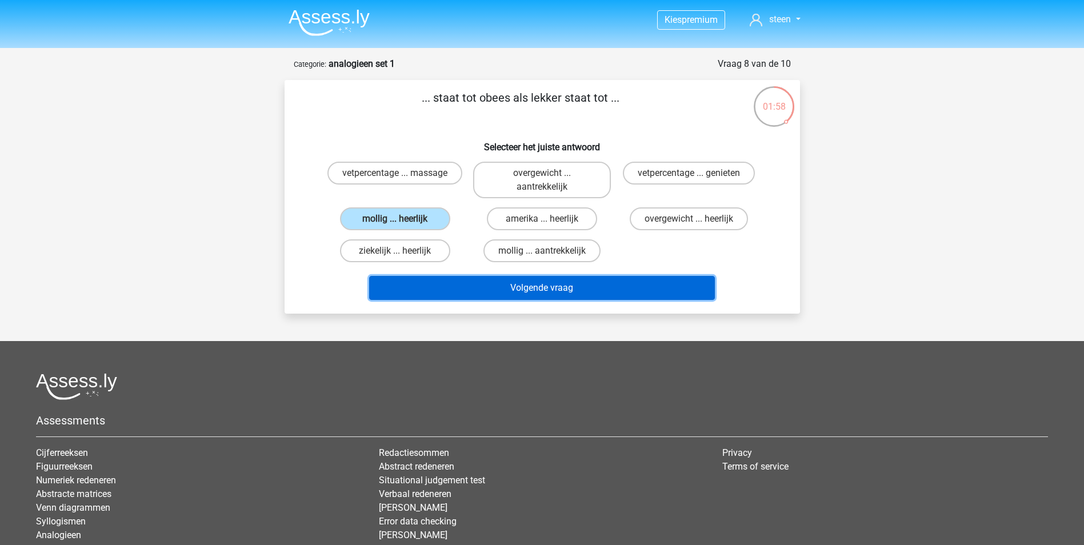
click at [501, 278] on button "Volgende vraag" at bounding box center [542, 288] width 346 height 24
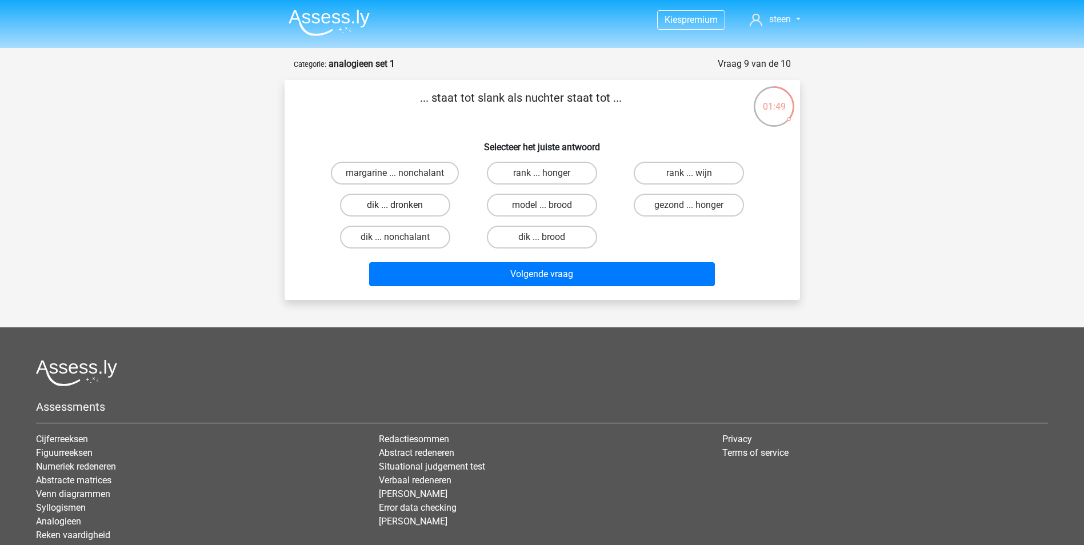
click at [423, 202] on label "dik ... dronken" at bounding box center [395, 205] width 110 height 23
click at [402, 205] on input "dik ... dronken" at bounding box center [398, 208] width 7 height 7
radio input "true"
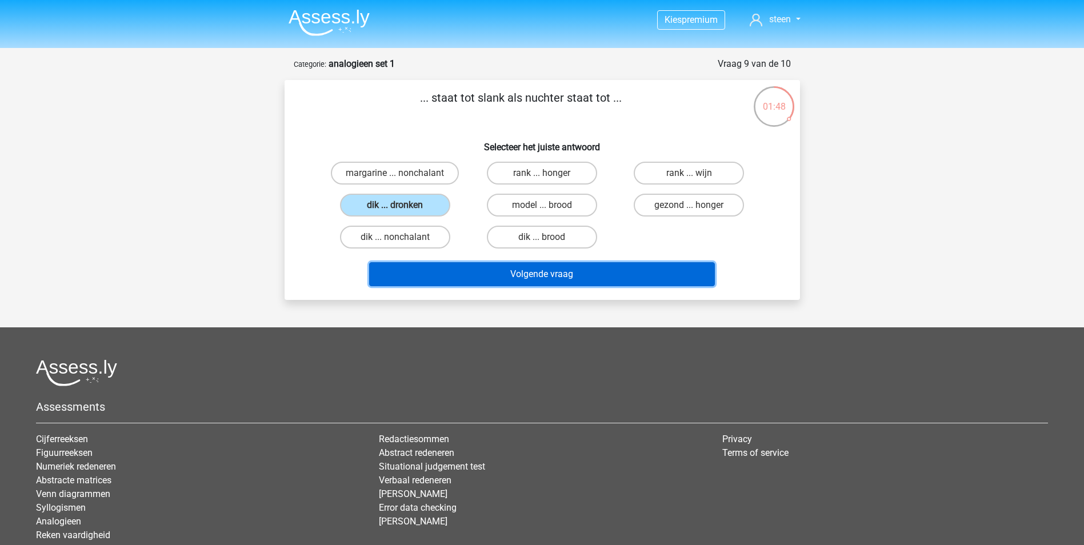
click at [512, 272] on button "Volgende vraag" at bounding box center [542, 274] width 346 height 24
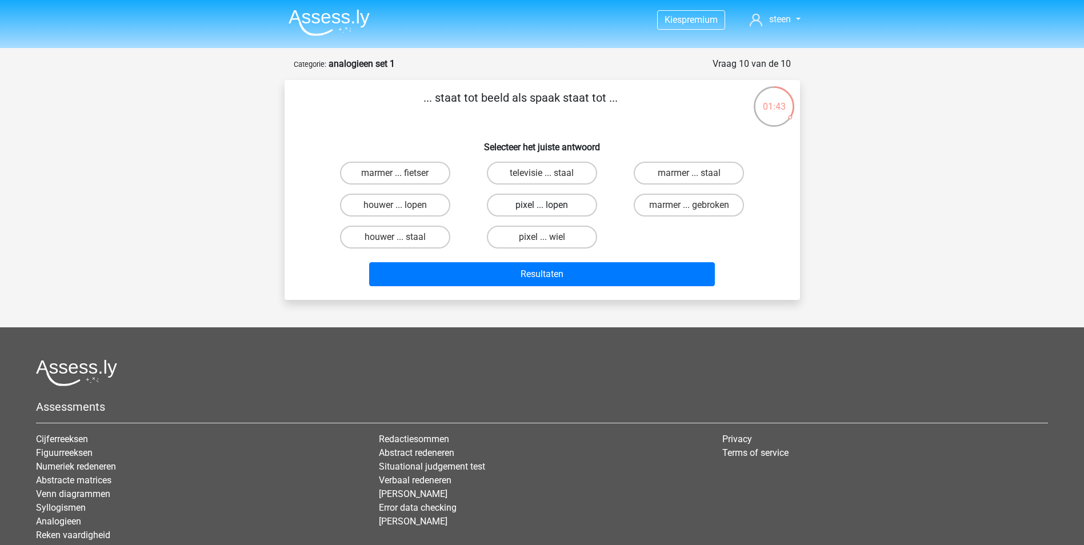
click at [545, 199] on label "pixel ... lopen" at bounding box center [542, 205] width 110 height 23
click at [545, 205] on input "pixel ... lopen" at bounding box center [545, 208] width 7 height 7
radio input "true"
click at [574, 239] on label "pixel ... wiel" at bounding box center [542, 237] width 110 height 23
click at [549, 239] on input "pixel ... wiel" at bounding box center [545, 240] width 7 height 7
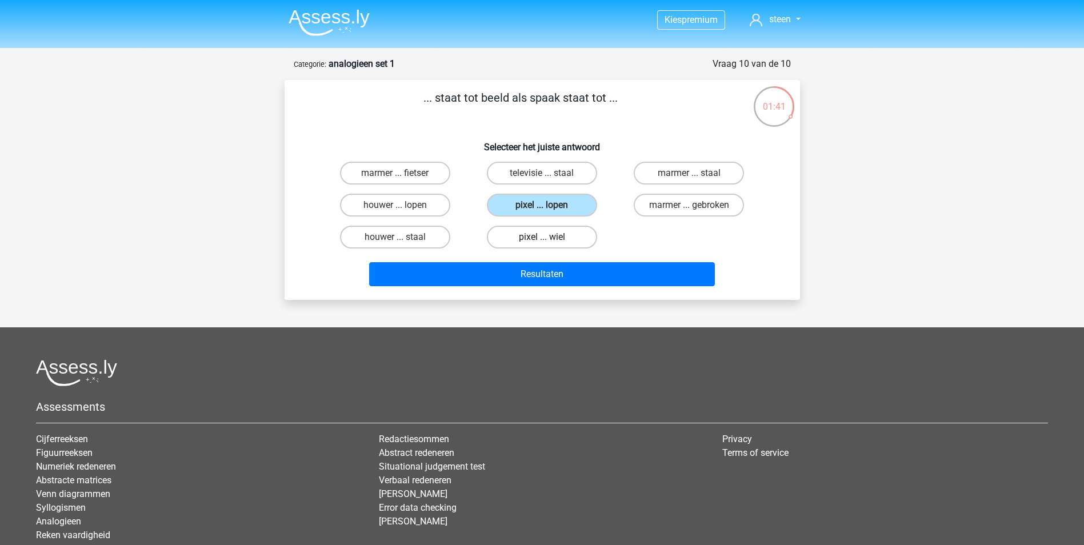
radio input "true"
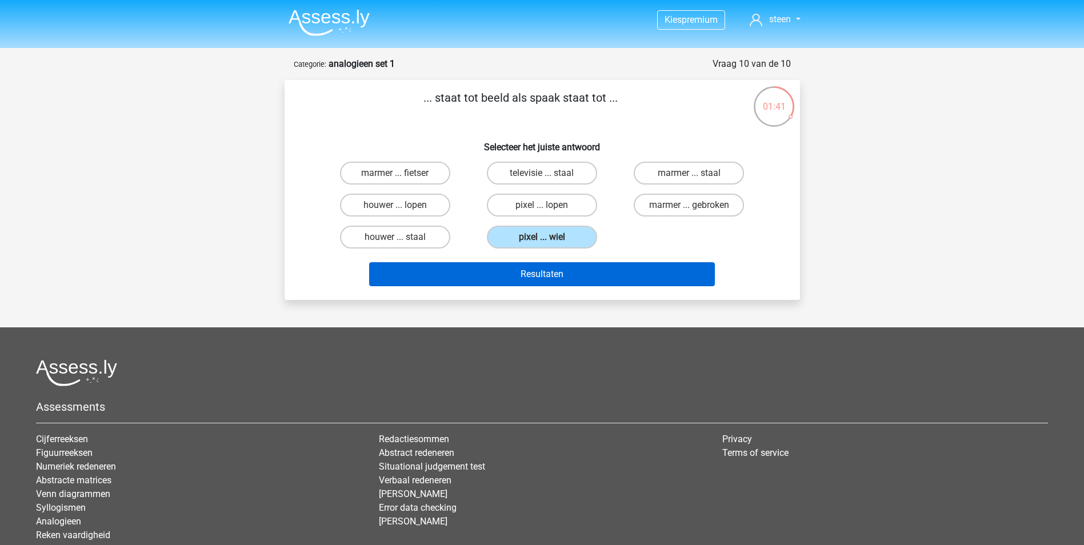
click at [575, 263] on div "Resultaten" at bounding box center [542, 272] width 479 height 38
click at [602, 272] on button "Resultaten" at bounding box center [542, 274] width 346 height 24
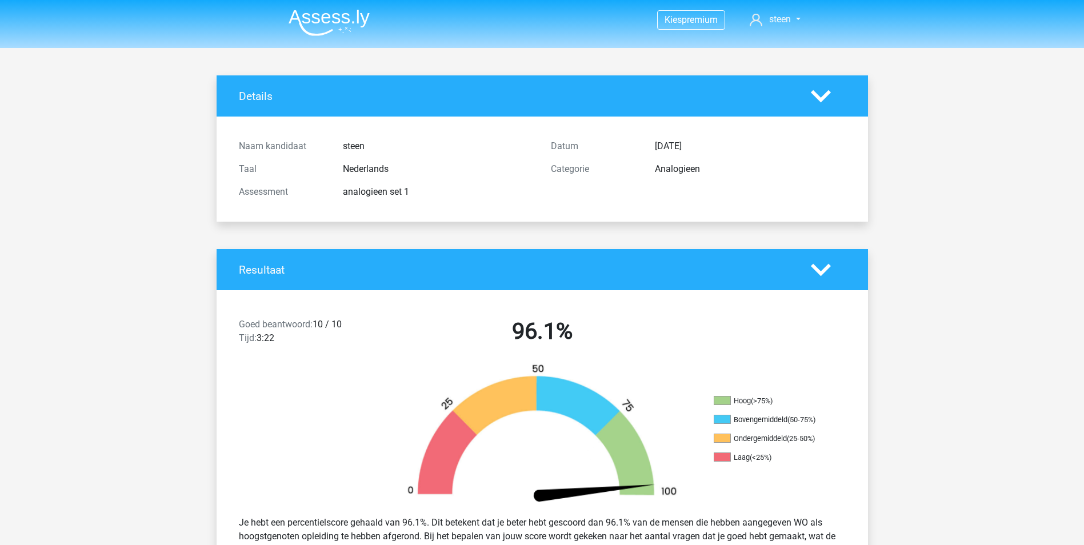
click at [348, 16] on img at bounding box center [329, 22] width 81 height 27
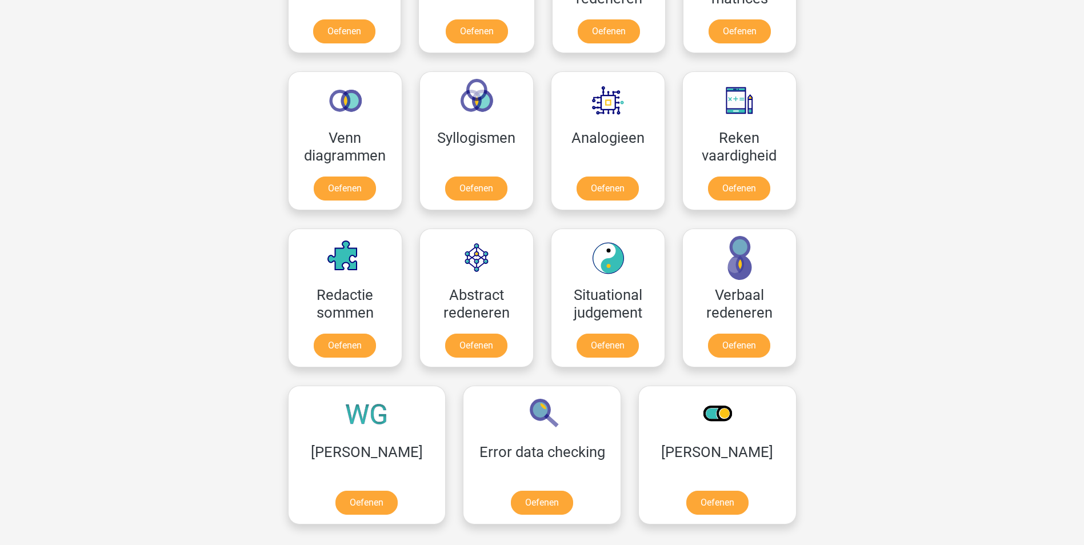
scroll to position [629, 0]
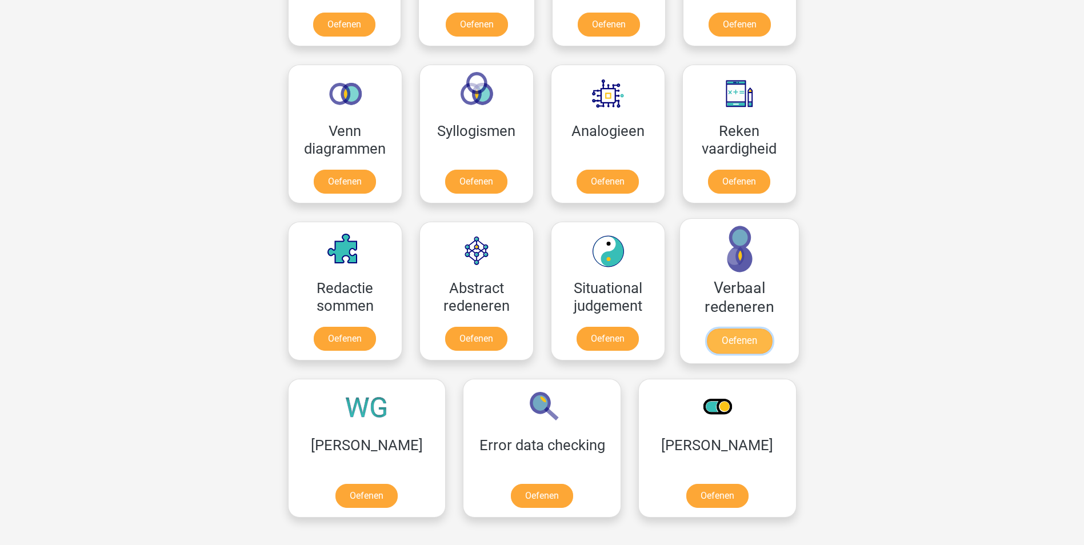
click at [751, 347] on link "Oefenen" at bounding box center [738, 341] width 65 height 25
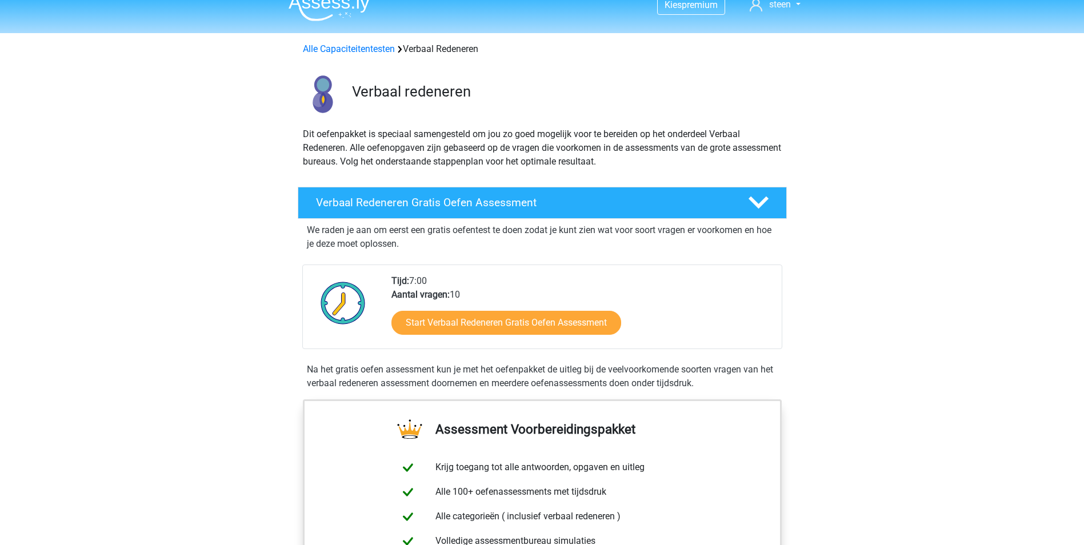
scroll to position [57, 0]
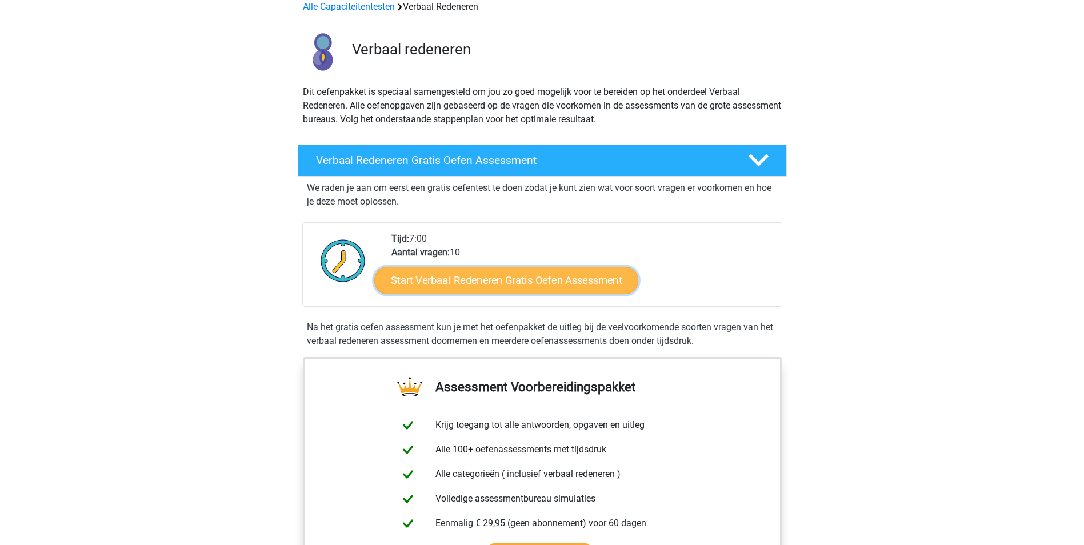
click at [518, 273] on link "Start Verbaal Redeneren Gratis Oefen Assessment" at bounding box center [506, 280] width 264 height 27
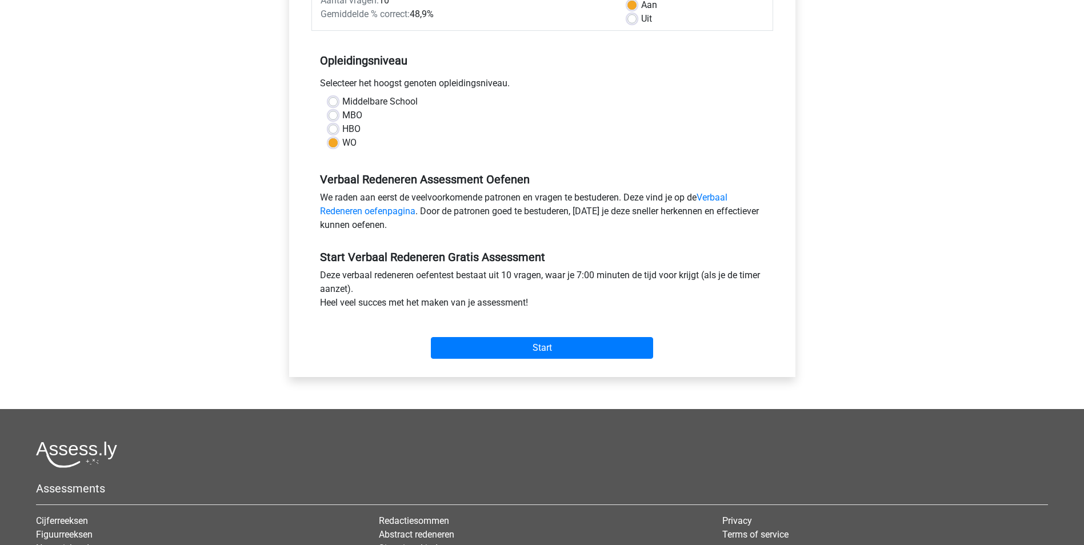
scroll to position [229, 0]
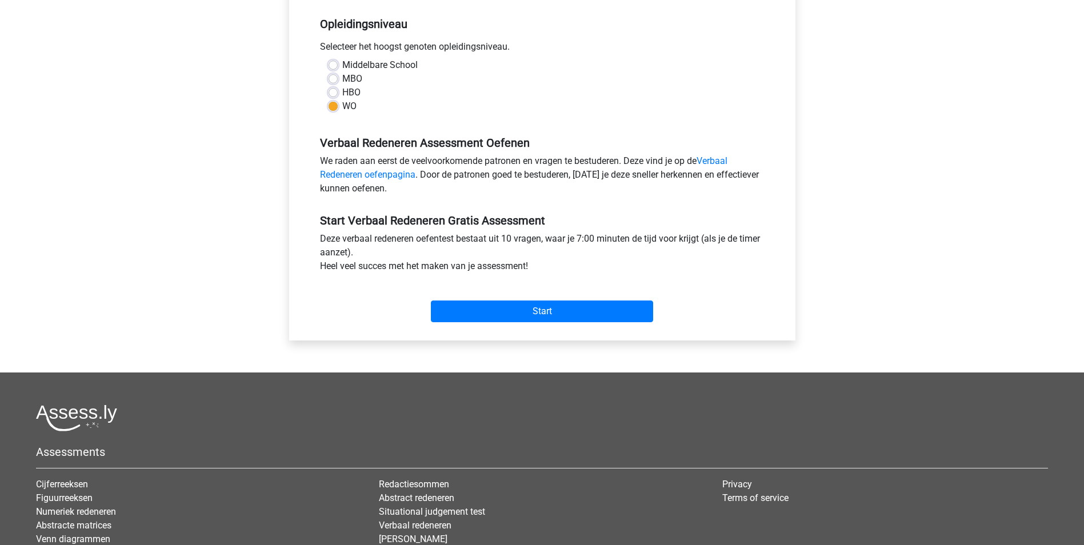
click at [343, 76] on label "MBO" at bounding box center [352, 79] width 20 height 14
click at [338, 76] on input "MBO" at bounding box center [333, 77] width 9 height 11
radio input "true"
click at [584, 318] on input "Start" at bounding box center [542, 312] width 222 height 22
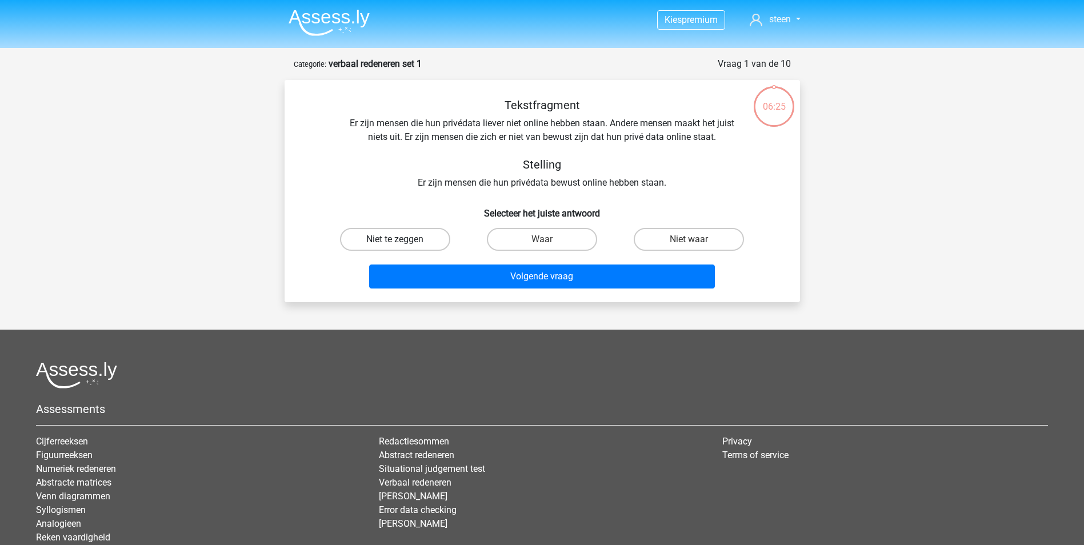
click at [422, 243] on label "Niet te zeggen" at bounding box center [395, 239] width 110 height 23
click at [402, 243] on input "Niet te zeggen" at bounding box center [398, 242] width 7 height 7
radio input "true"
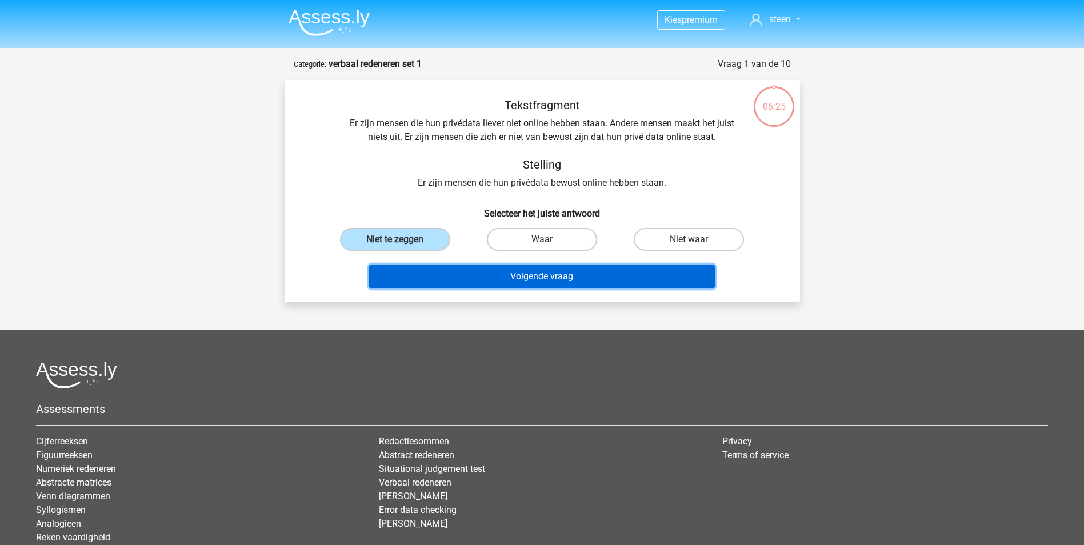
click at [494, 270] on button "Volgende vraag" at bounding box center [542, 277] width 346 height 24
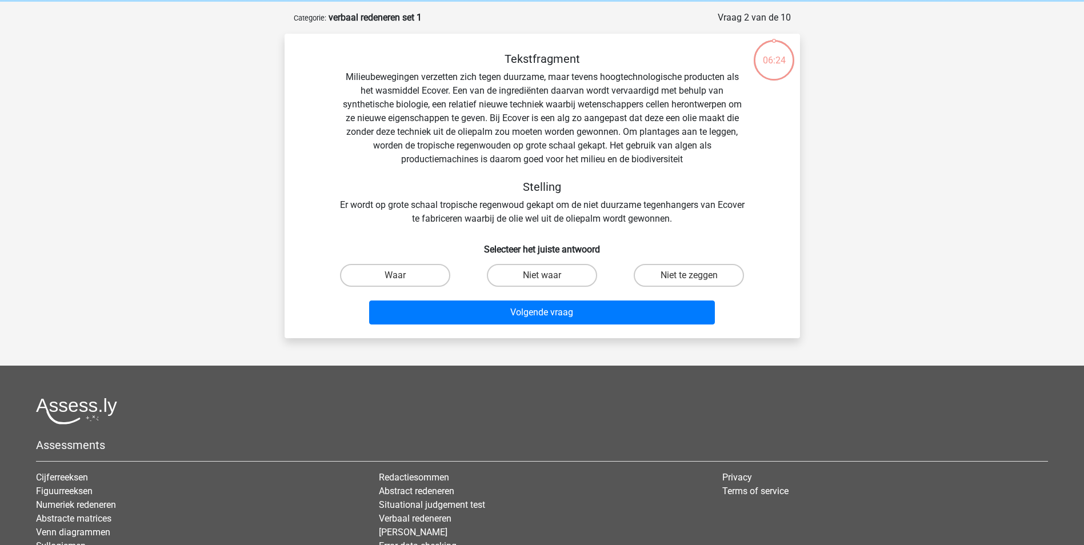
scroll to position [57, 0]
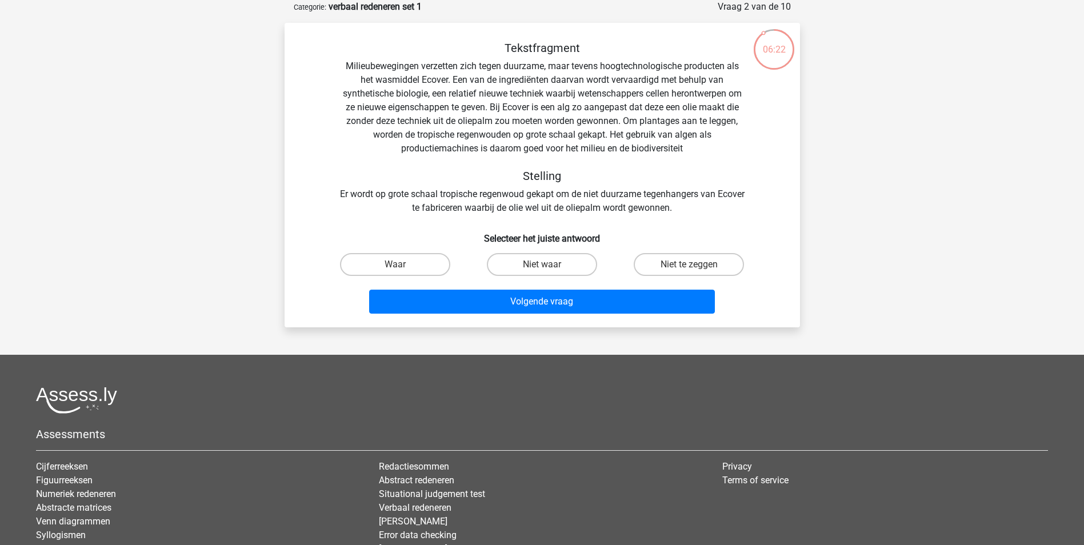
drag, startPoint x: 561, startPoint y: 269, endPoint x: 566, endPoint y: 277, distance: 9.8
click at [564, 271] on label "Niet waar" at bounding box center [542, 264] width 110 height 23
click at [549, 271] on input "Niet waar" at bounding box center [545, 268] width 7 height 7
radio input "true"
